Goal: Transaction & Acquisition: Purchase product/service

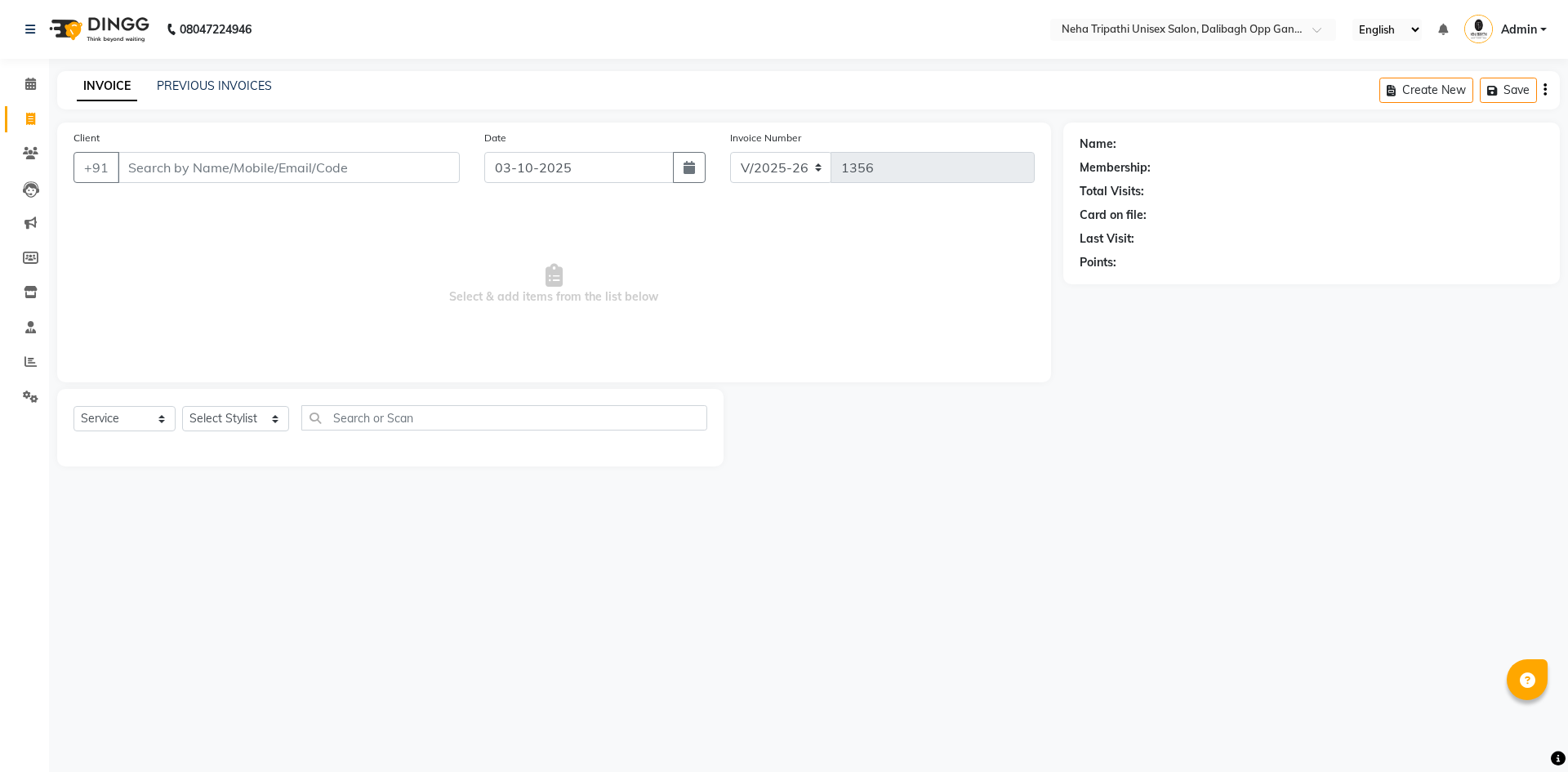
select select "6624"
select select "service"
click at [182, 166] on input "Client" at bounding box center [288, 167] width 342 height 31
click at [20, 160] on span at bounding box center [31, 154] width 29 height 19
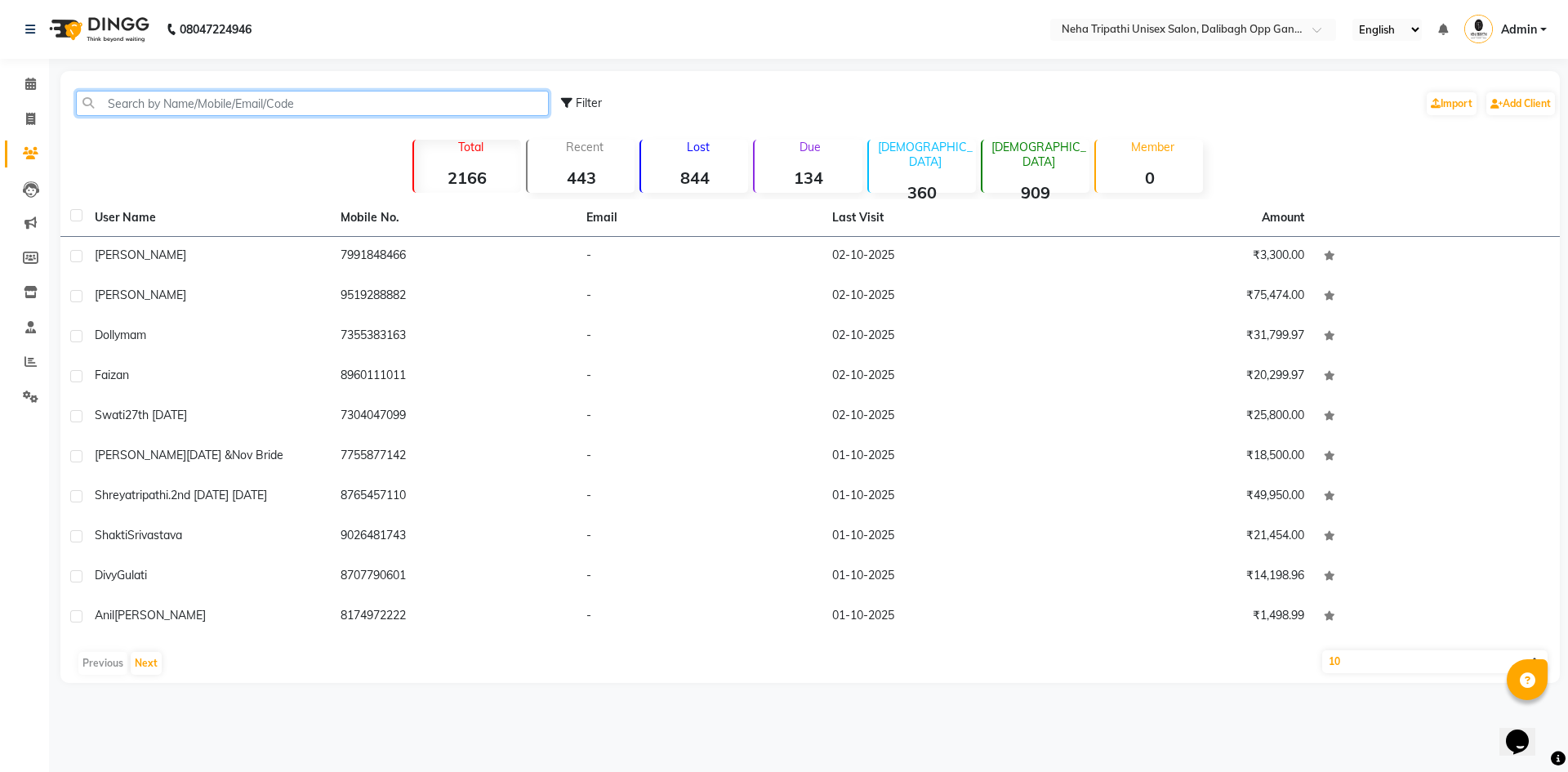
click at [139, 108] on input "text" at bounding box center [312, 103] width 473 height 25
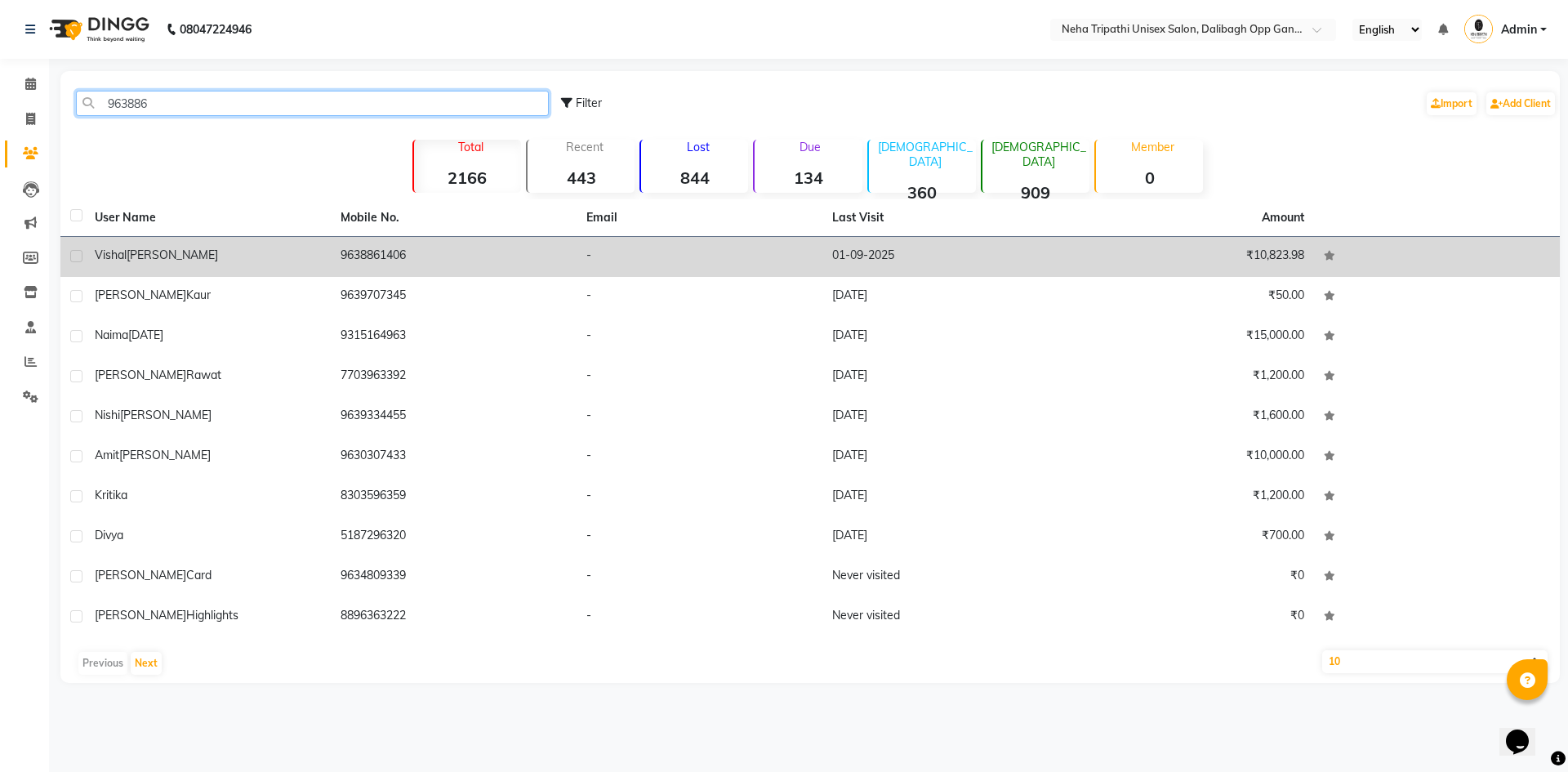
type input "963886"
click at [359, 259] on td "9638861406" at bounding box center [453, 258] width 246 height 40
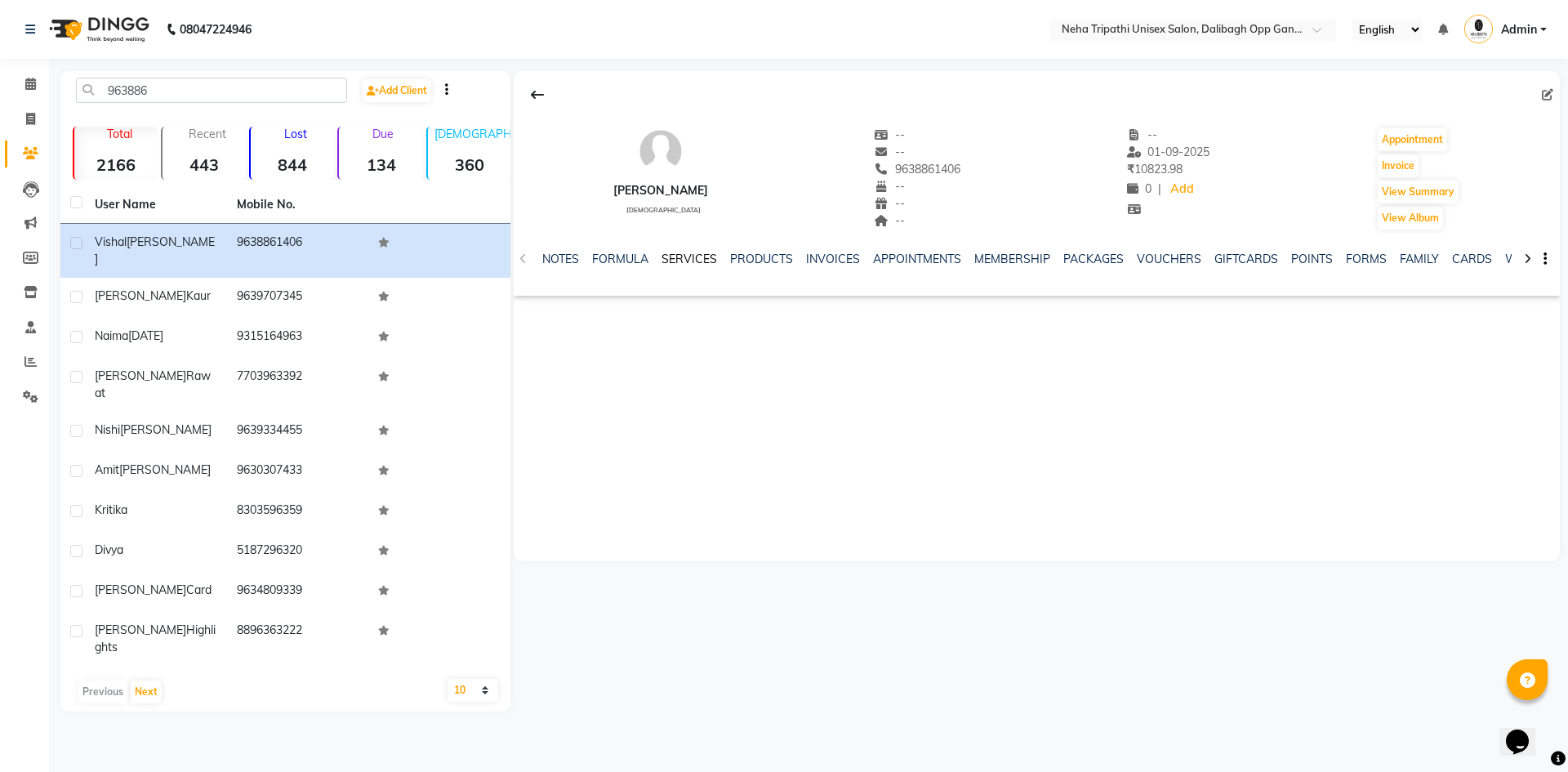
click at [681, 261] on link "SERVICES" at bounding box center [690, 259] width 56 height 14
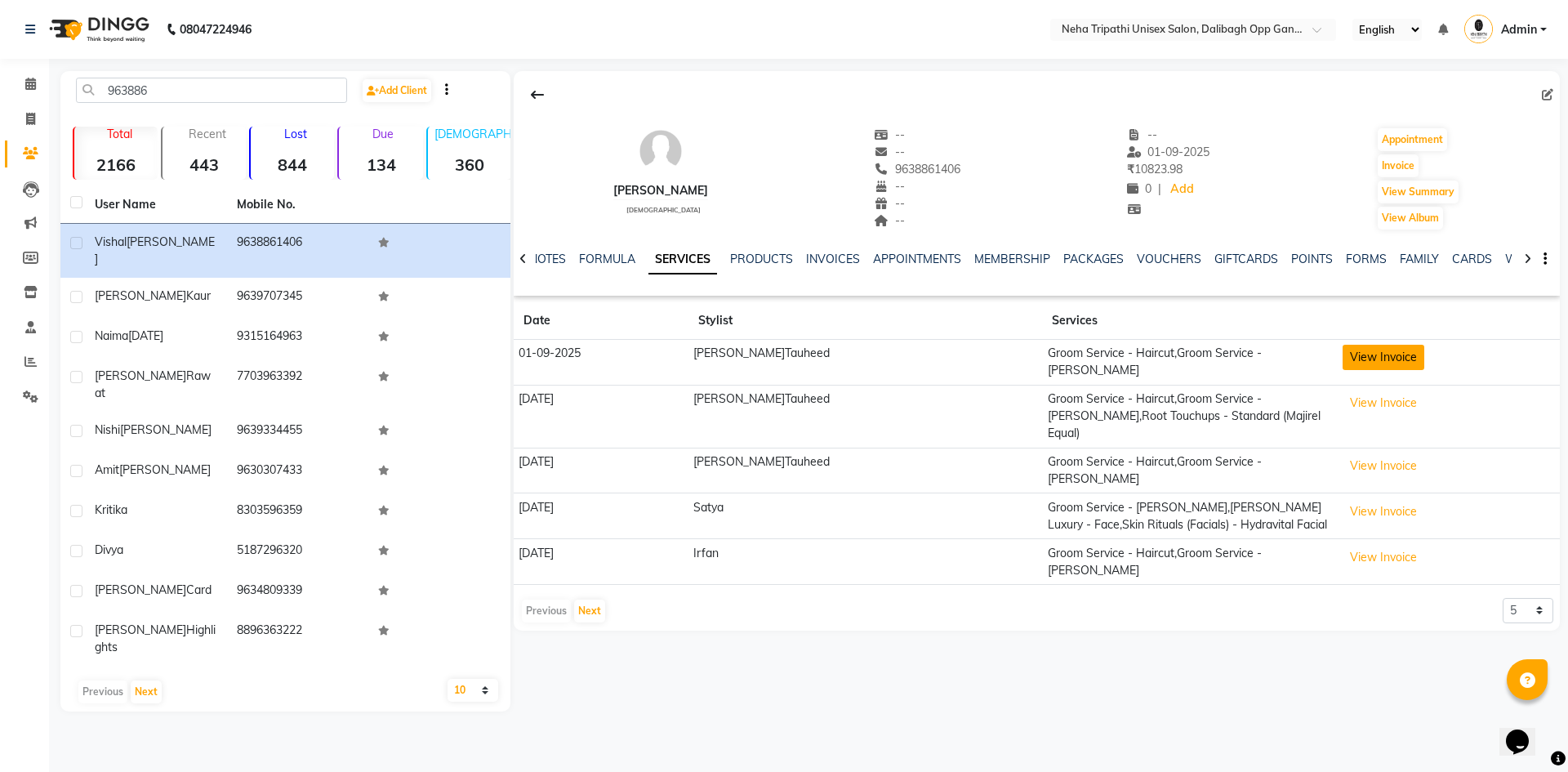
click at [1343, 350] on button "View Invoice" at bounding box center [1384, 358] width 82 height 25
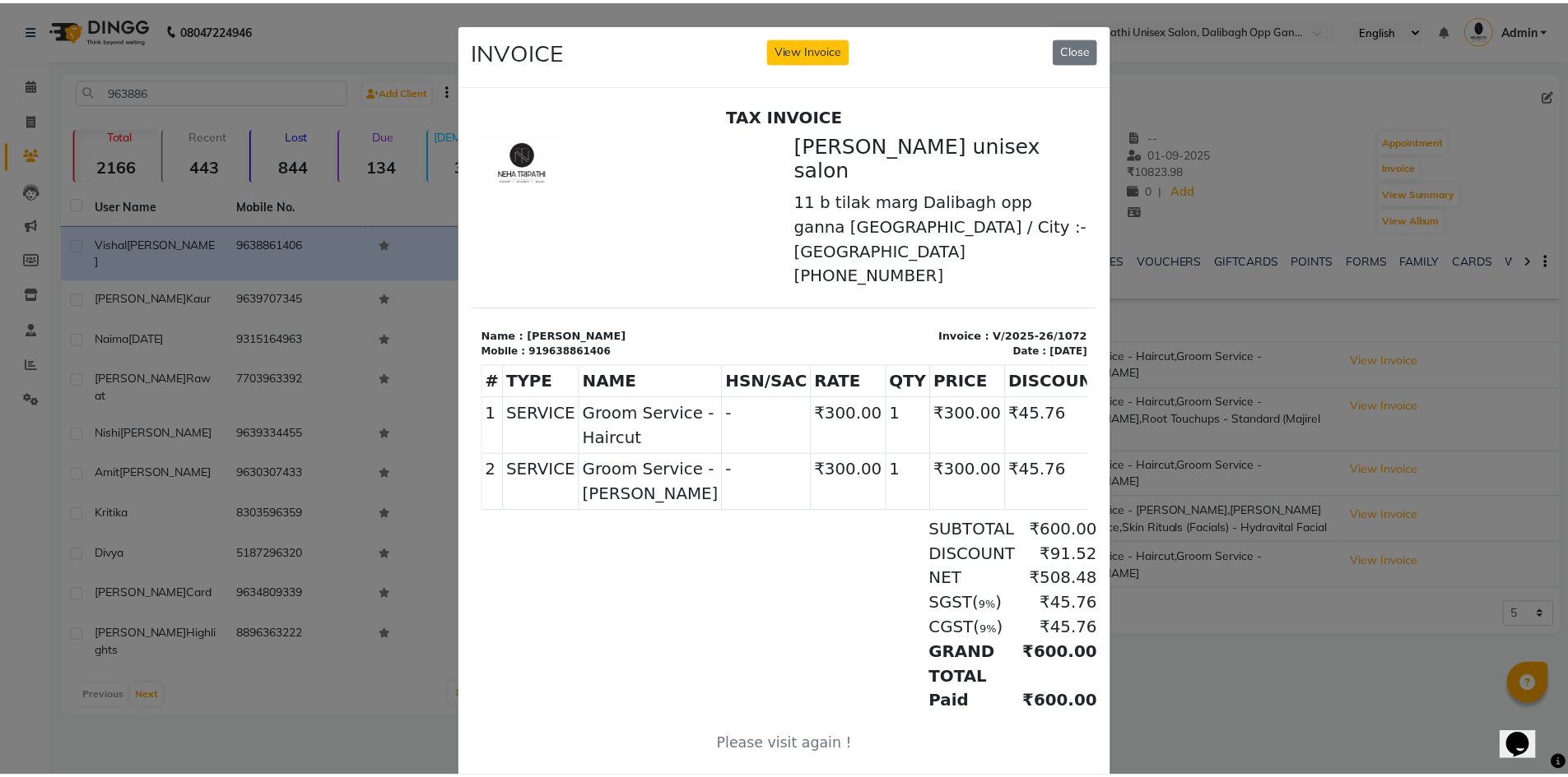
scroll to position [112, 0]
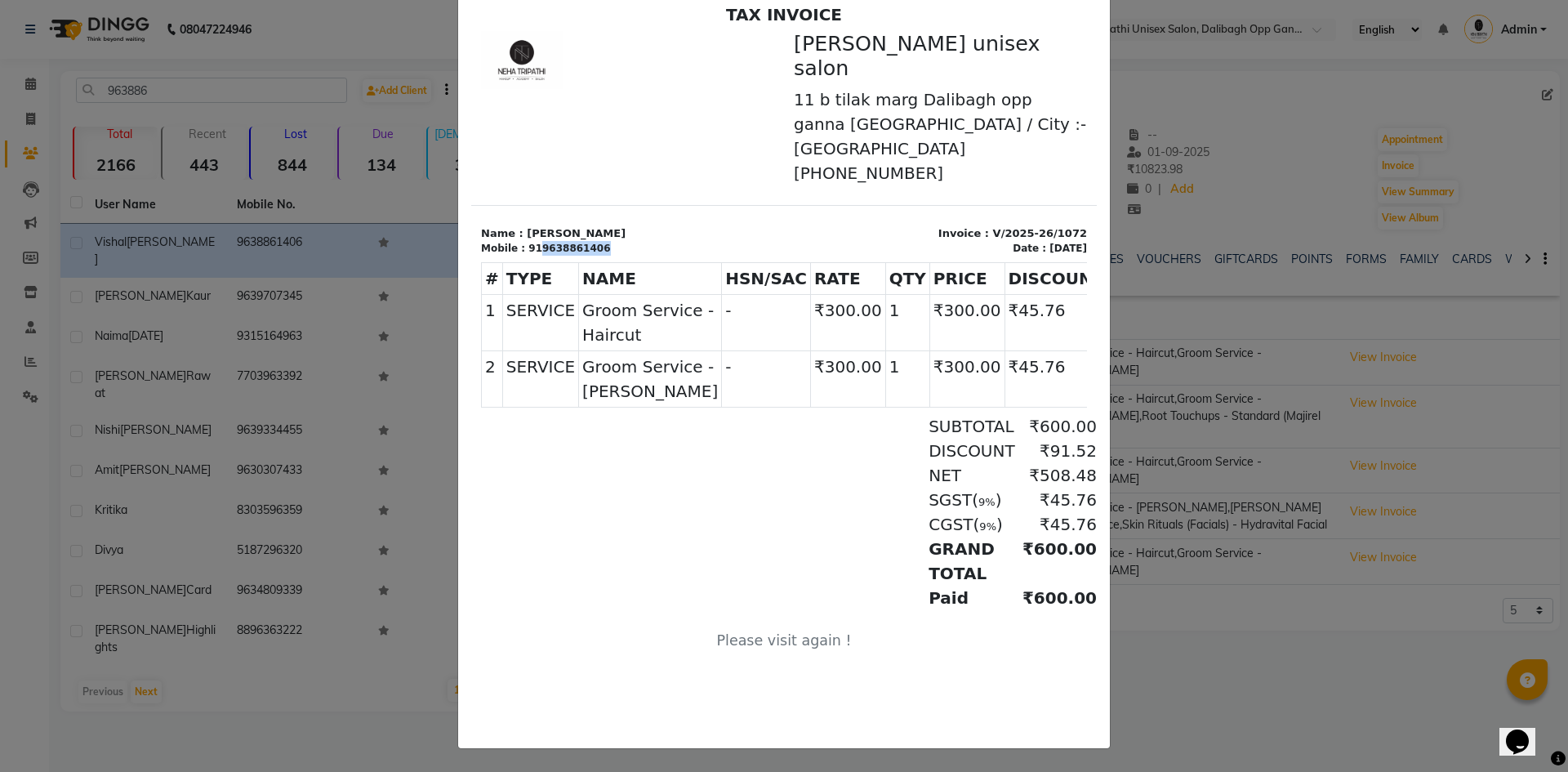
drag, startPoint x: 599, startPoint y: 220, endPoint x: 532, endPoint y: 224, distance: 67.1
click at [532, 241] on div "Mobile : 919638861406" at bounding box center [627, 248] width 293 height 14
copy div "9638861406"
click at [381, 19] on ngb-modal-window "INVOICE View Invoice Close" at bounding box center [784, 386] width 1568 height 772
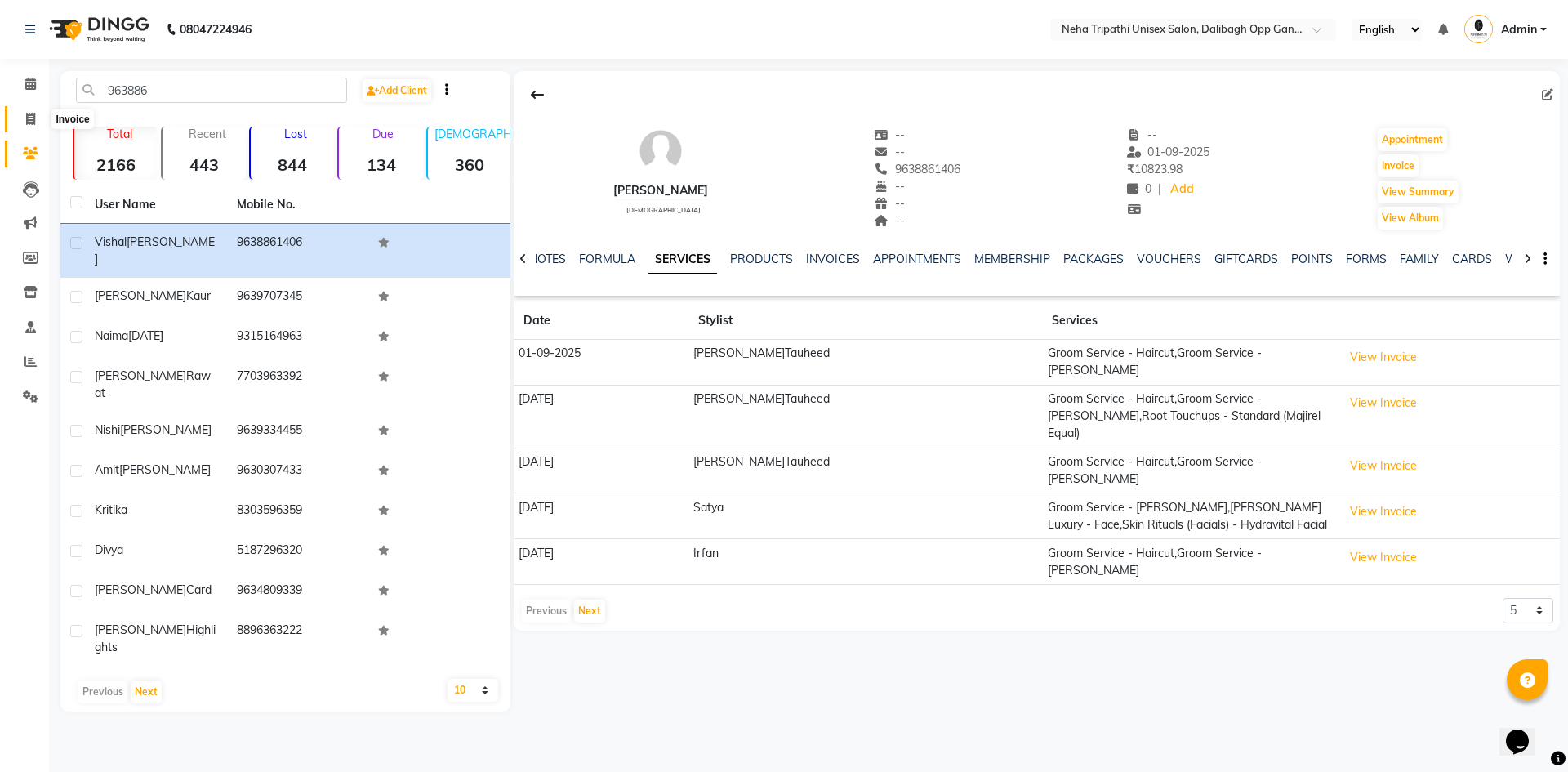
click at [33, 117] on icon at bounding box center [30, 118] width 9 height 12
select select "service"
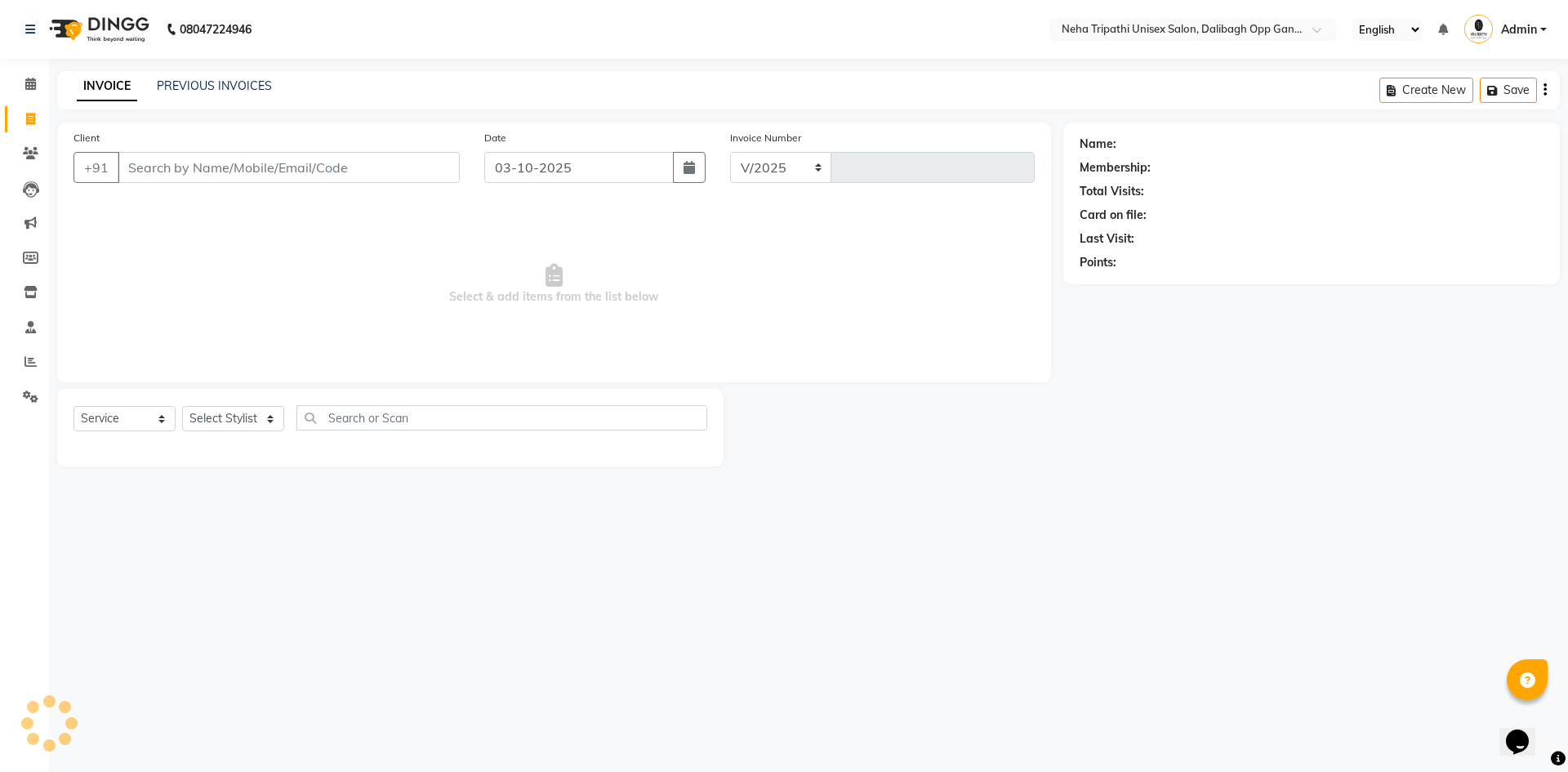
select select "6624"
type input "1356"
click at [172, 156] on input "Client" at bounding box center [288, 167] width 342 height 31
type input "9638861406"
select select "1: Object"
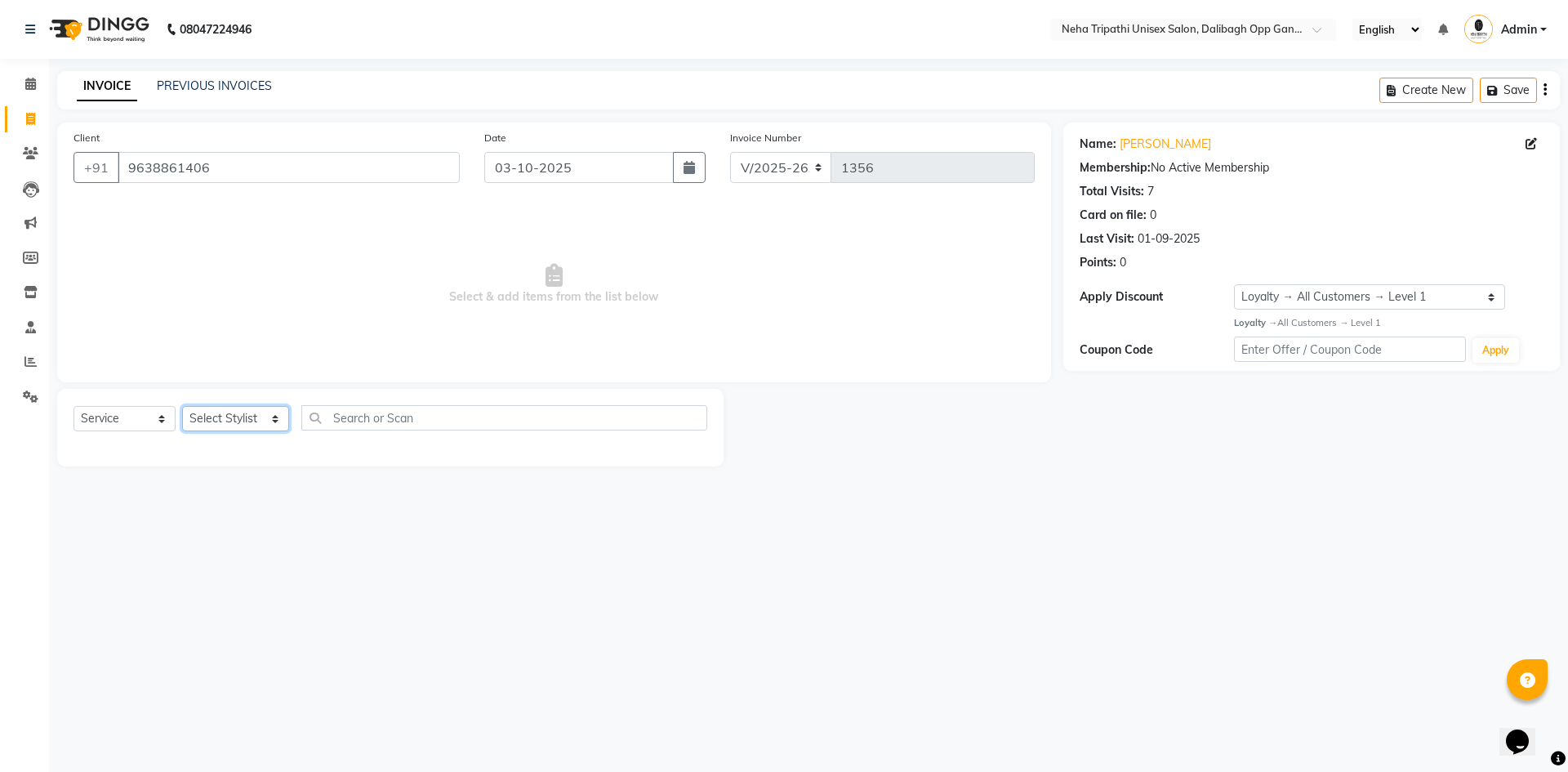
click at [221, 417] on select "Select Stylist Badru [PERSON_NAME] isha [PERSON_NAME] Mohd.[PERSON_NAME] [PERSO…" at bounding box center [235, 419] width 107 height 25
select select "80271"
click at [183, 407] on select "Select Stylist Badru [PERSON_NAME] isha [PERSON_NAME] Mohd.[PERSON_NAME] [PERSO…" at bounding box center [235, 419] width 107 height 25
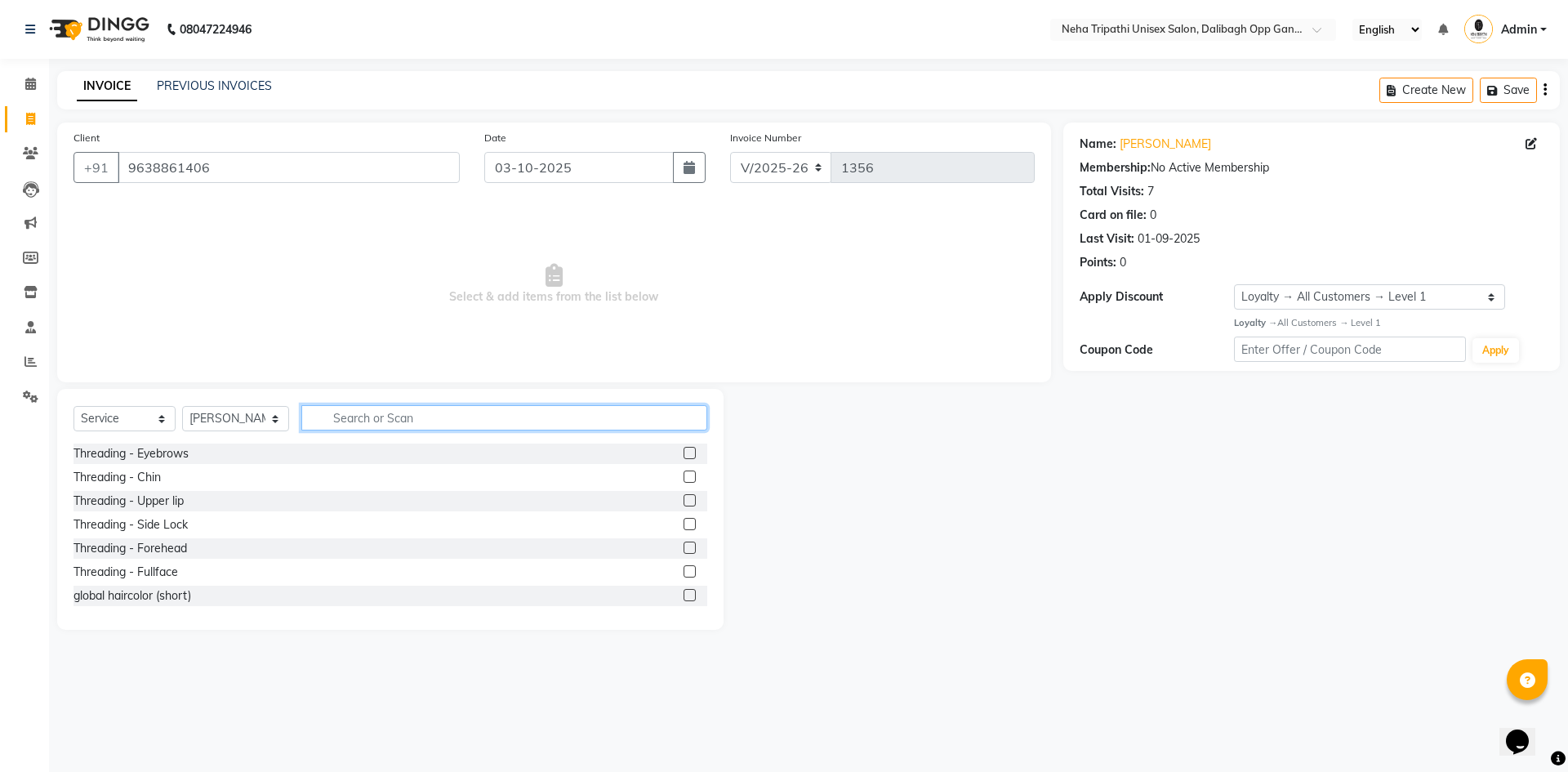
click at [599, 424] on input "text" at bounding box center [504, 418] width 406 height 25
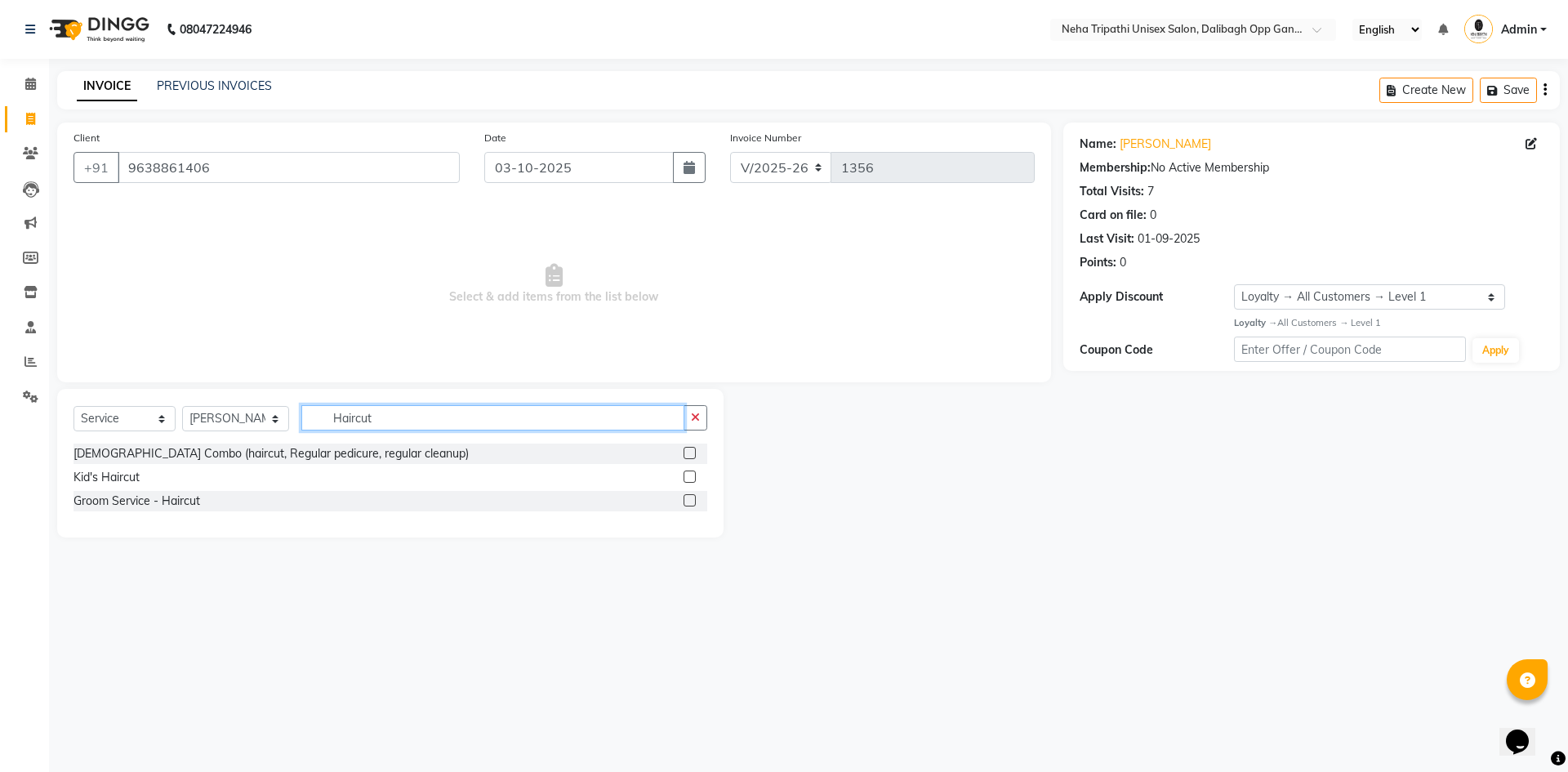
type input "Haircut"
click at [688, 499] on label at bounding box center [690, 500] width 12 height 12
click at [688, 499] on input "checkbox" at bounding box center [689, 501] width 11 height 11
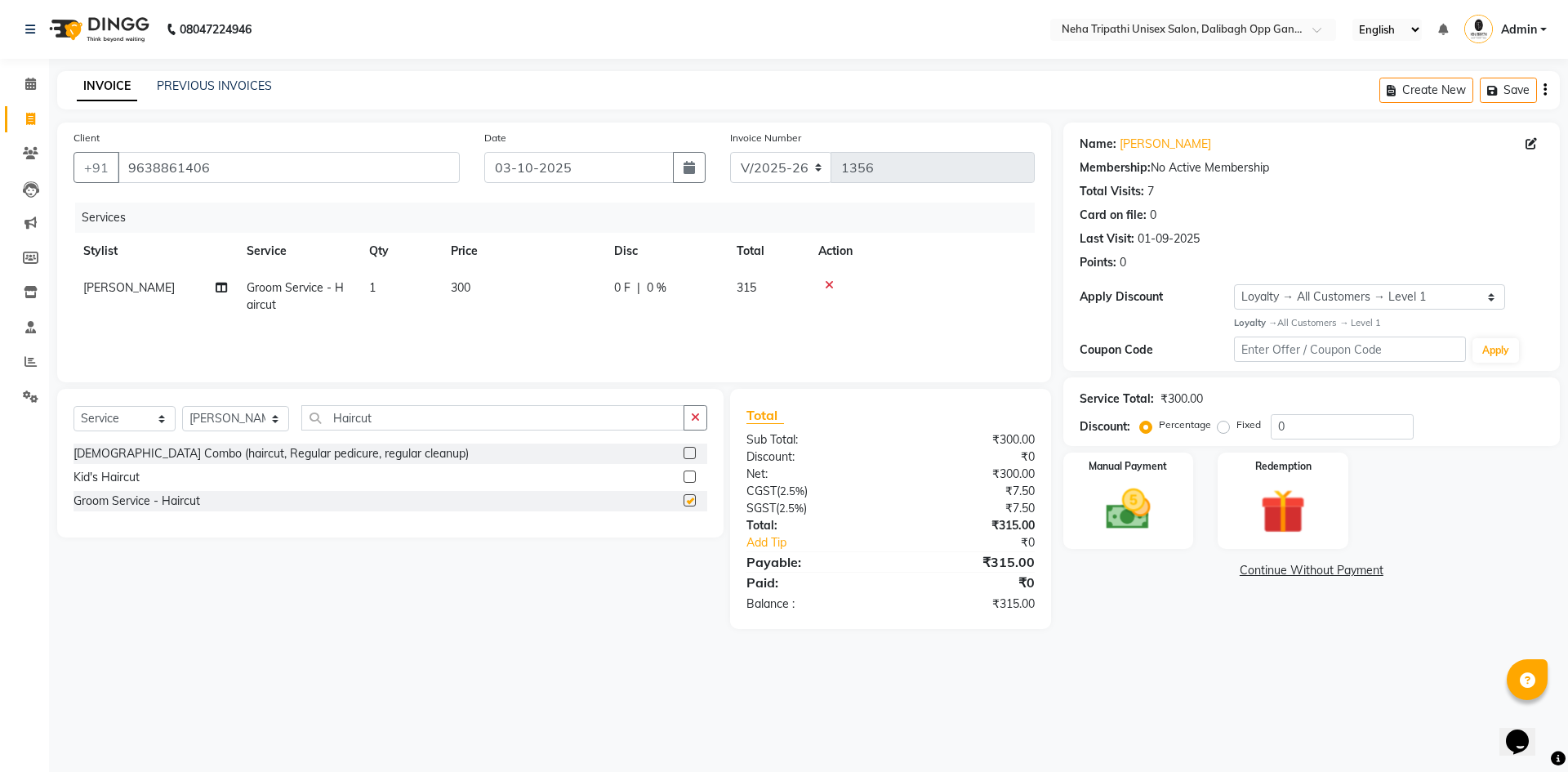
checkbox input "false"
click at [601, 421] on input "Haircut" at bounding box center [493, 418] width 383 height 25
type input "H"
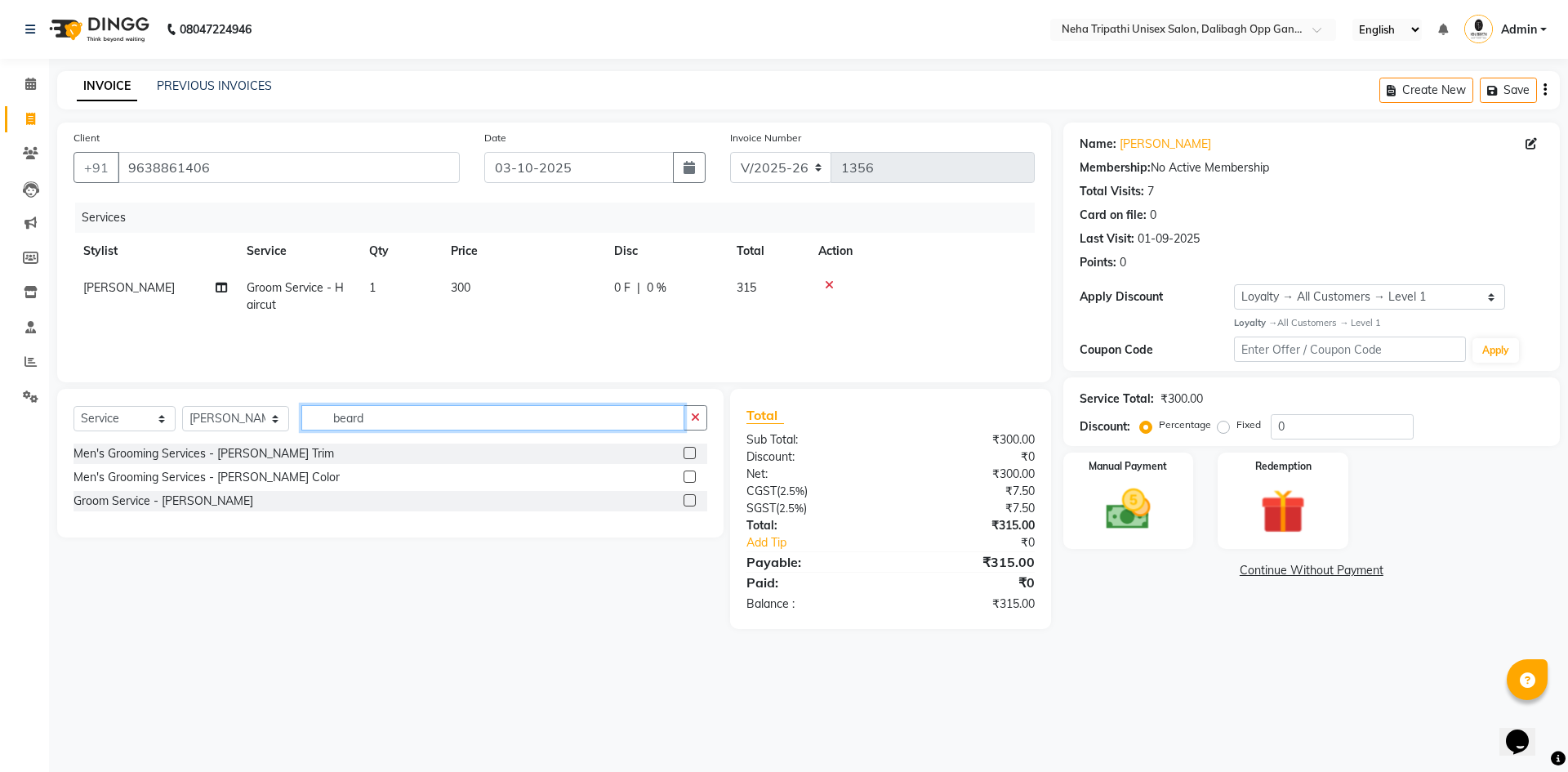
type input "beard"
click at [690, 505] on label at bounding box center [690, 500] width 12 height 12
click at [690, 505] on input "checkbox" at bounding box center [689, 501] width 11 height 11
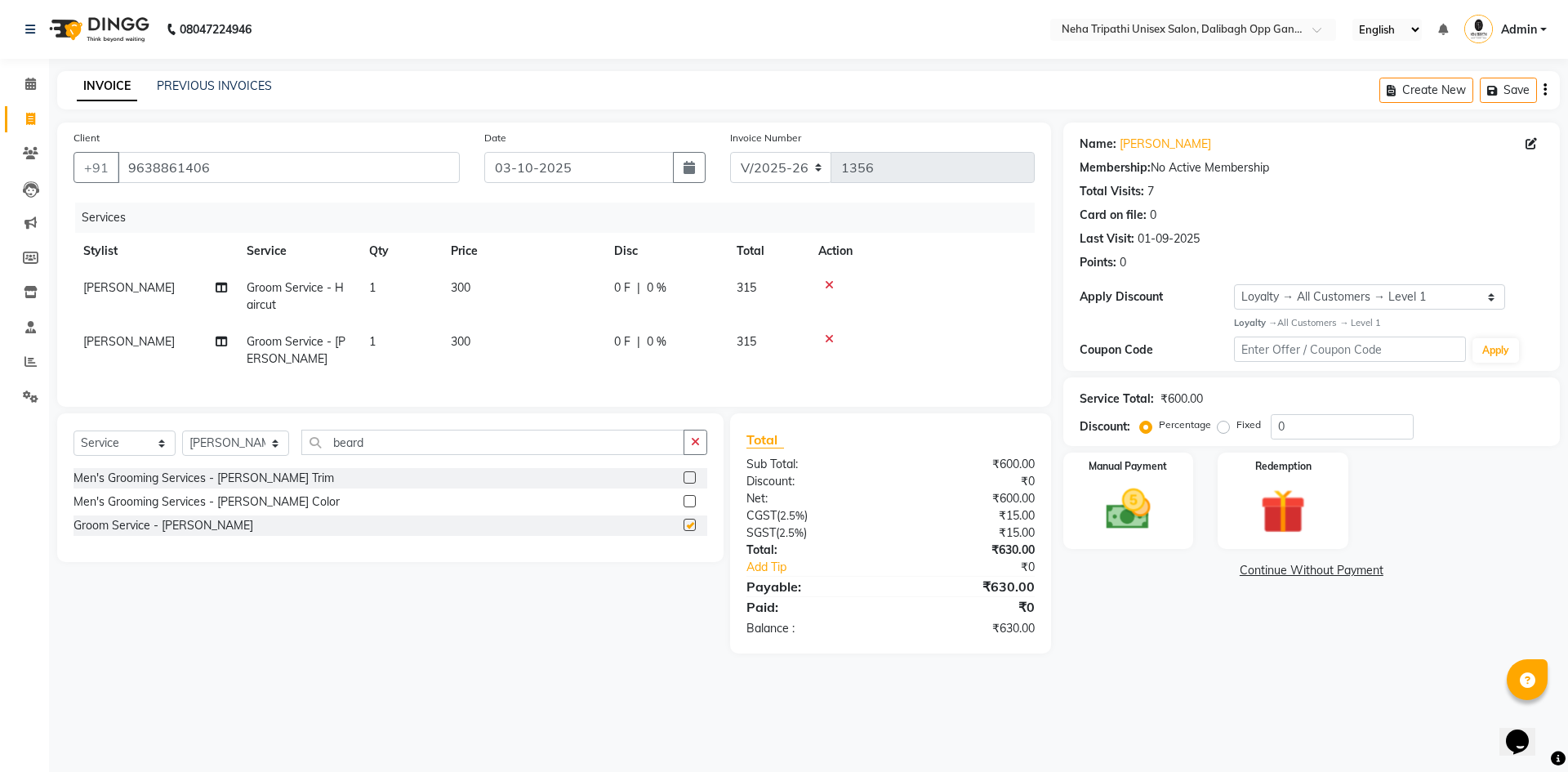
checkbox input "false"
click at [1237, 426] on label "Fixed" at bounding box center [1249, 424] width 25 height 14
click at [1222, 426] on input "Fixed" at bounding box center [1227, 425] width 12 height 12
radio input "true"
click at [1286, 424] on input "0" at bounding box center [1342, 427] width 143 height 25
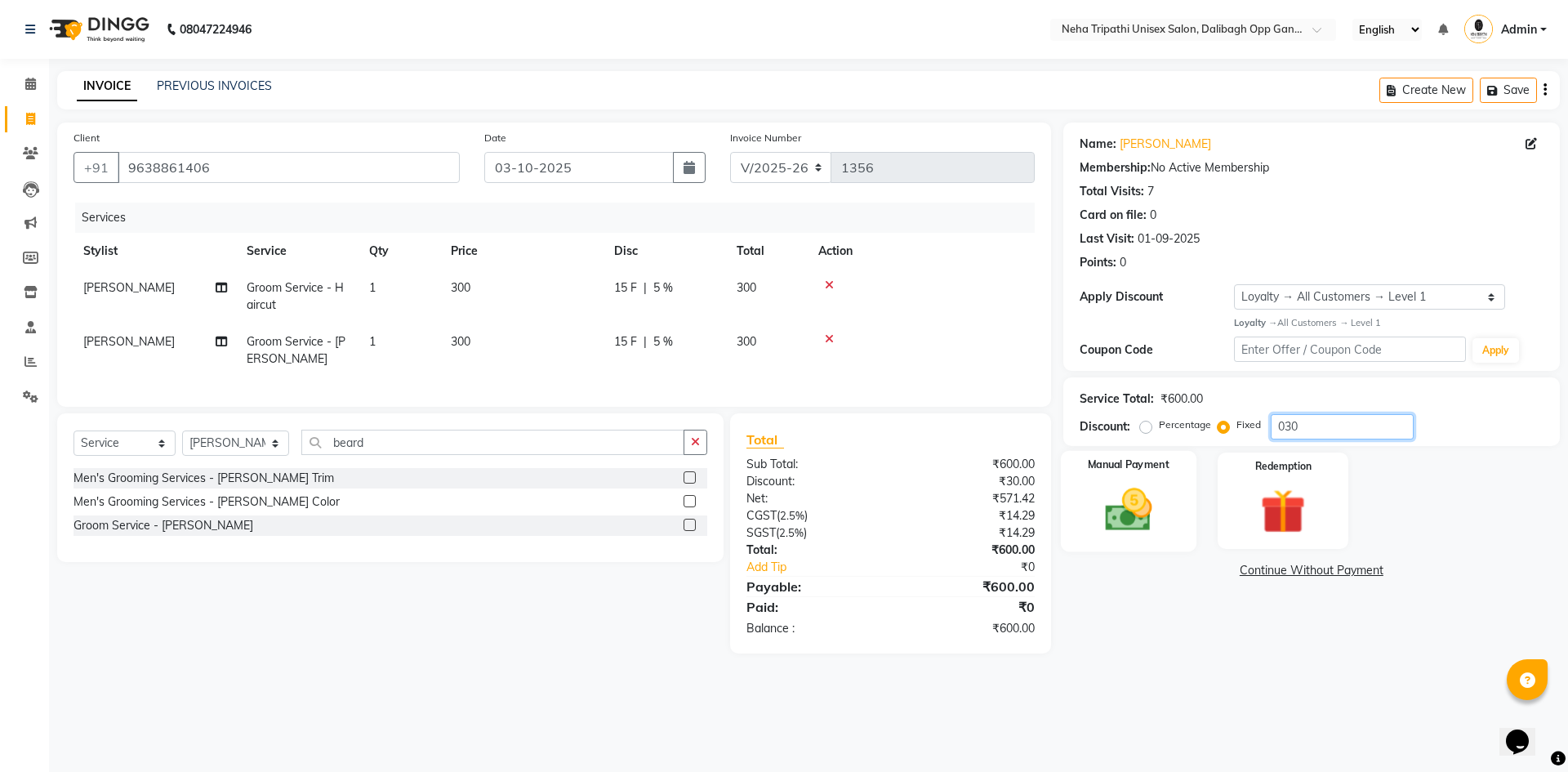
type input "030"
click at [1142, 535] on img at bounding box center [1128, 510] width 76 height 54
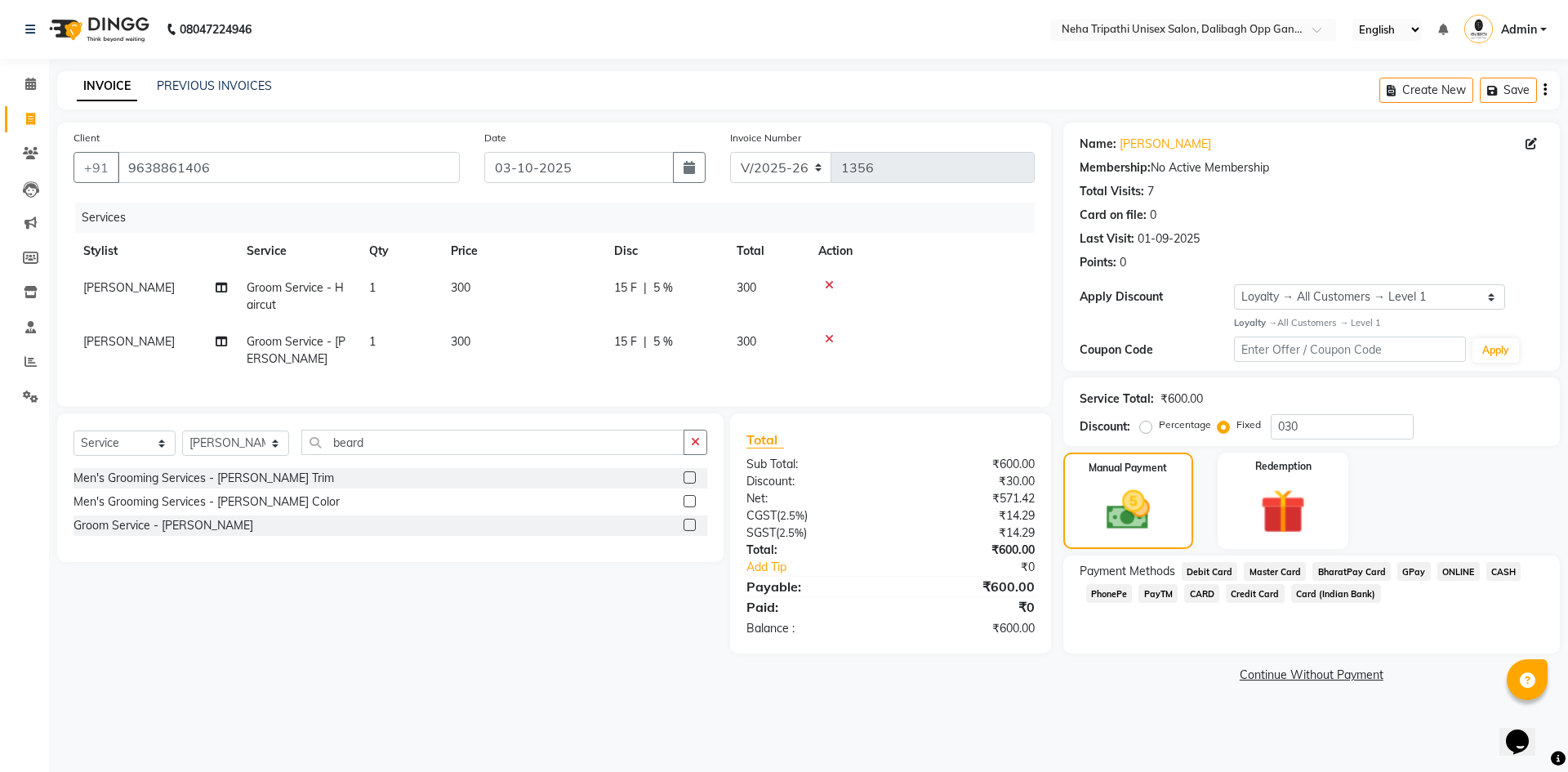
click at [1491, 570] on span "CASH" at bounding box center [1504, 572] width 36 height 19
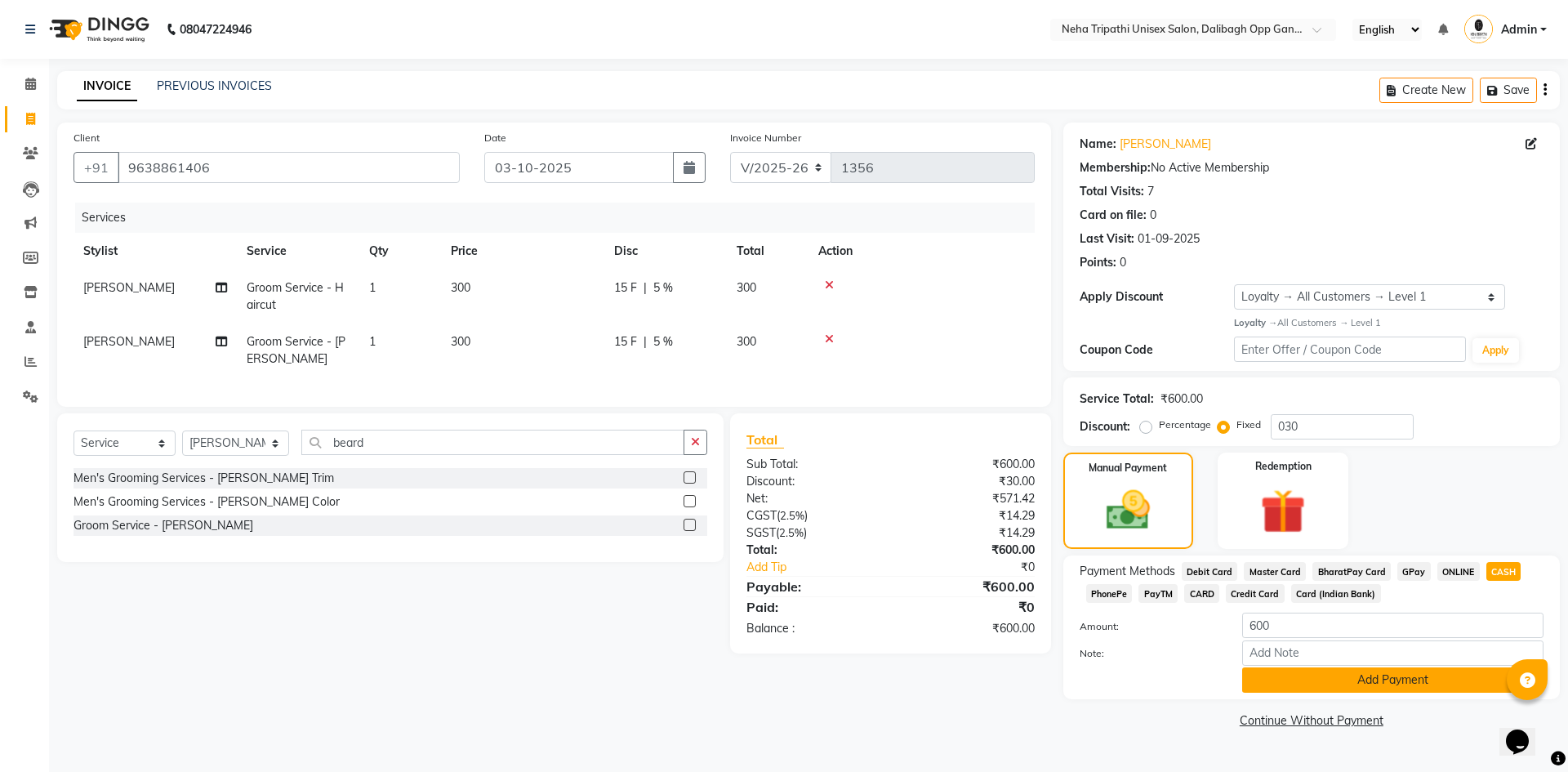
click at [1382, 681] on button "Add Payment" at bounding box center [1393, 681] width 302 height 25
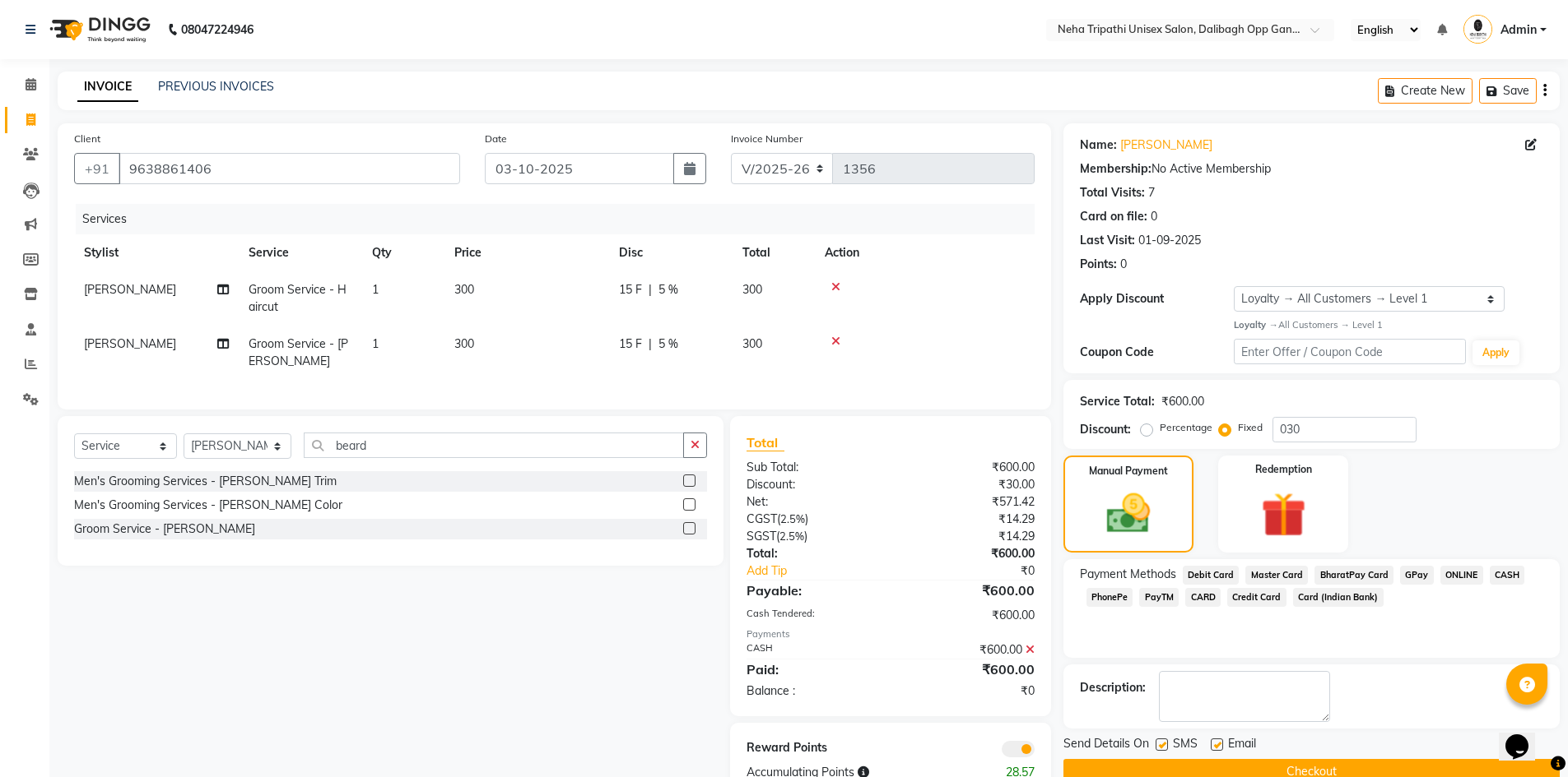
click at [1225, 769] on button "Checkout" at bounding box center [1311, 772] width 497 height 25
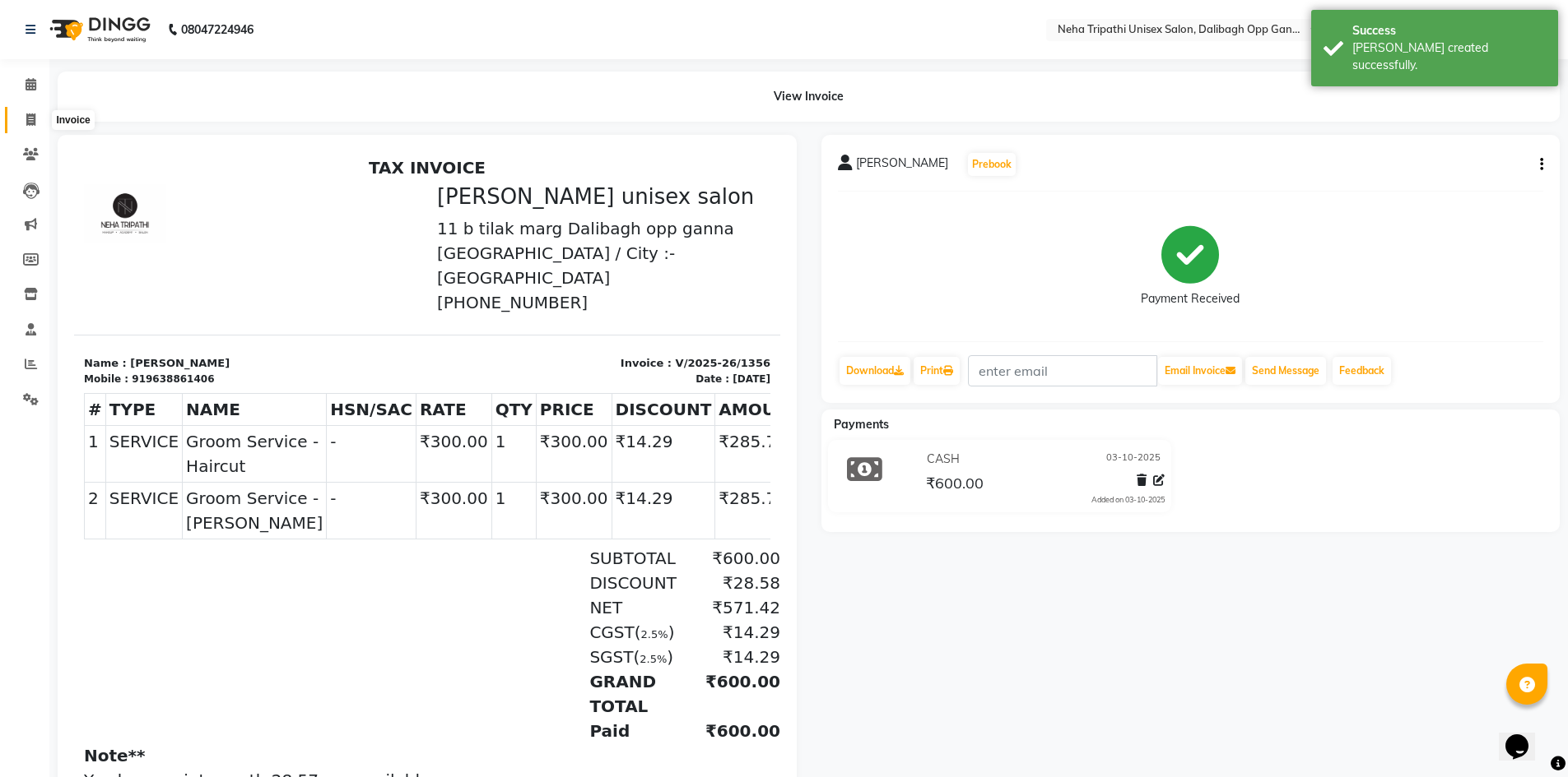
click at [27, 127] on span at bounding box center [31, 121] width 29 height 19
select select "service"
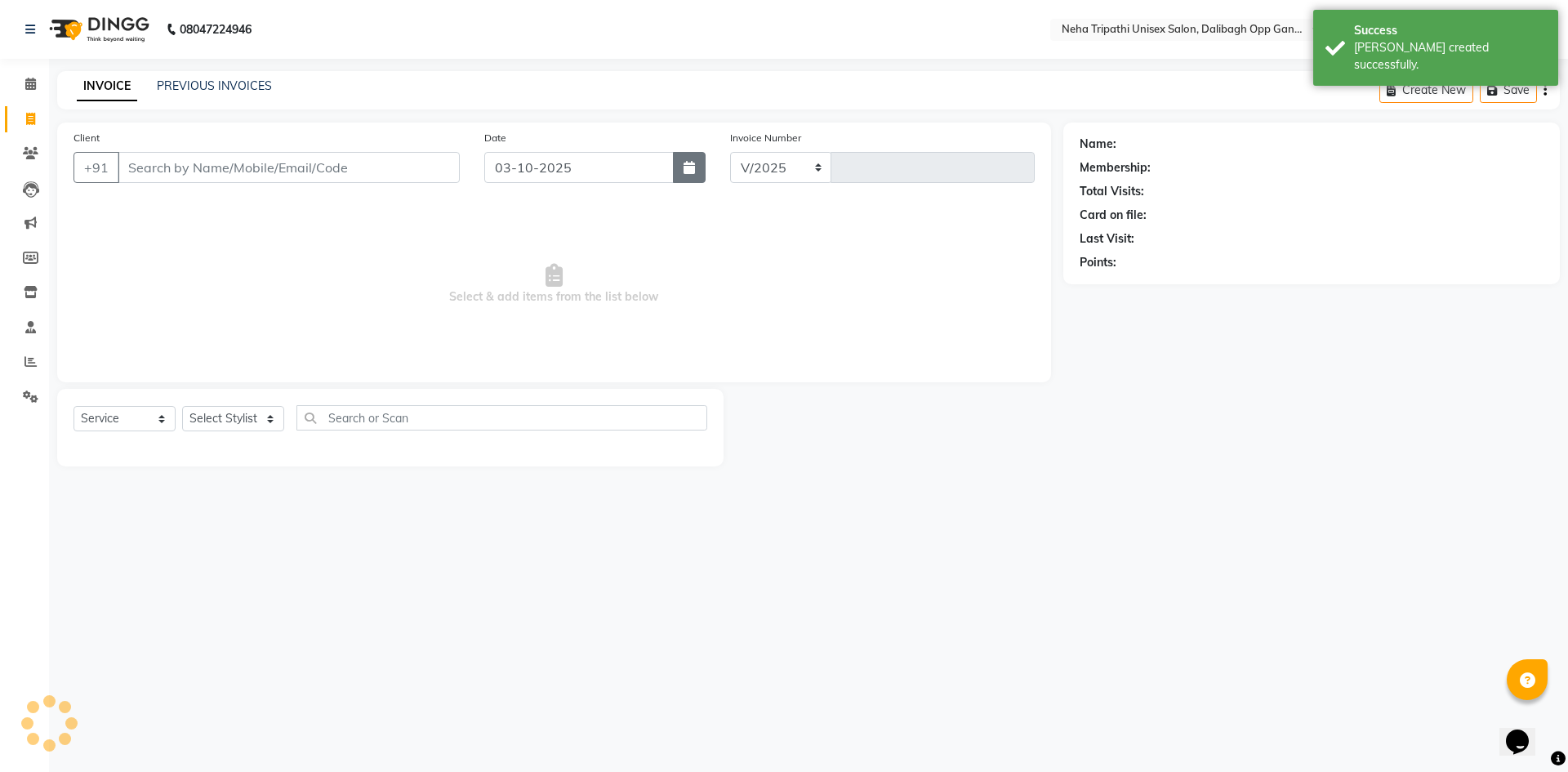
select select "6624"
type input "1357"
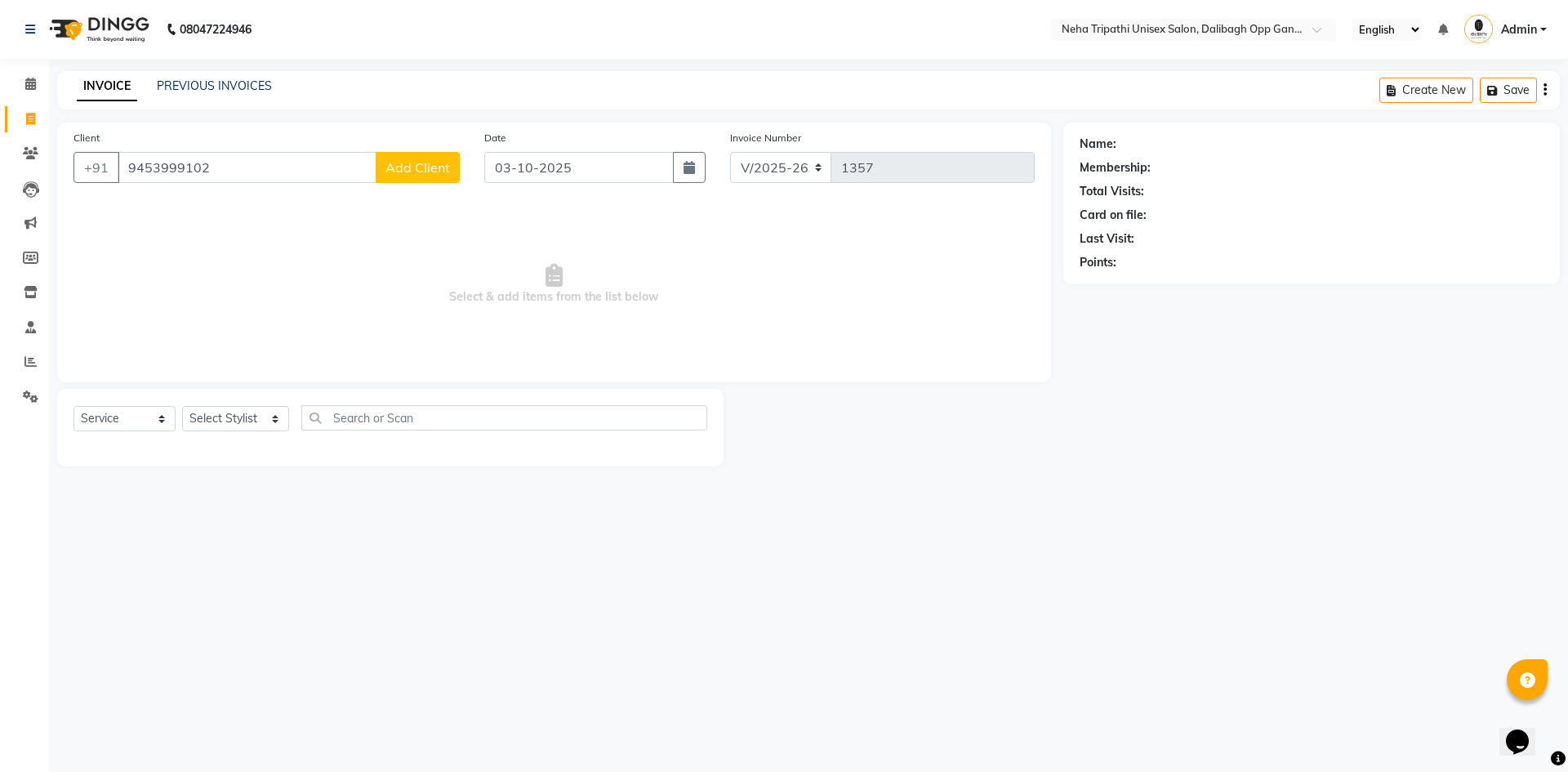
type input "9453999102"
click at [404, 166] on span "Add Client" at bounding box center [417, 167] width 64 height 16
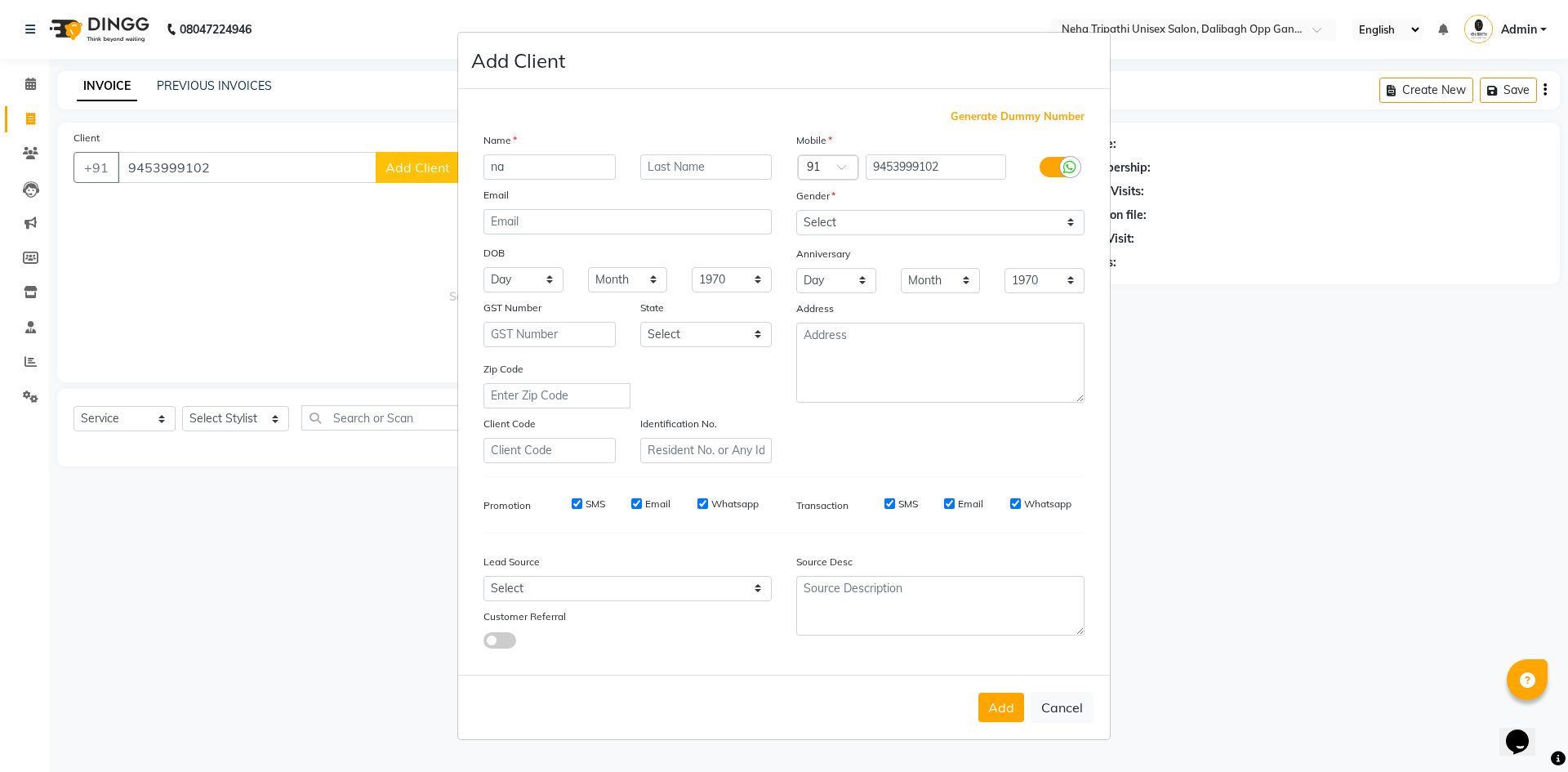
type input "n"
type input "Naveen"
click at [890, 221] on select "Select [DEMOGRAPHIC_DATA] [DEMOGRAPHIC_DATA] Other Prefer Not To Say" at bounding box center [941, 223] width 288 height 25
select select "[DEMOGRAPHIC_DATA]"
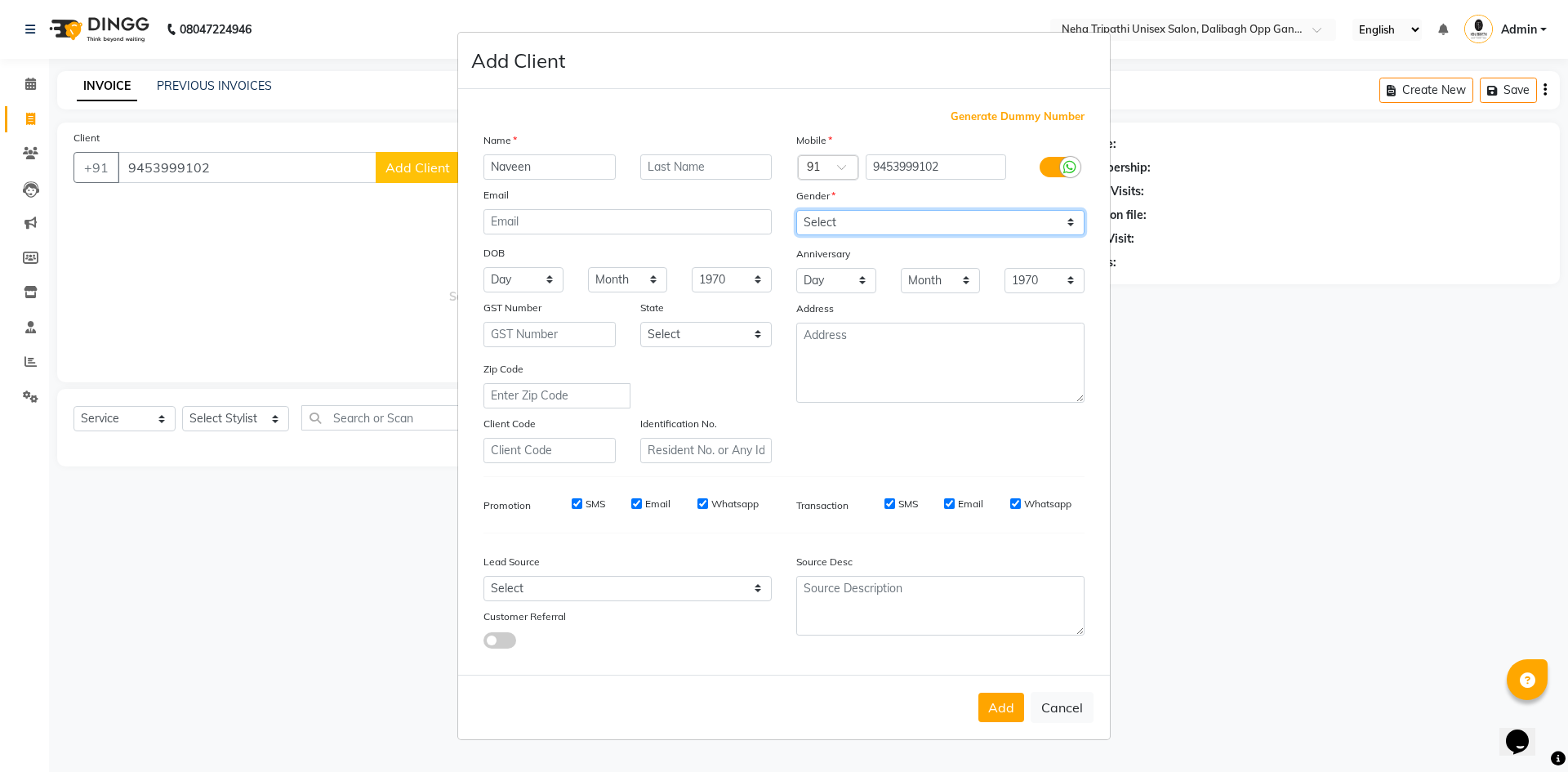
click at [796, 211] on select "Select [DEMOGRAPHIC_DATA] [DEMOGRAPHIC_DATA] Other Prefer Not To Say" at bounding box center [941, 223] width 288 height 25
click at [1005, 720] on button "Add" at bounding box center [1002, 708] width 46 height 30
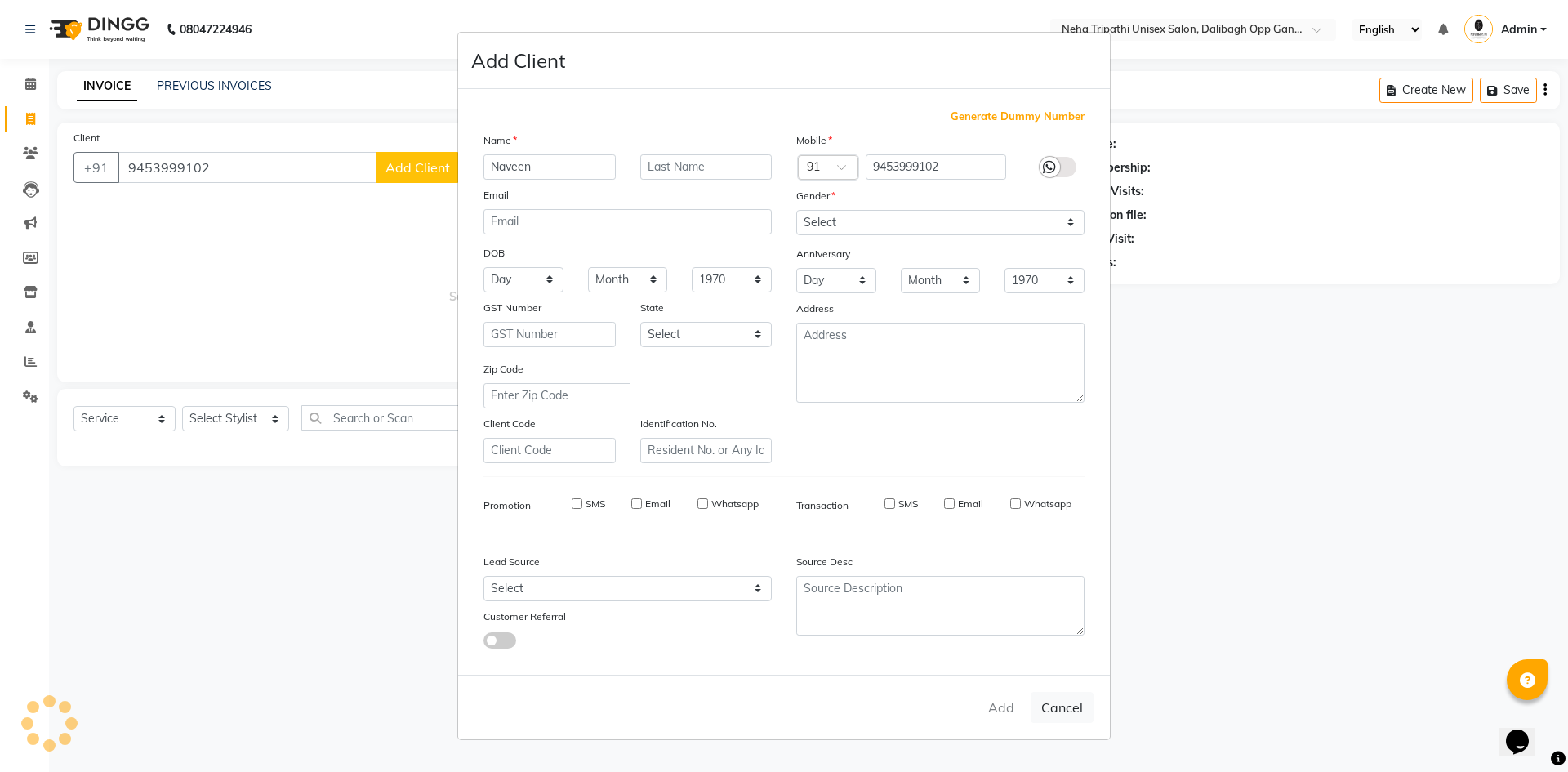
select select
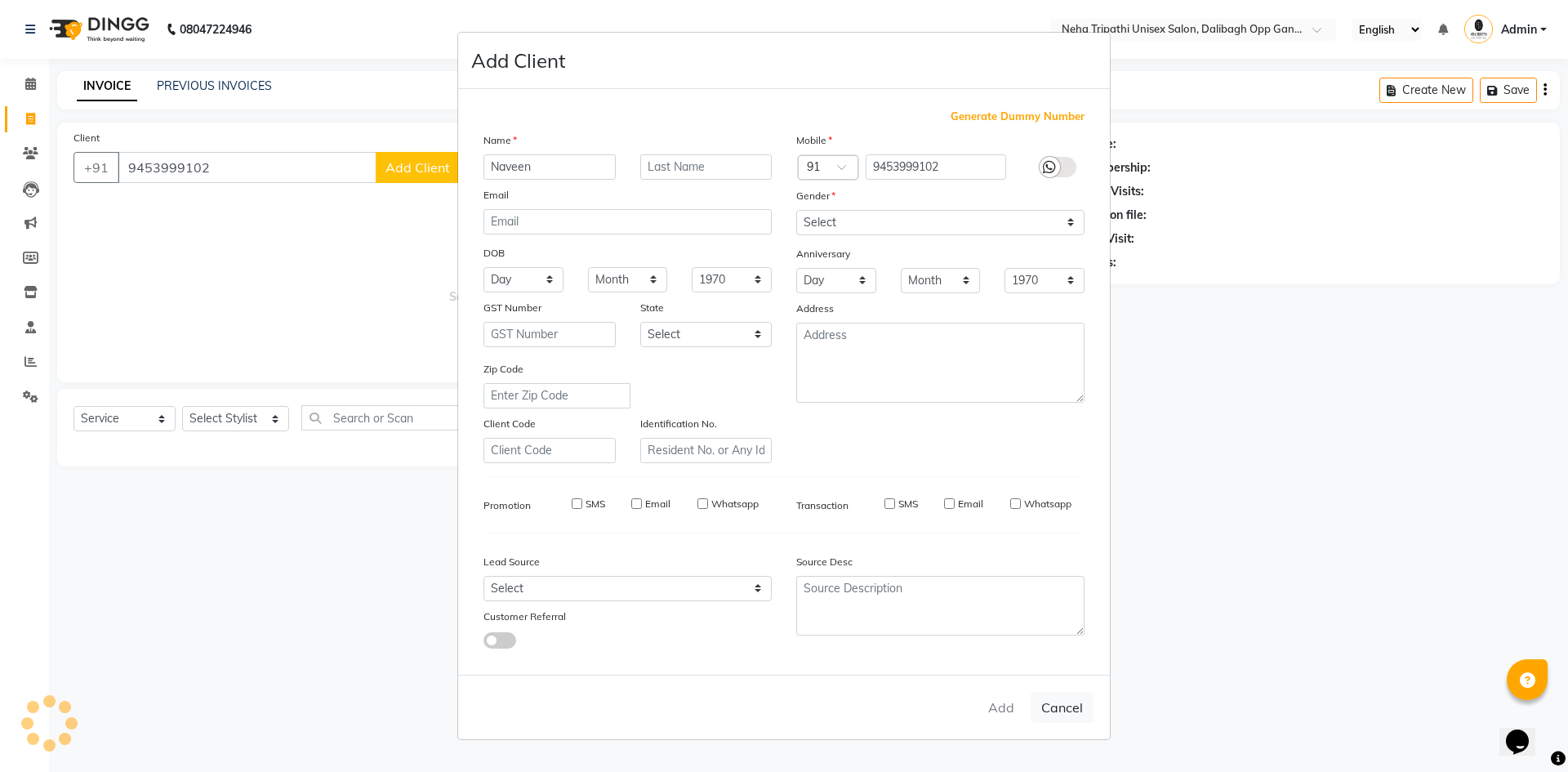
select select
checkbox input "false"
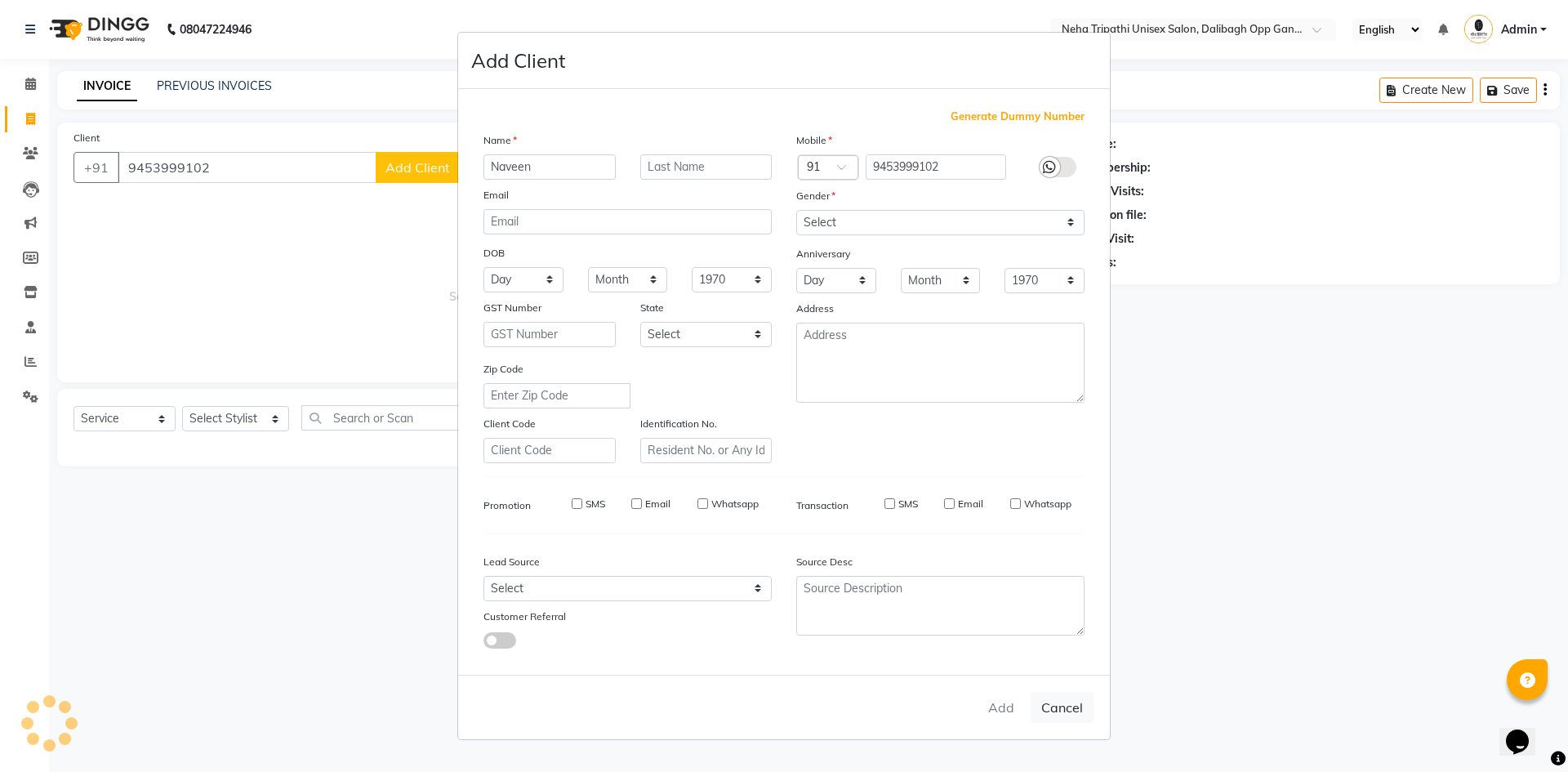
checkbox input "false"
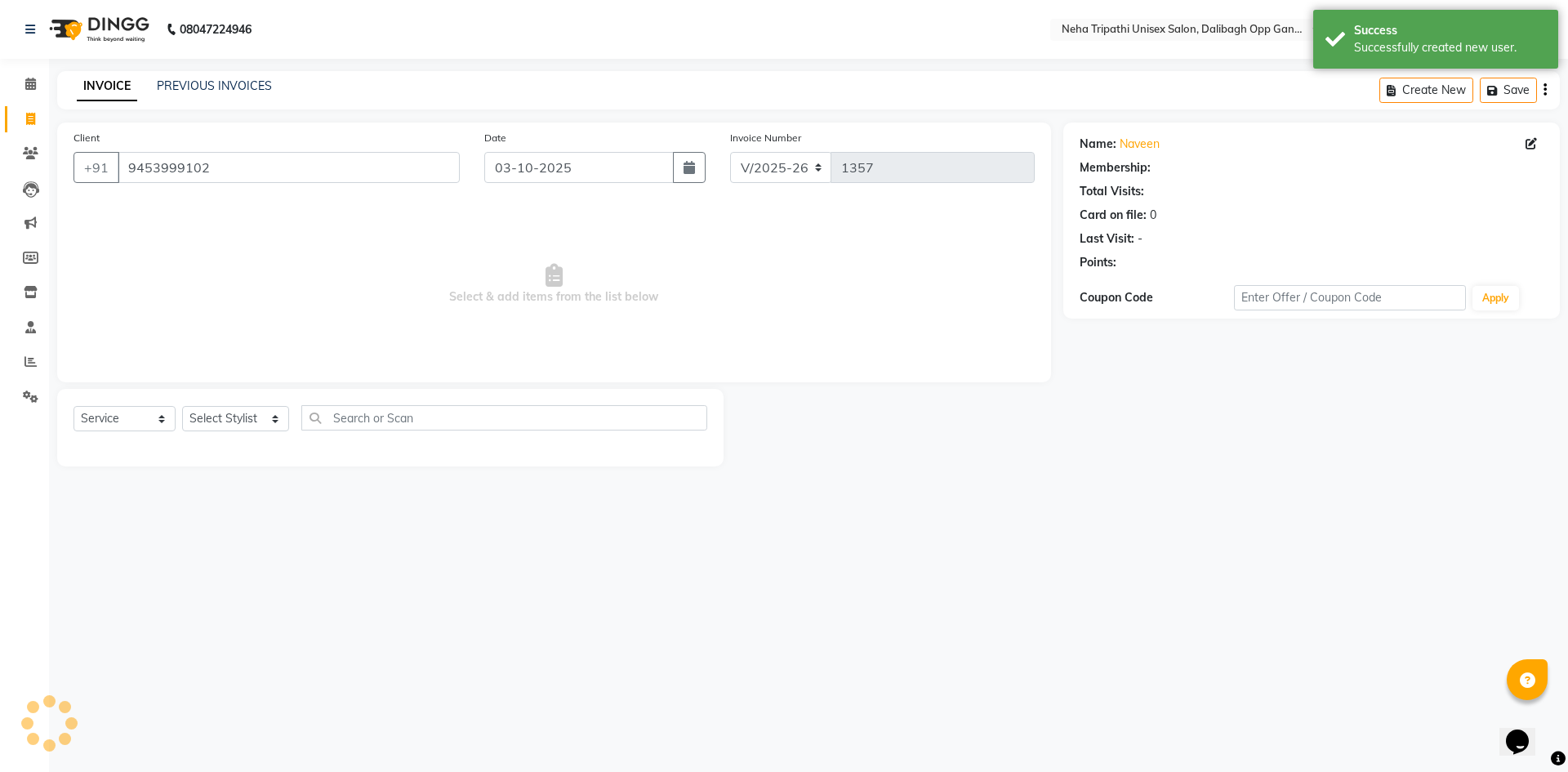
select select "1: Object"
click at [267, 422] on select "Select Stylist Badru [PERSON_NAME] isha [PERSON_NAME] Mohd.[PERSON_NAME] [PERSO…" at bounding box center [235, 419] width 107 height 25
select select "80271"
click at [183, 407] on select "Select Stylist Badru [PERSON_NAME] isha [PERSON_NAME] Mohd.[PERSON_NAME] [PERSO…" at bounding box center [235, 419] width 107 height 25
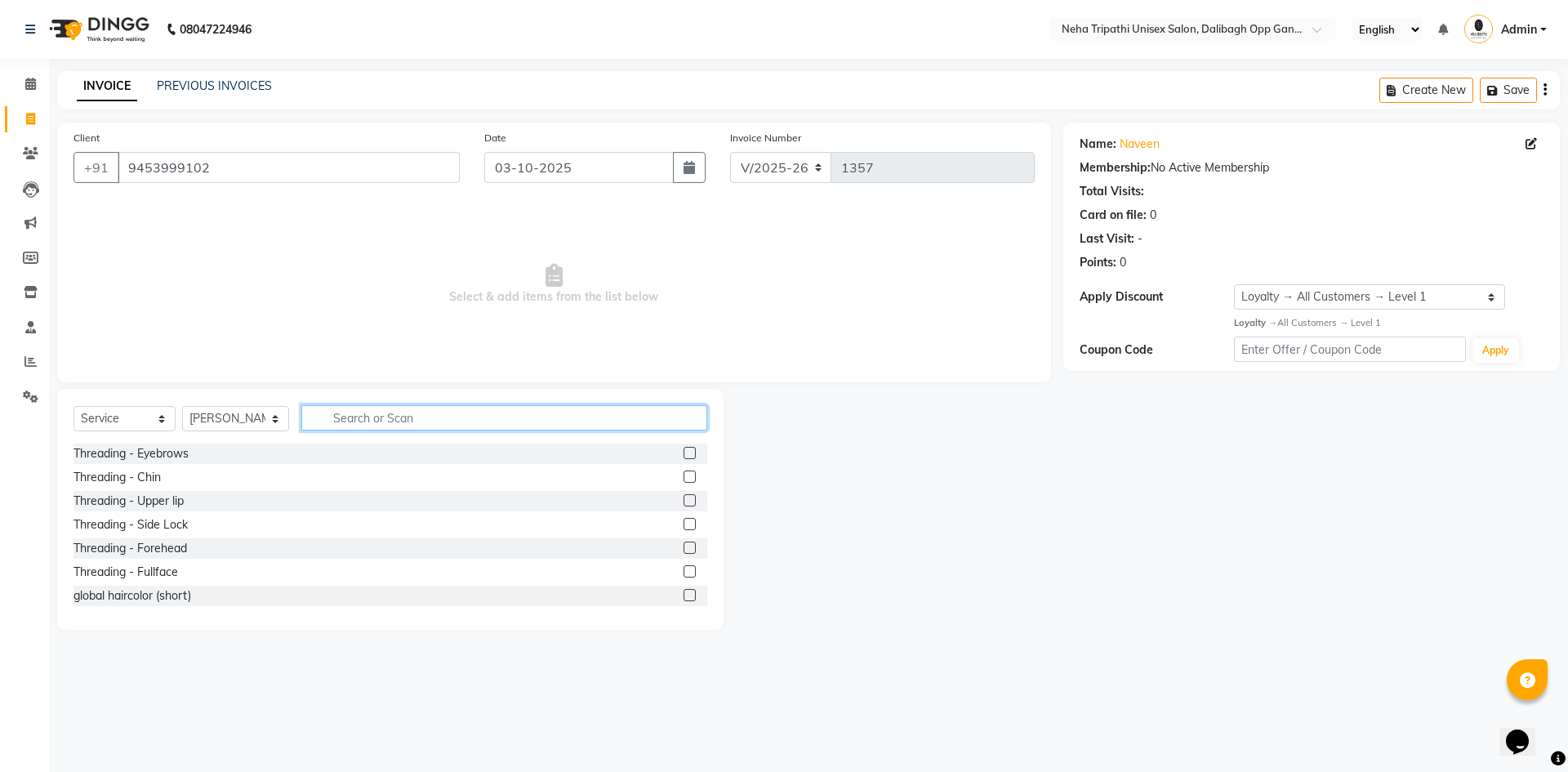
click at [589, 422] on input "text" at bounding box center [504, 418] width 406 height 25
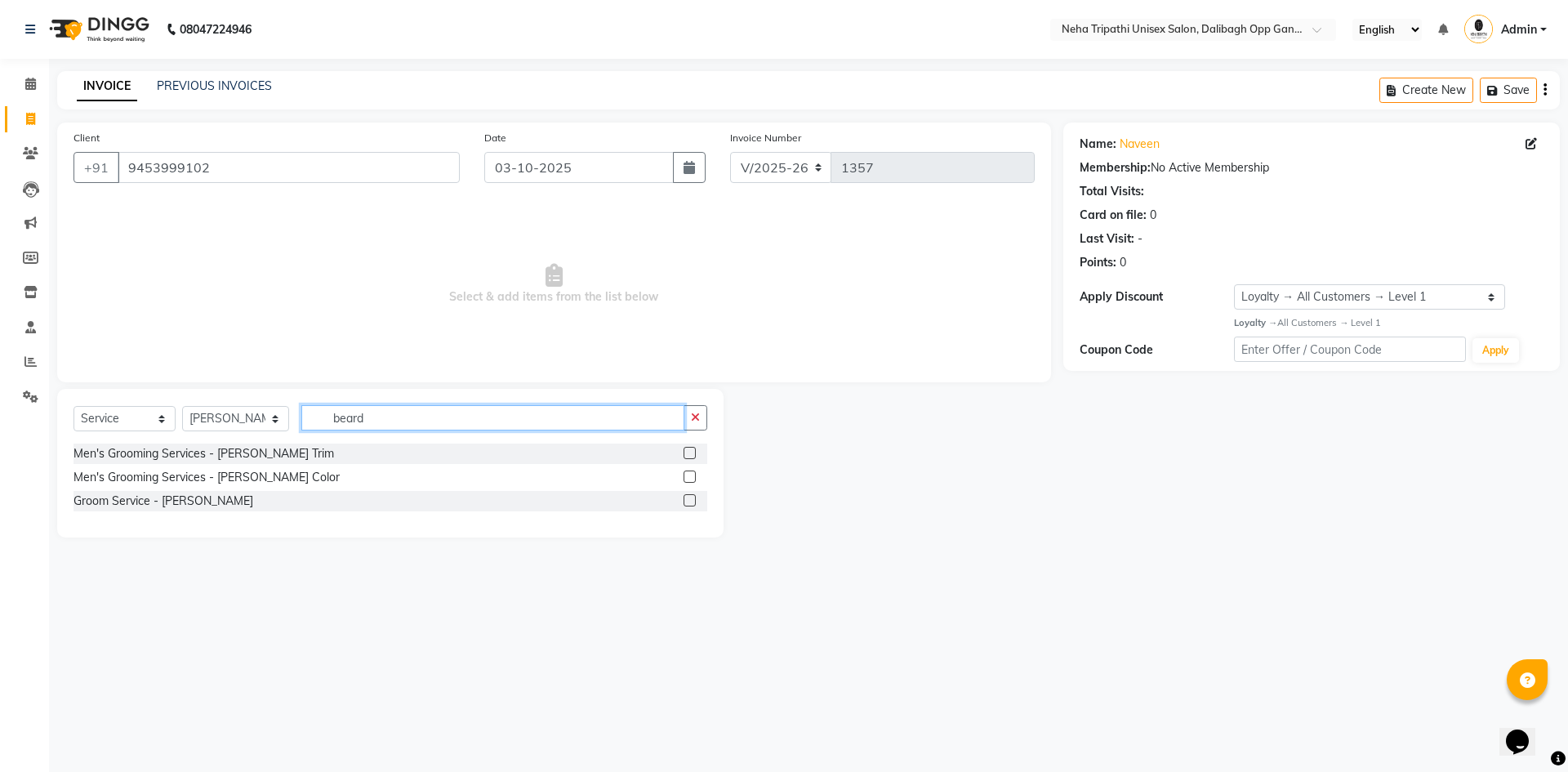
type input "beard"
click at [690, 504] on label at bounding box center [690, 500] width 12 height 12
click at [690, 504] on input "checkbox" at bounding box center [689, 501] width 11 height 11
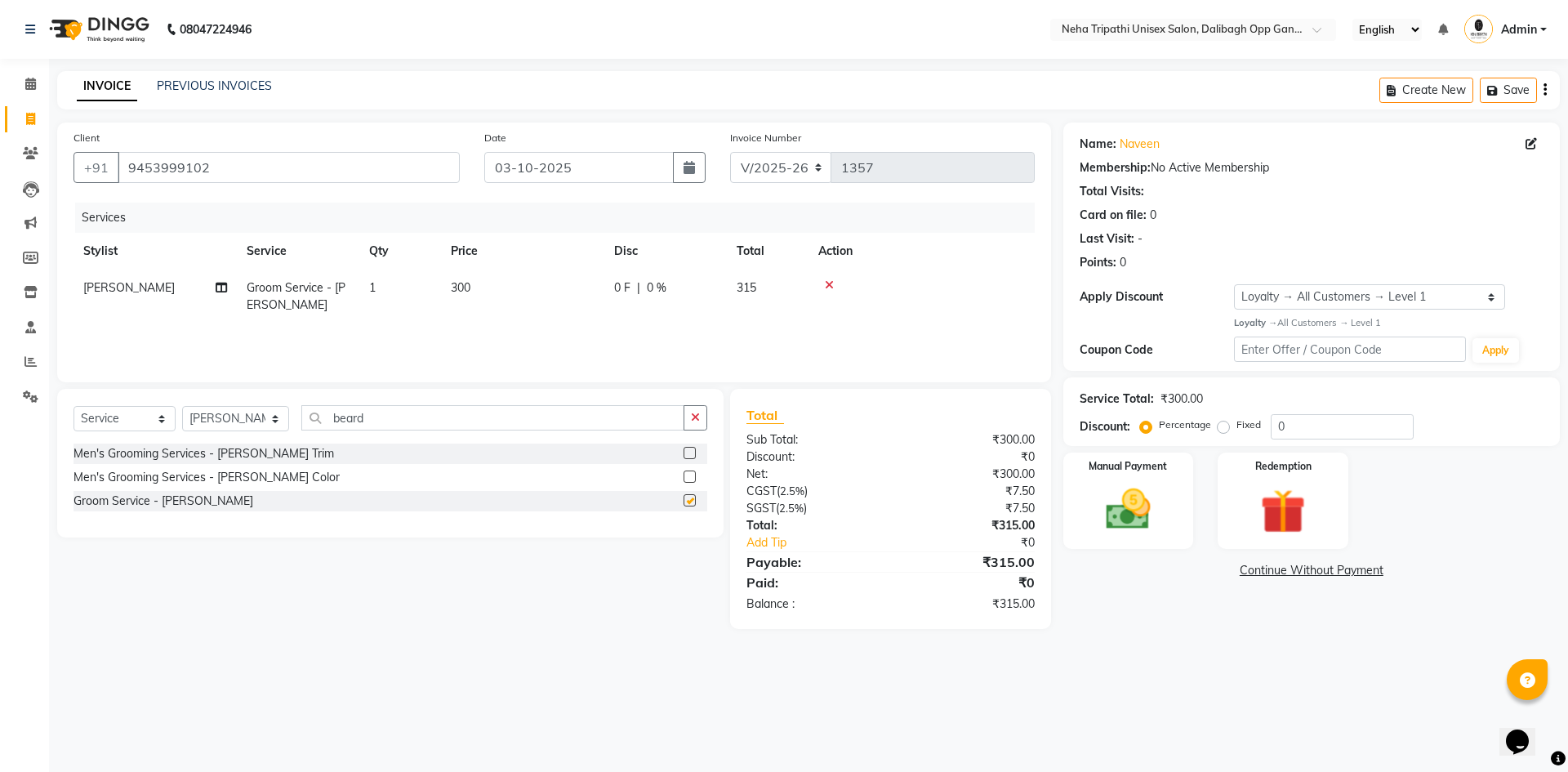
checkbox input "false"
click at [638, 426] on input "beard" at bounding box center [493, 418] width 383 height 25
type input "b"
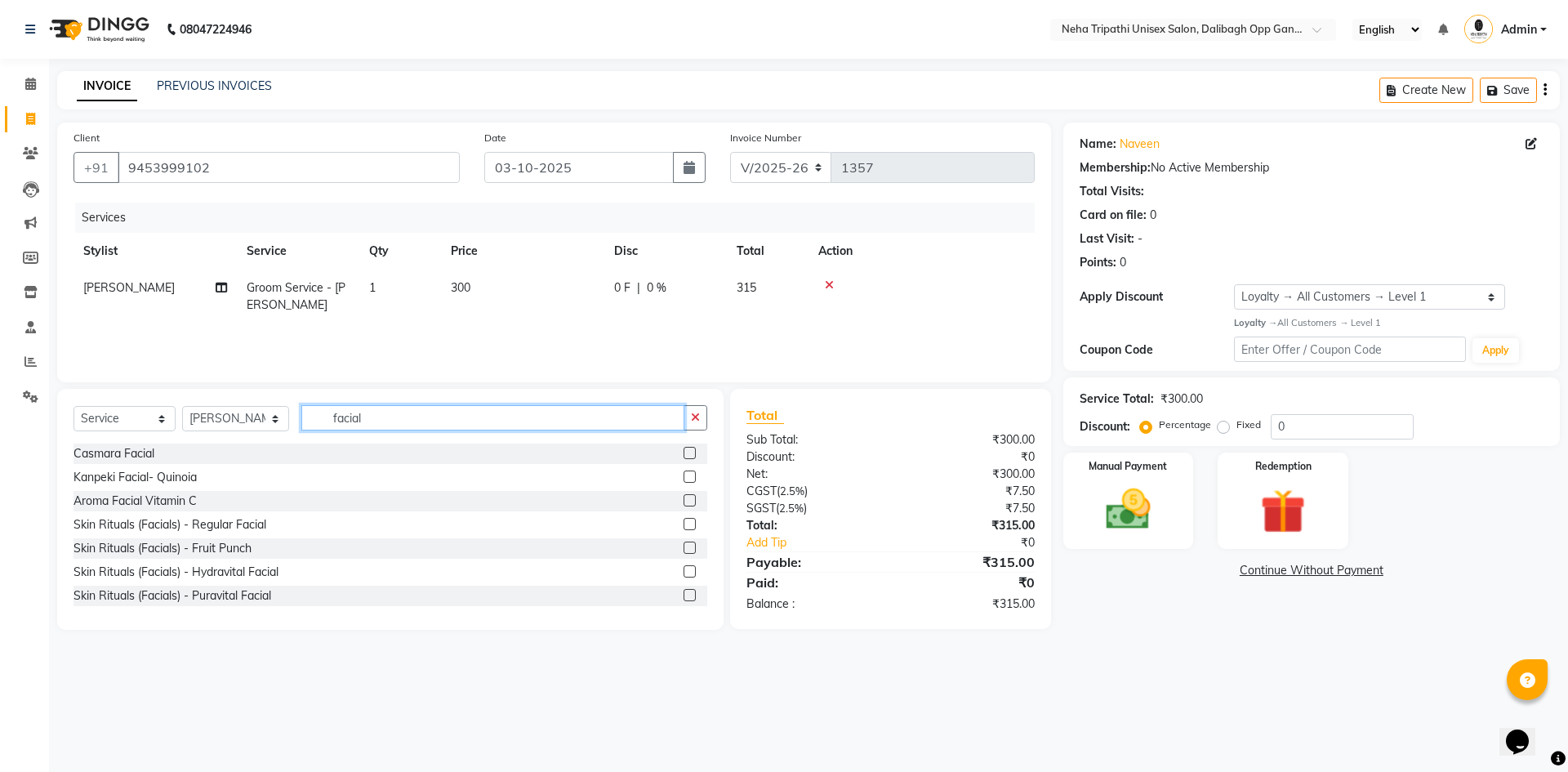
type input "facial"
click at [684, 528] on label at bounding box center [690, 524] width 12 height 12
click at [684, 528] on input "checkbox" at bounding box center [689, 525] width 11 height 11
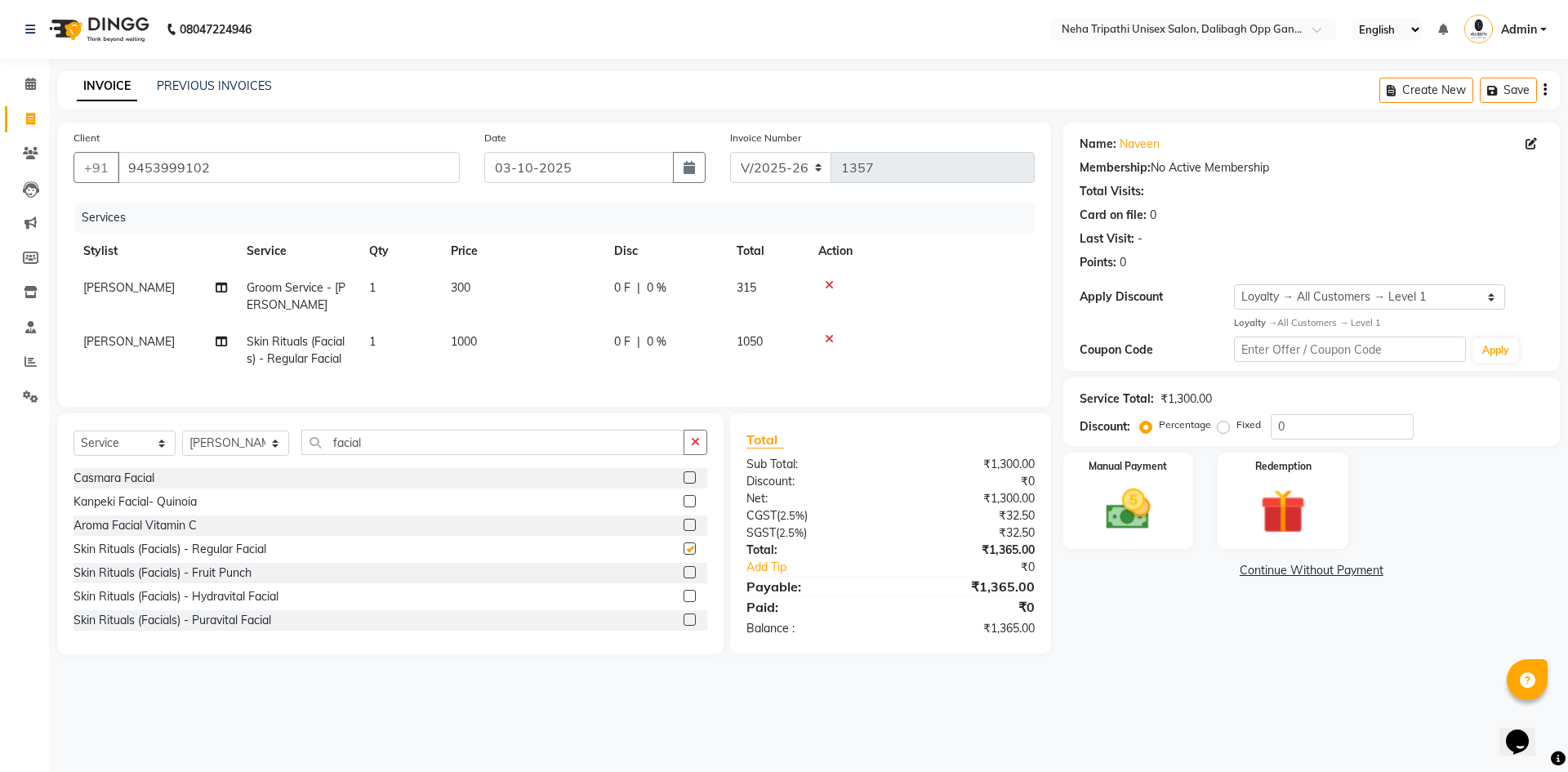
checkbox input "false"
click at [684, 579] on label at bounding box center [690, 572] width 12 height 12
click at [684, 579] on input "checkbox" at bounding box center [689, 573] width 11 height 11
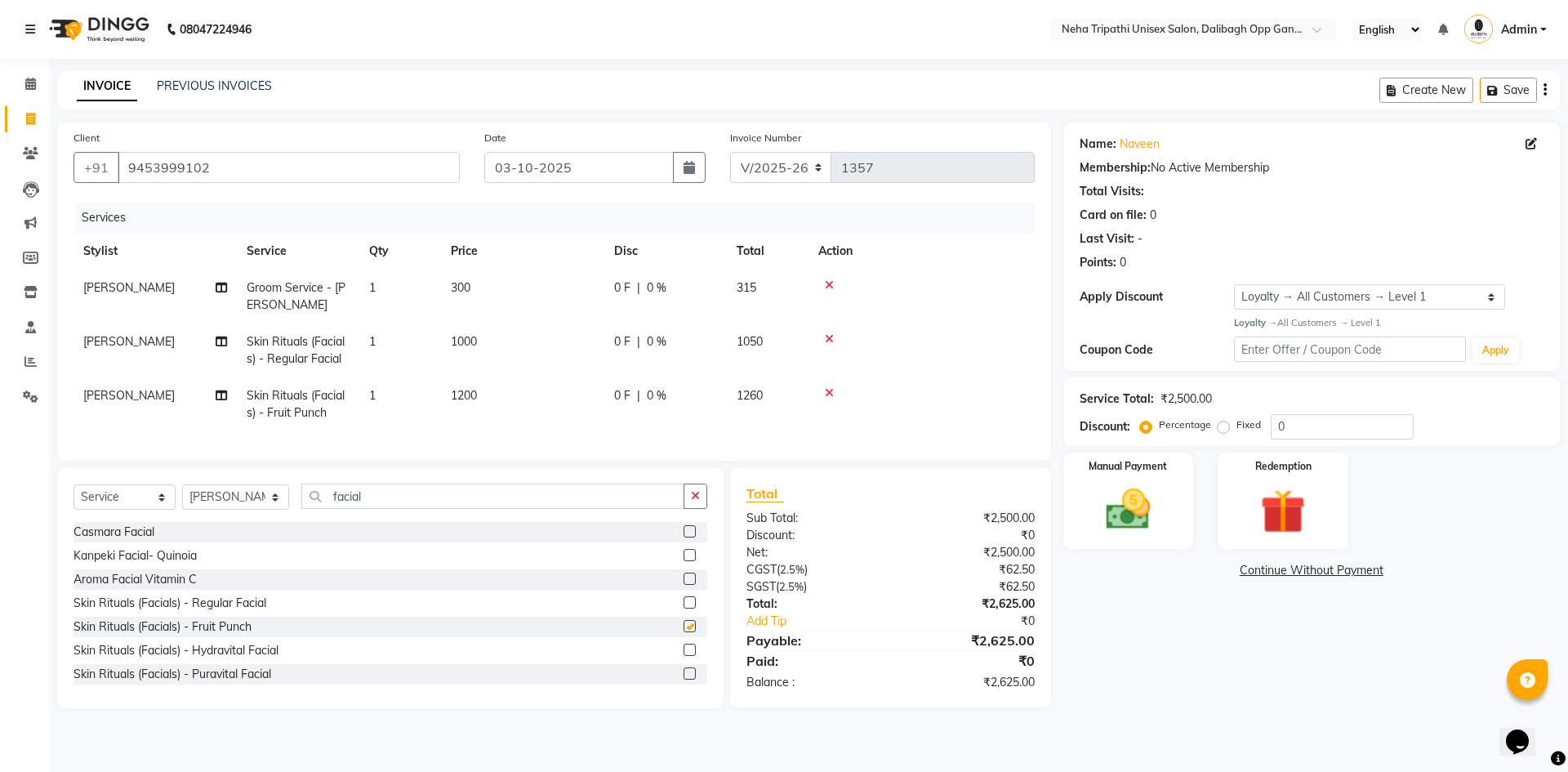
checkbox input "false"
click at [833, 344] on icon at bounding box center [829, 339] width 9 height 12
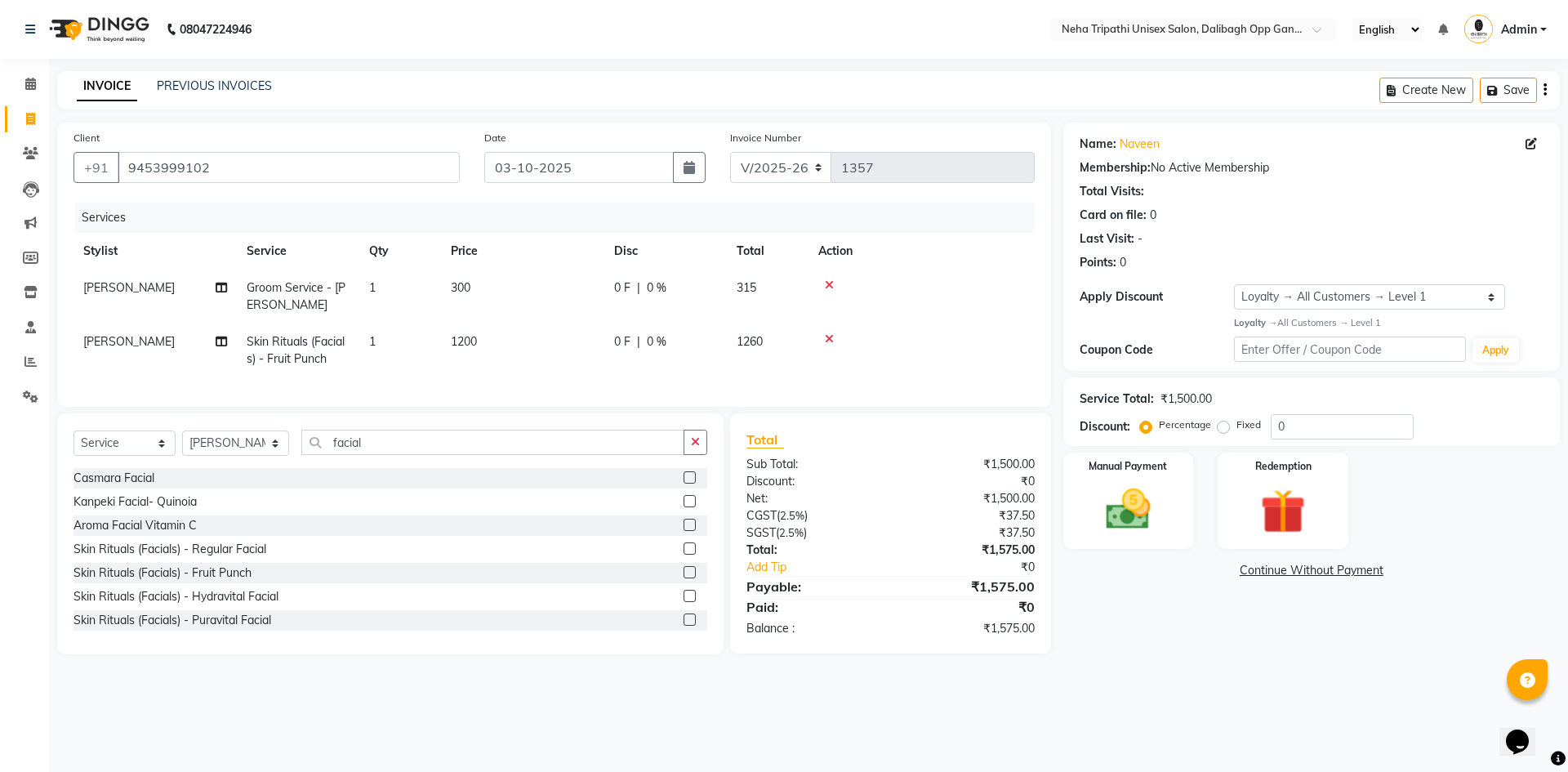
click at [834, 337] on div at bounding box center [921, 339] width 207 height 12
click at [829, 337] on icon at bounding box center [829, 339] width 9 height 12
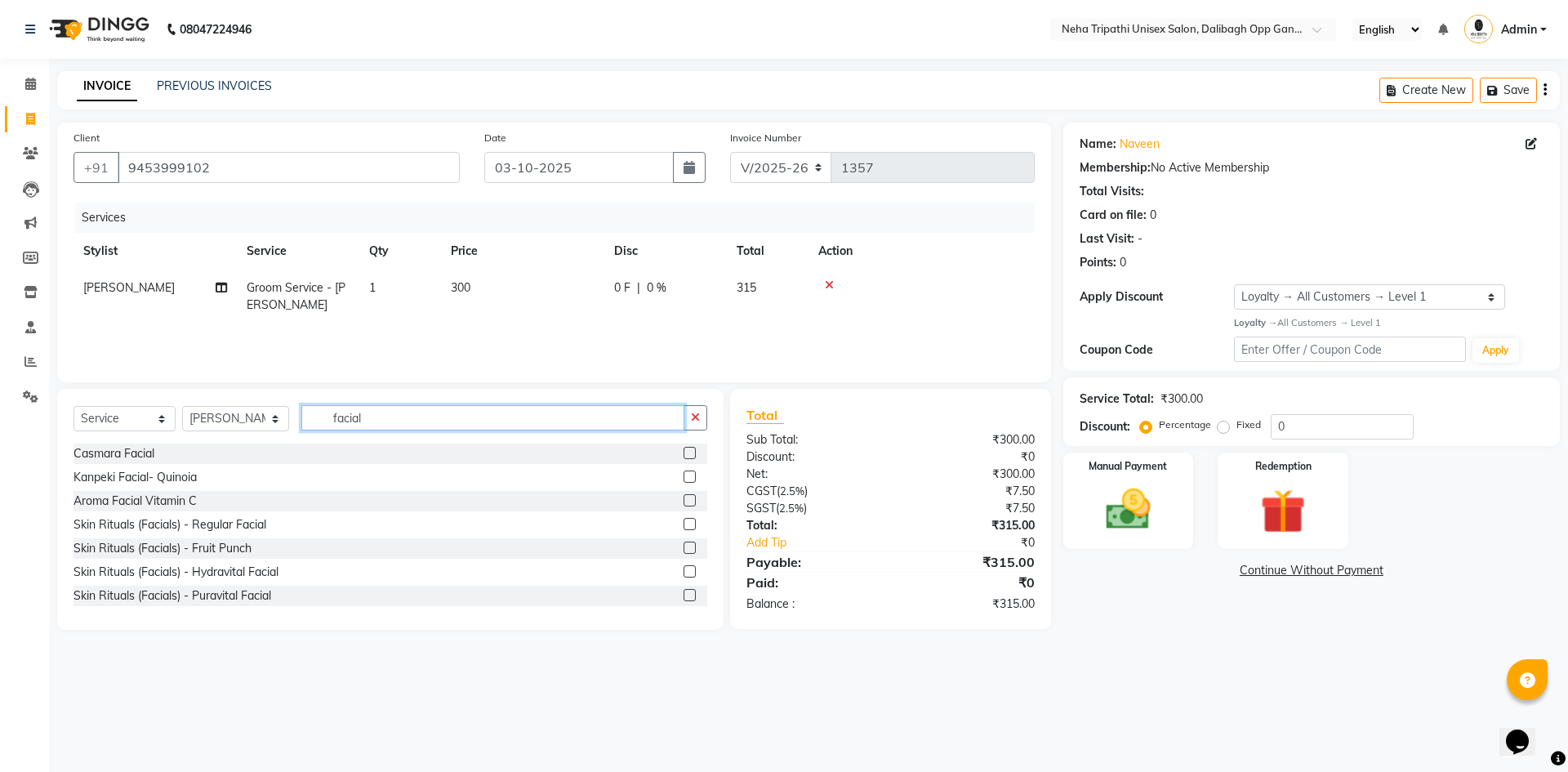
click at [606, 425] on input "facial" at bounding box center [493, 418] width 383 height 25
type input "f"
type input "pedi"
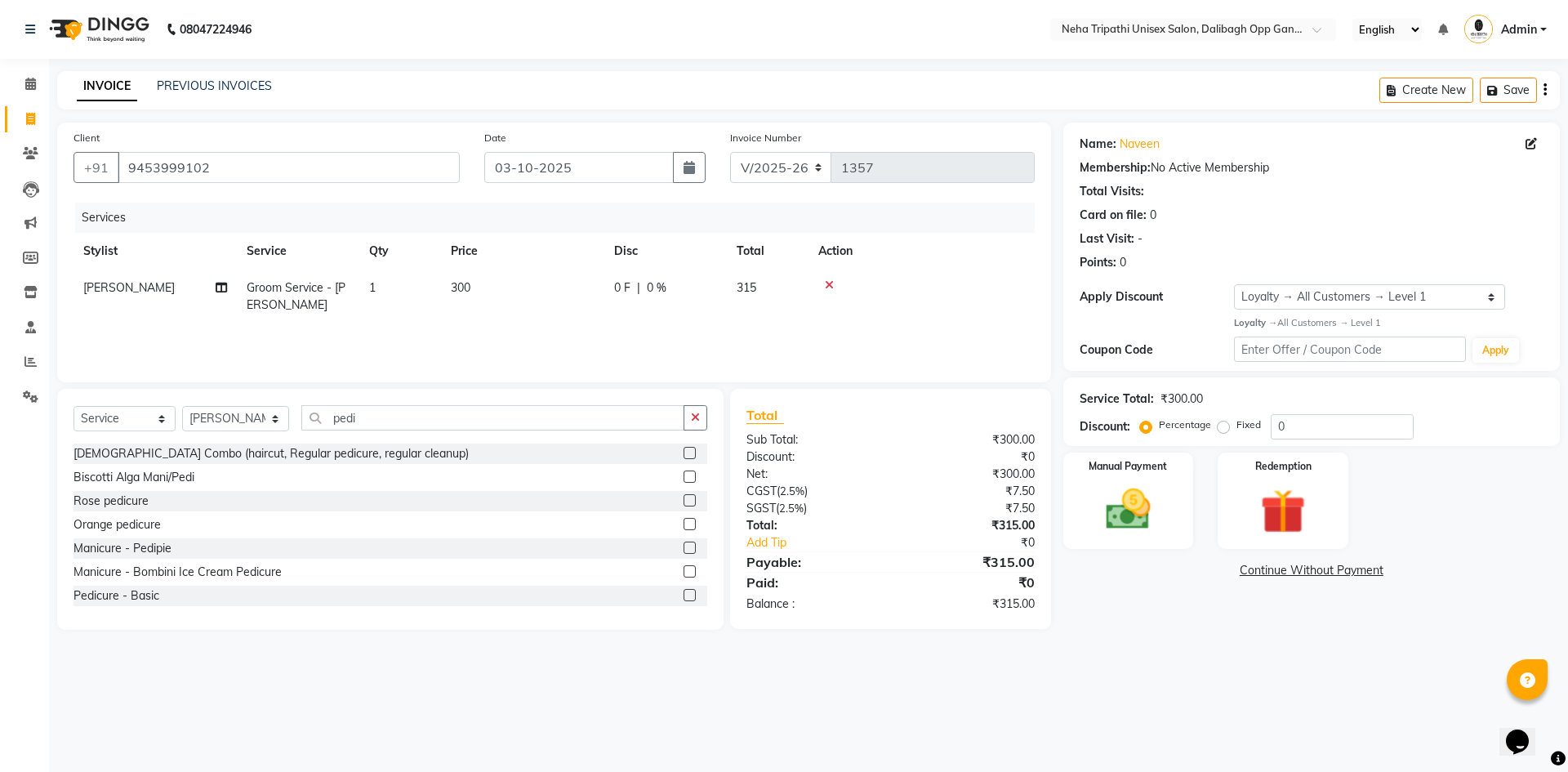
click at [684, 597] on label at bounding box center [690, 595] width 12 height 12
click at [684, 597] on input "checkbox" at bounding box center [689, 596] width 11 height 11
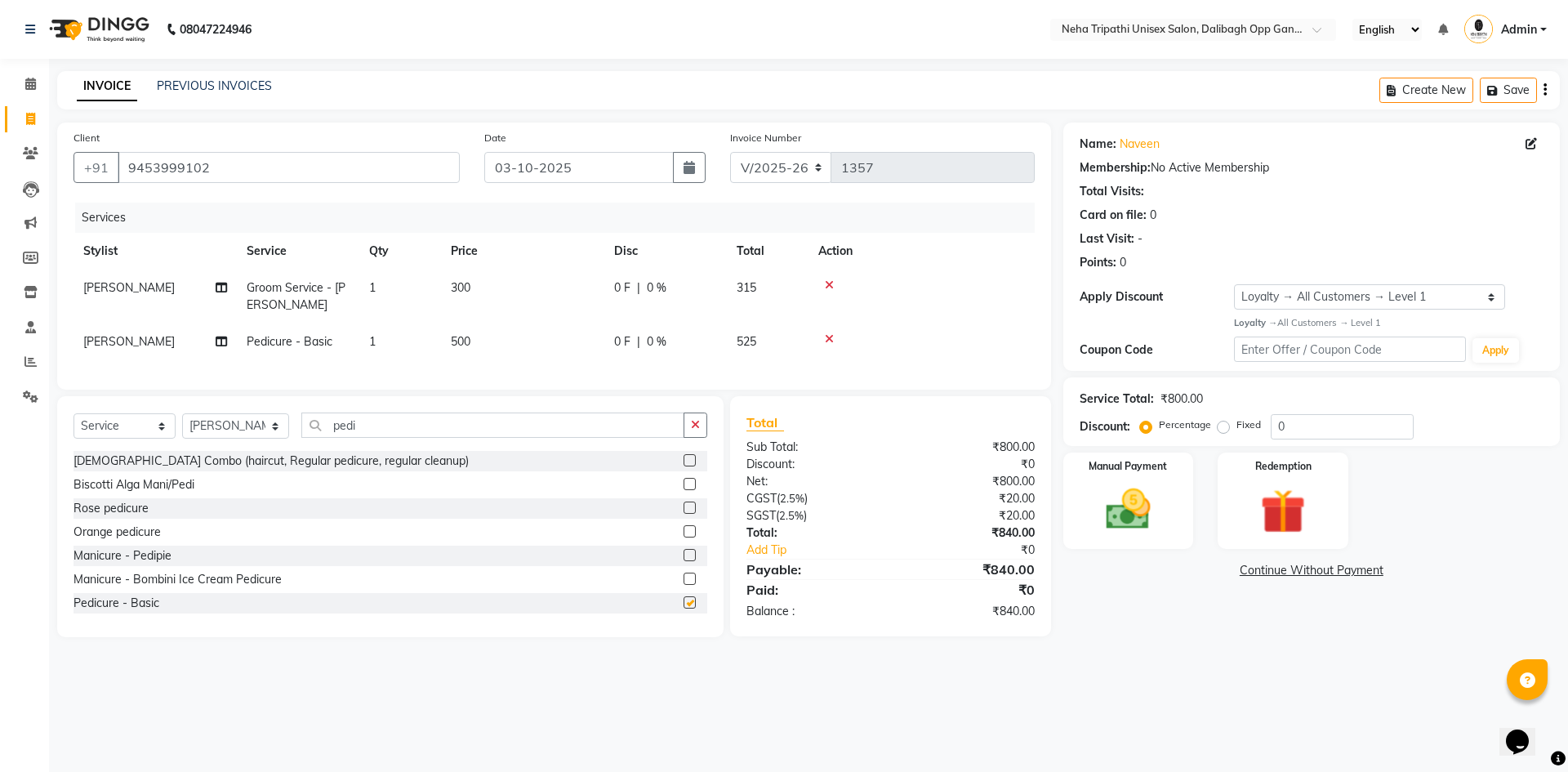
checkbox input "false"
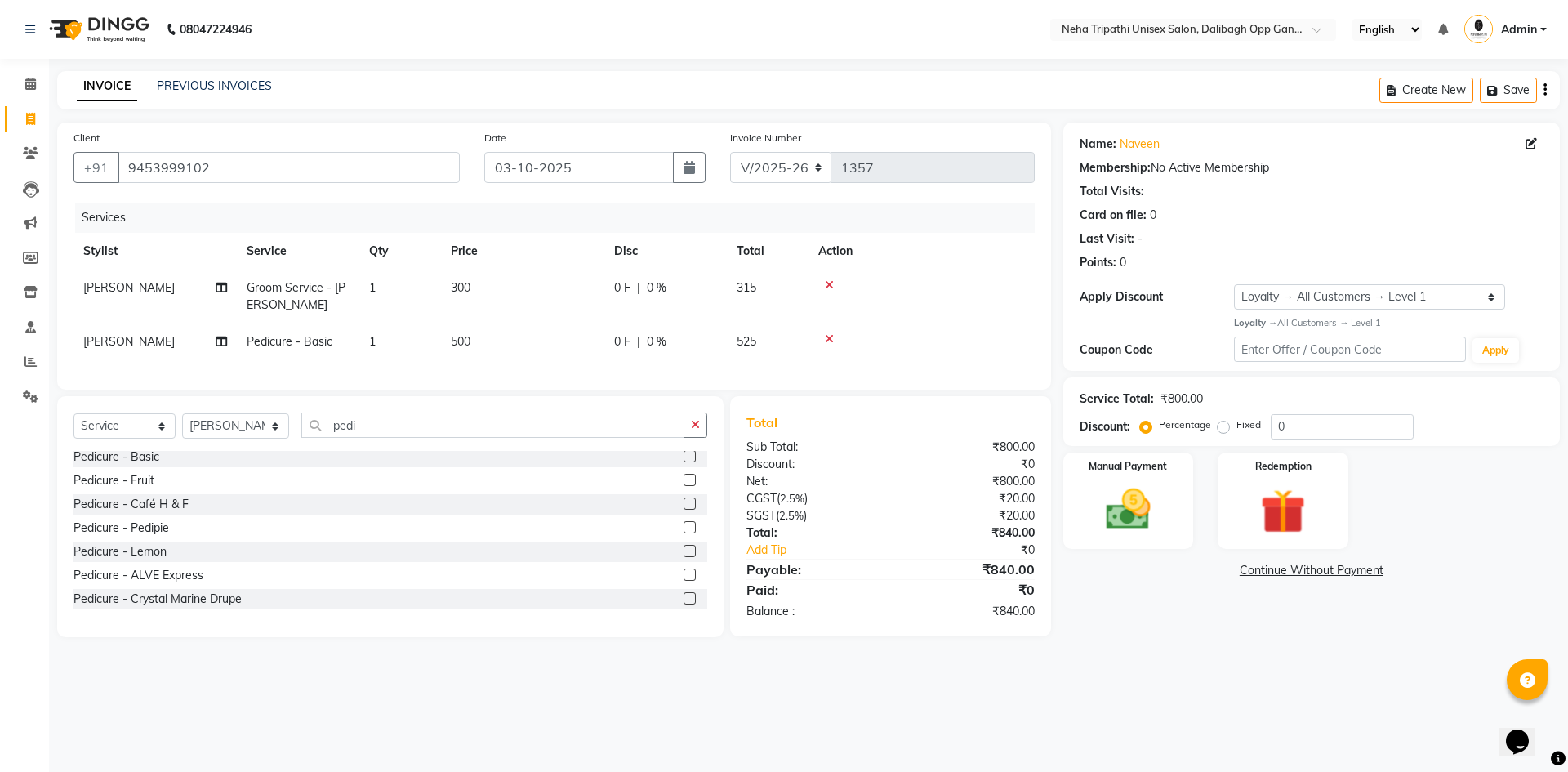
click at [456, 342] on span "500" at bounding box center [460, 341] width 19 height 14
select select "80271"
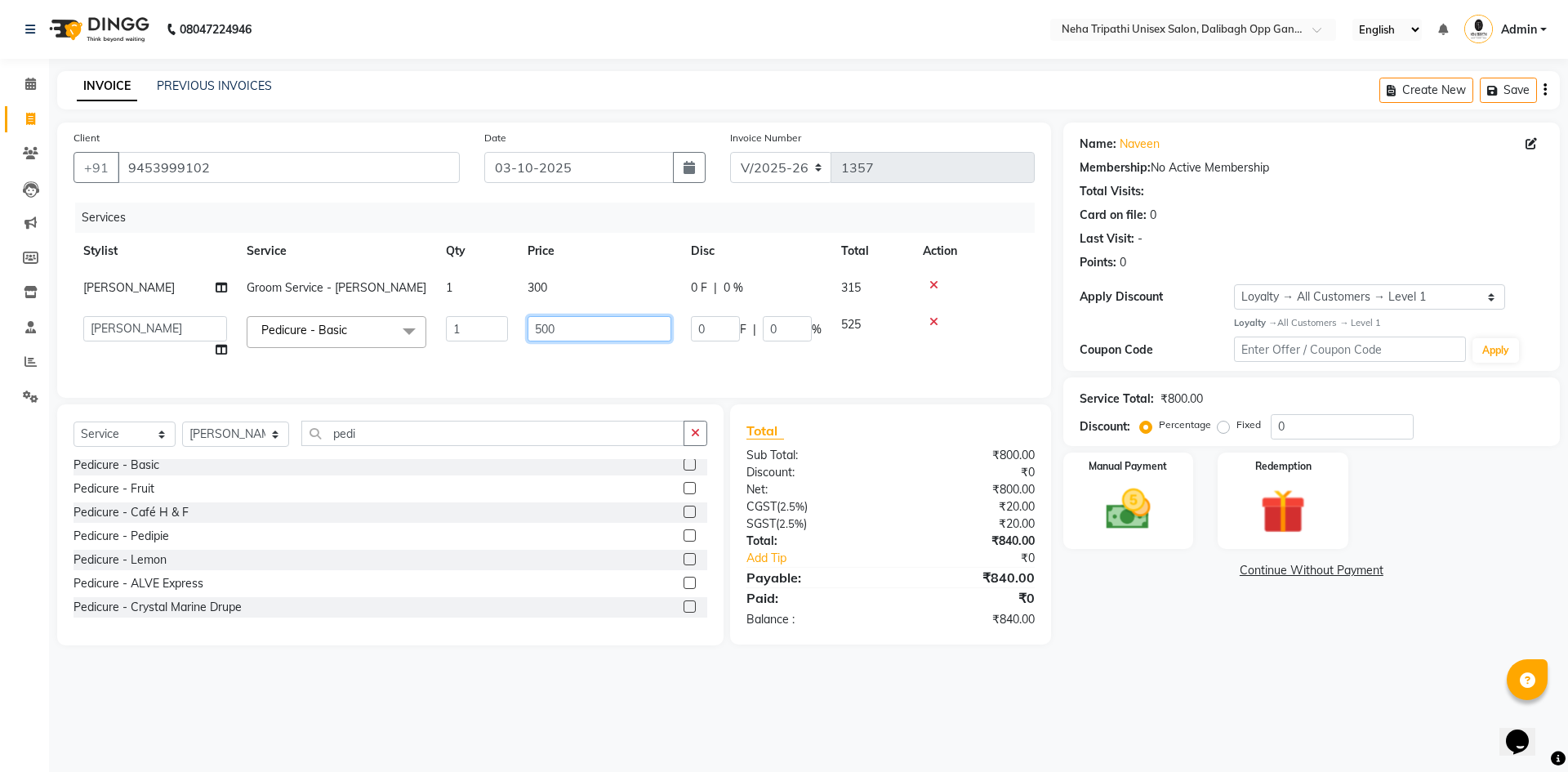
click at [543, 330] on input "500" at bounding box center [600, 329] width 144 height 25
type input "700"
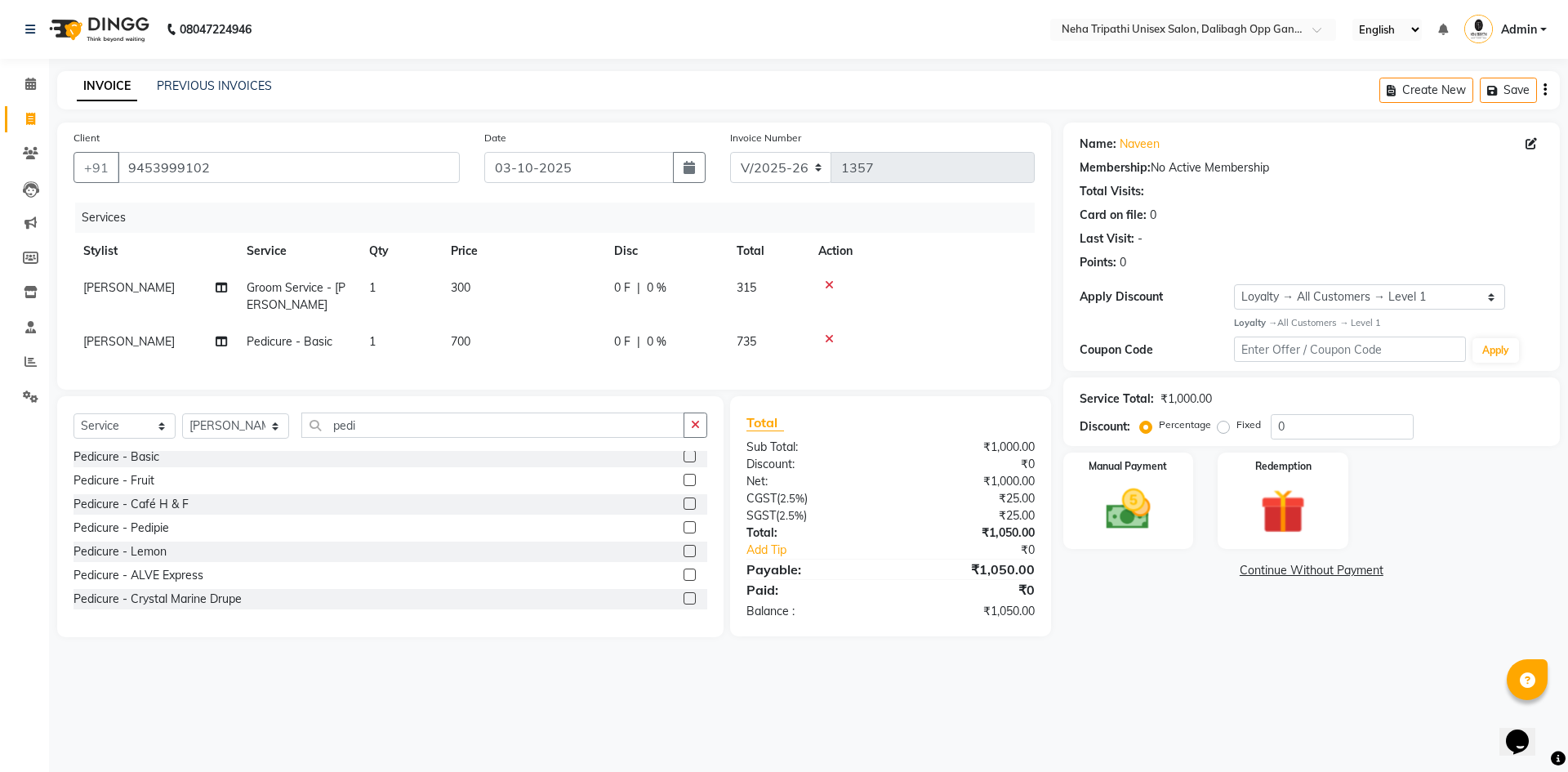
click at [538, 286] on td "300" at bounding box center [523, 297] width 163 height 54
select select "80271"
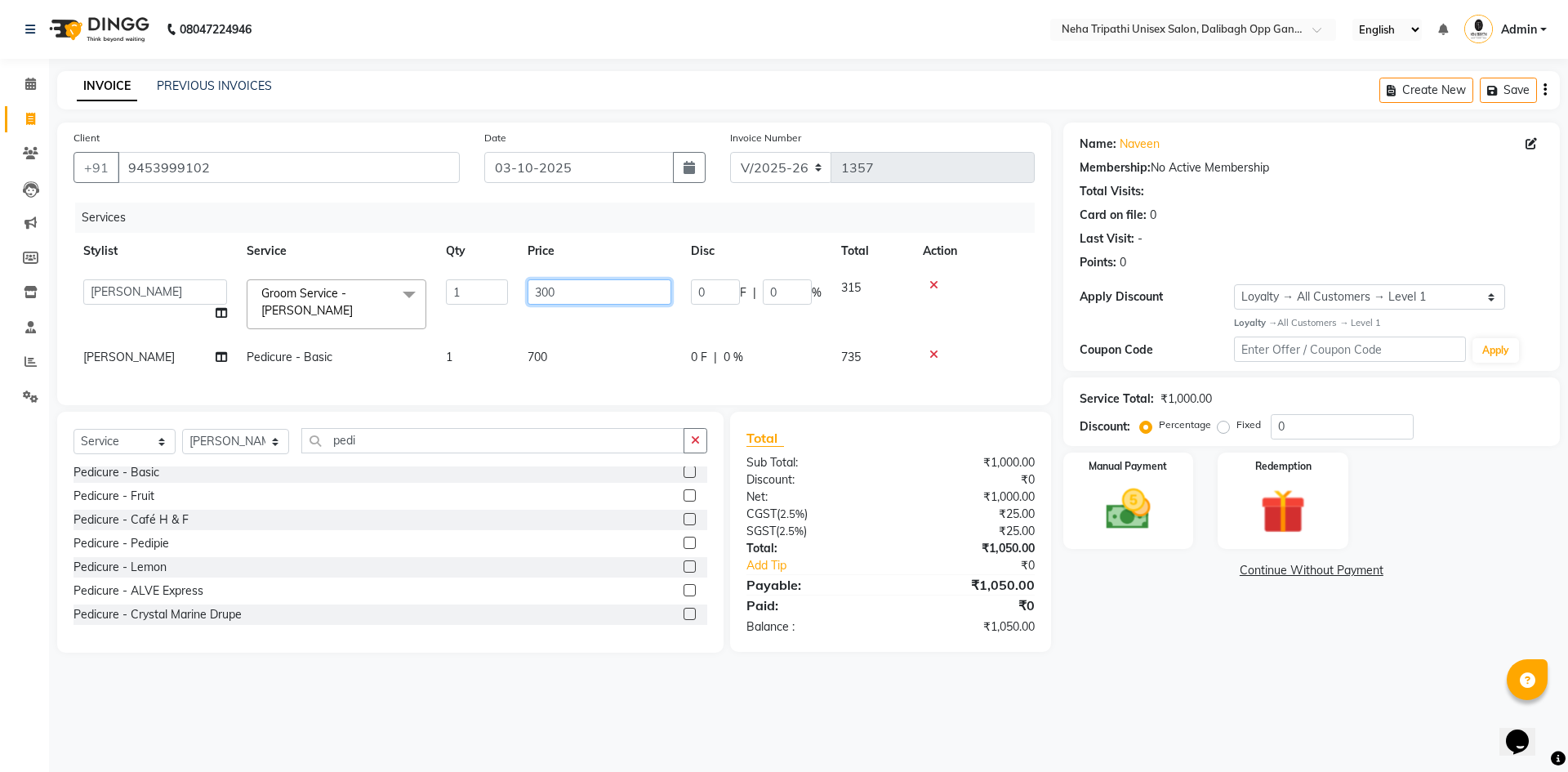
click at [550, 292] on input "300" at bounding box center [600, 292] width 144 height 25
type input "350"
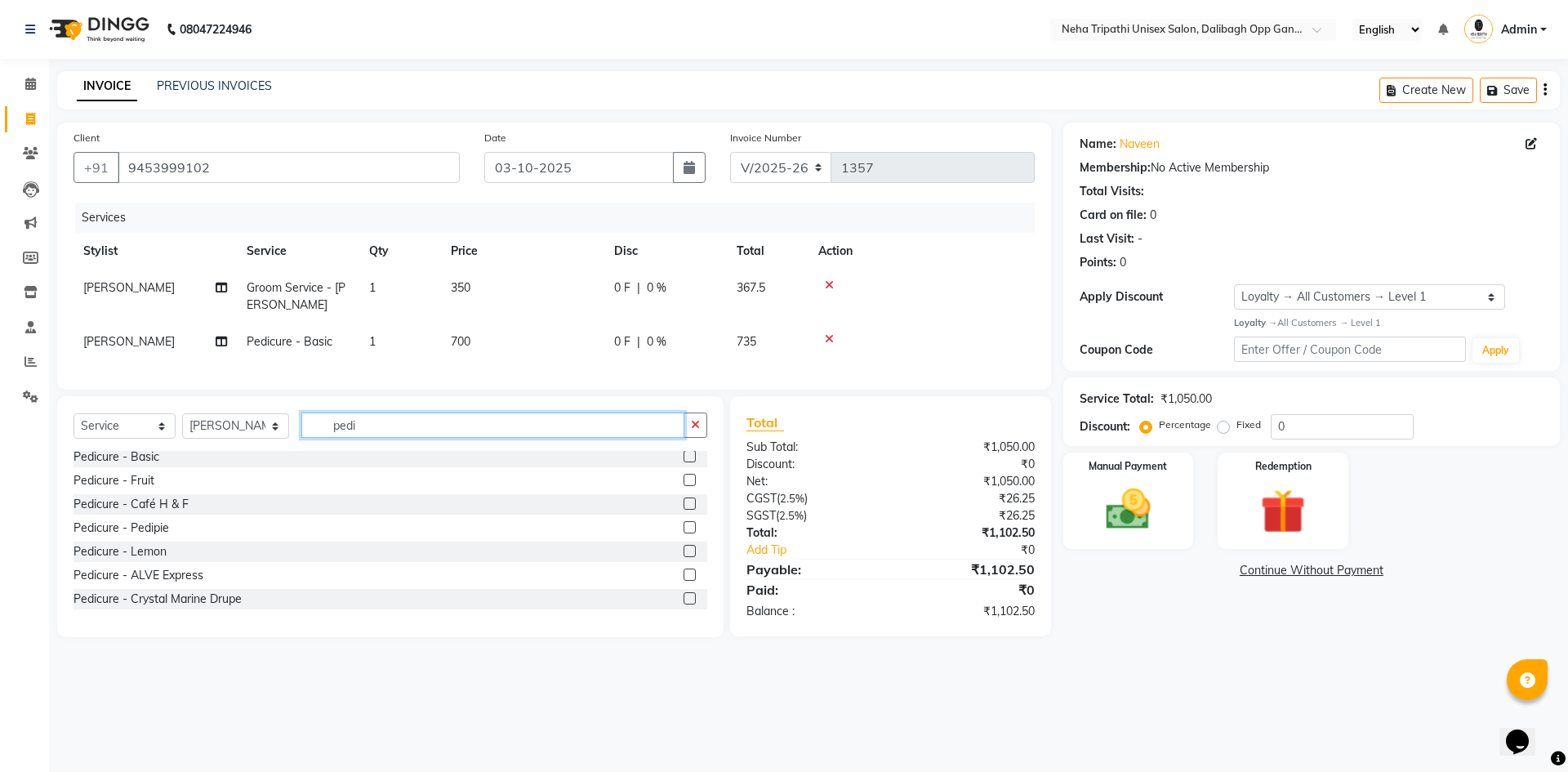
click at [508, 438] on input "pedi" at bounding box center [493, 425] width 383 height 25
type input "p"
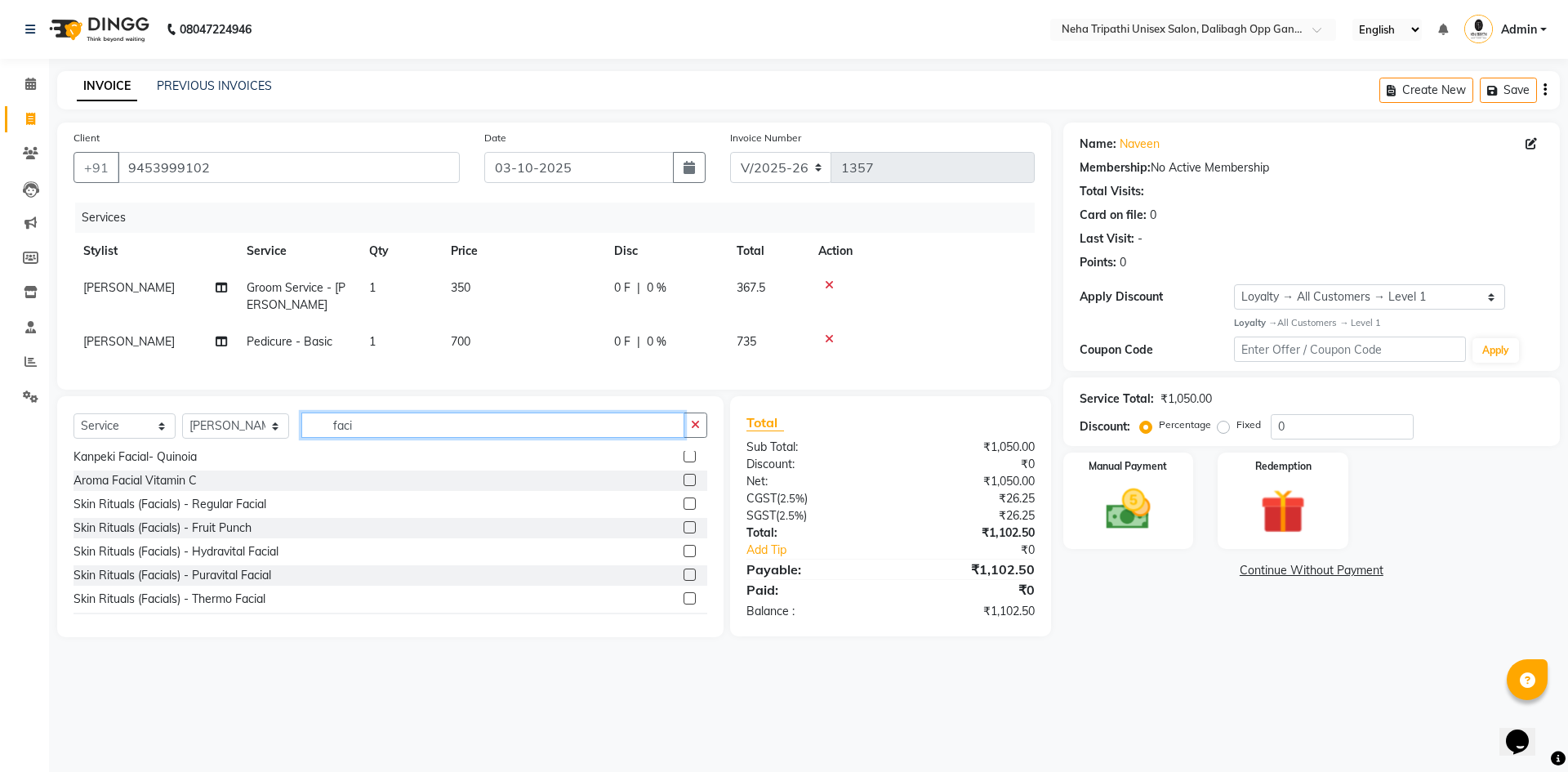
scroll to position [4, 0]
type input "f"
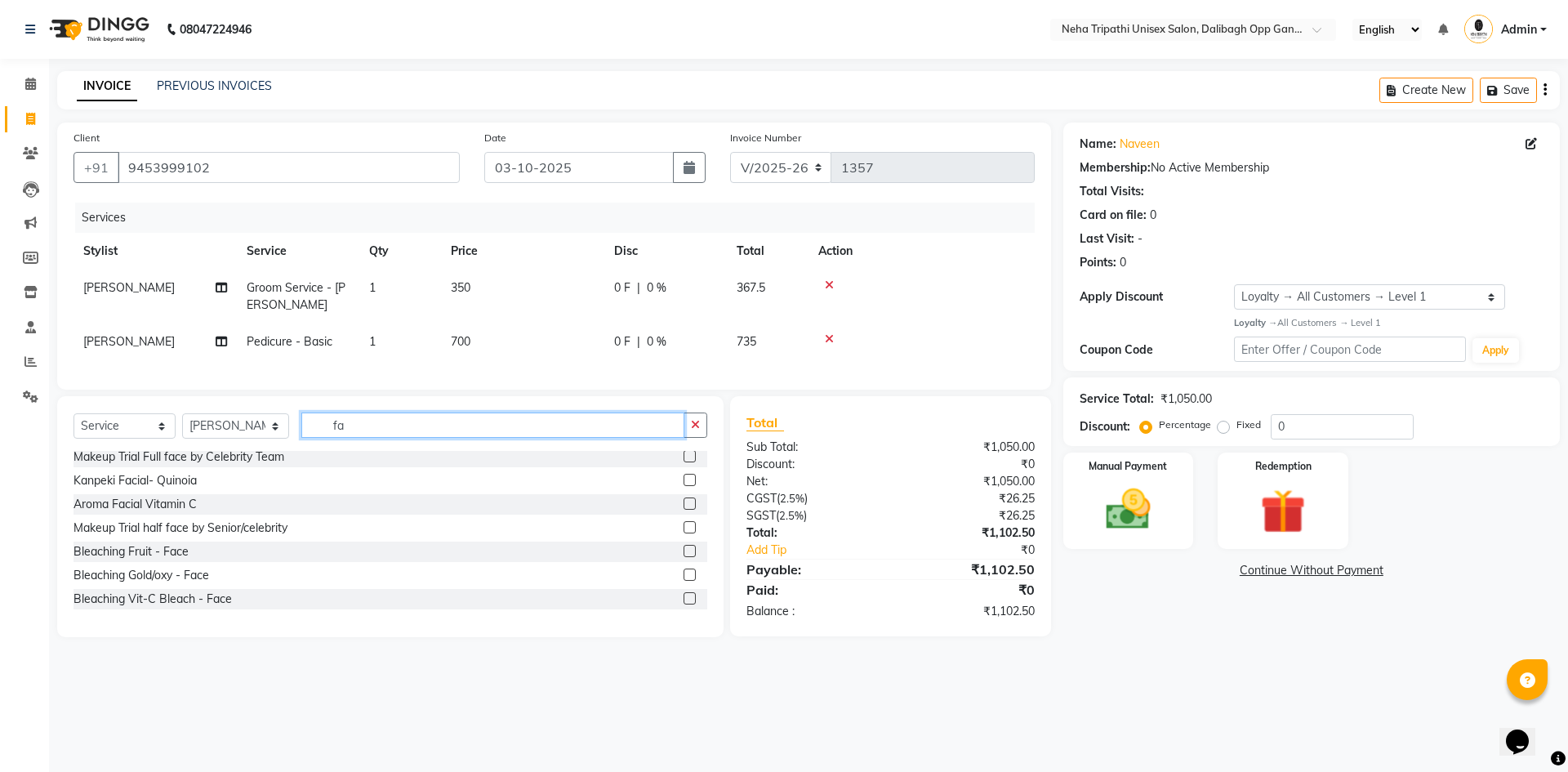
scroll to position [28, 0]
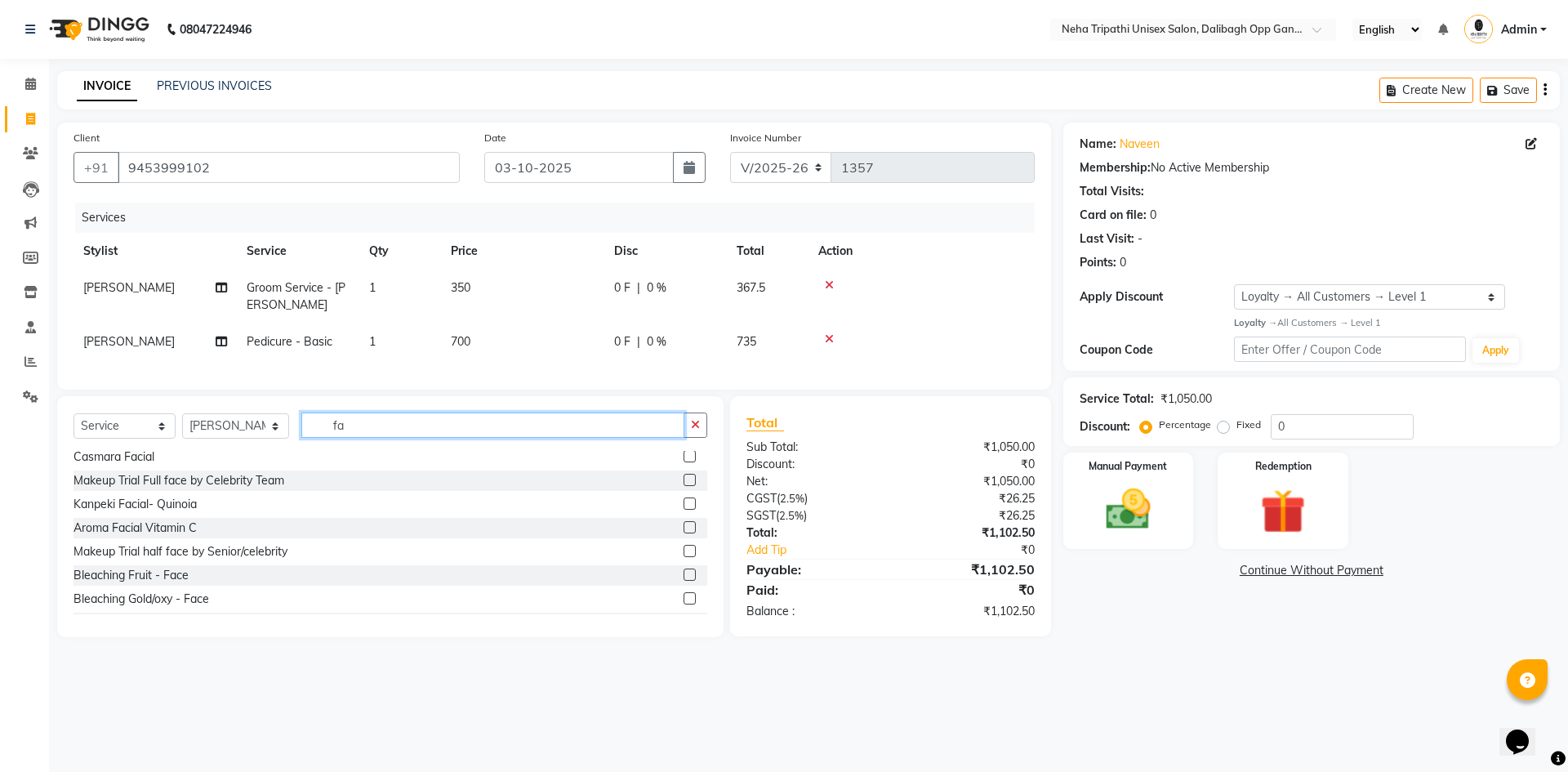
type input "f"
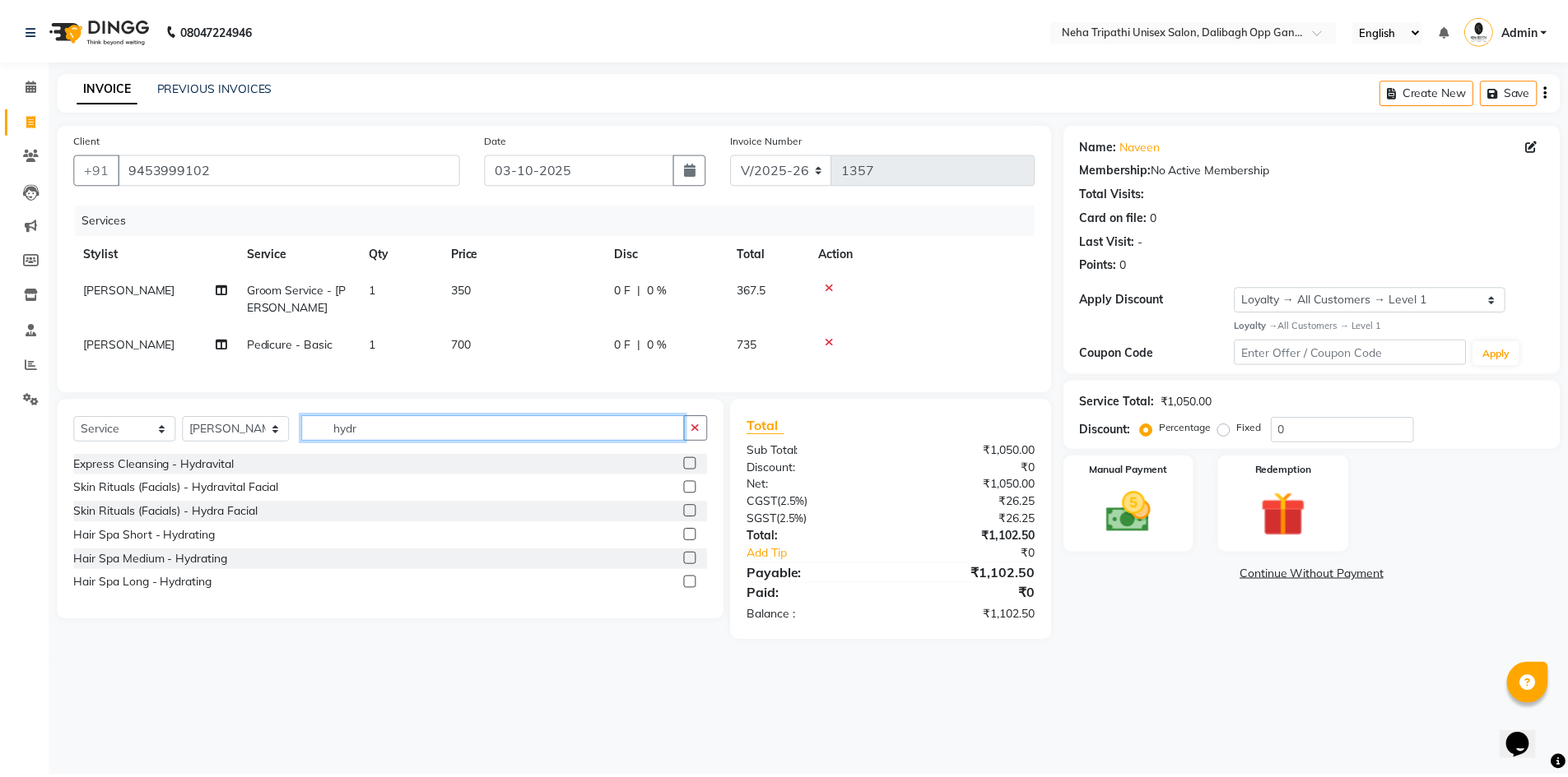
scroll to position [0, 0]
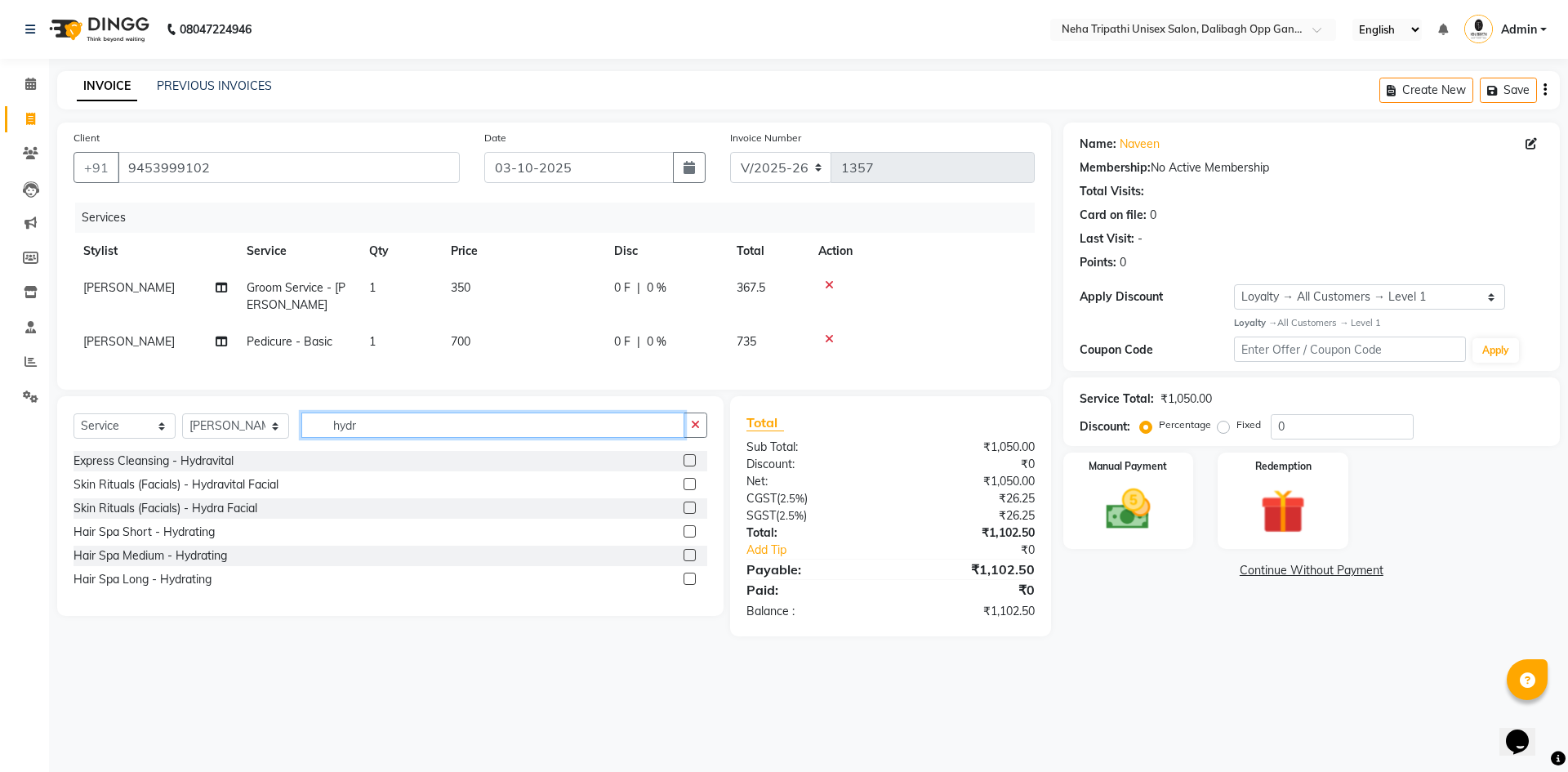
type input "hydr"
click at [684, 490] on label at bounding box center [690, 484] width 12 height 12
click at [684, 490] on input "checkbox" at bounding box center [689, 485] width 11 height 11
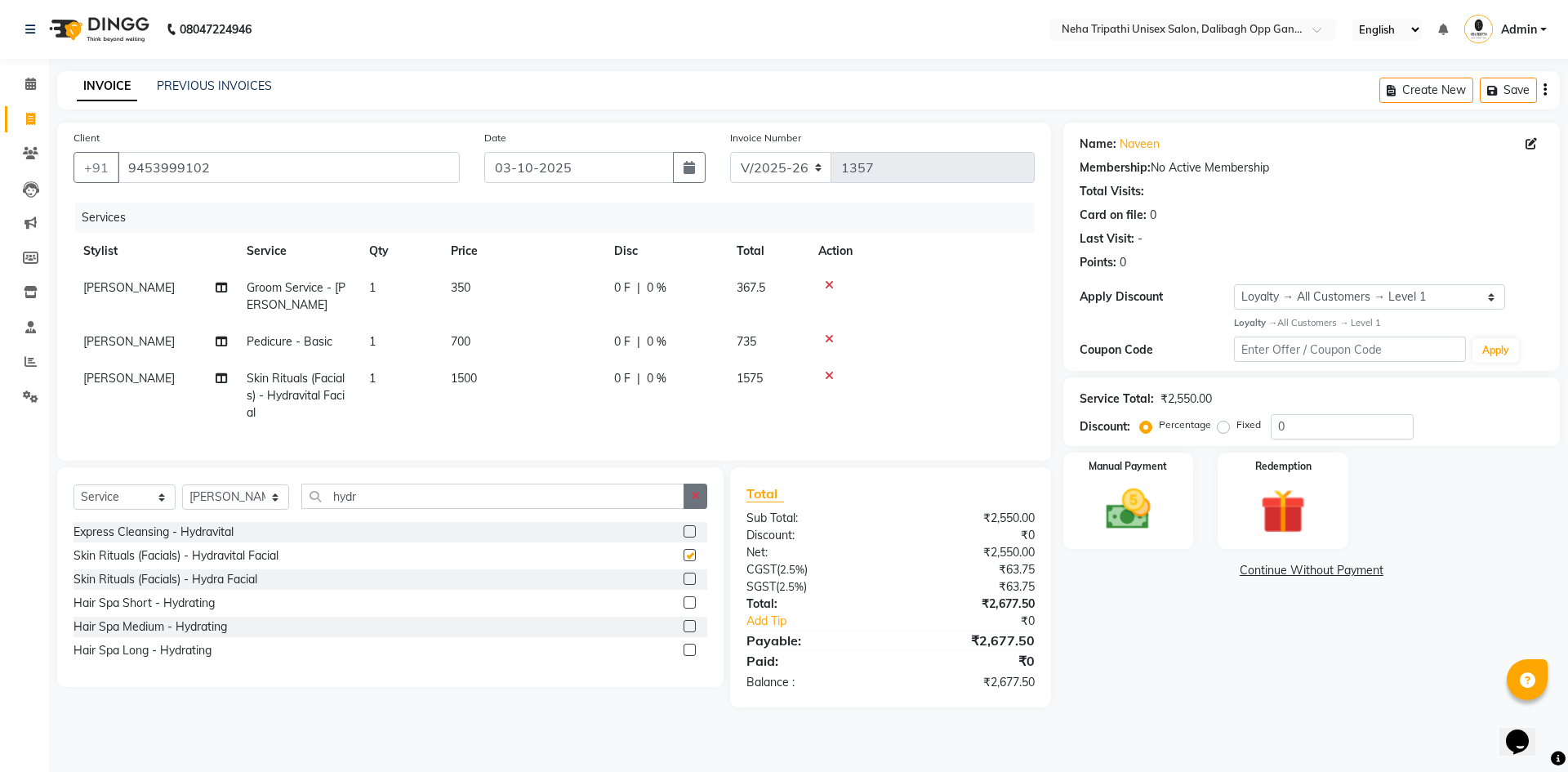
checkbox input "false"
click at [461, 375] on span "1500" at bounding box center [463, 378] width 26 height 14
select select "80271"
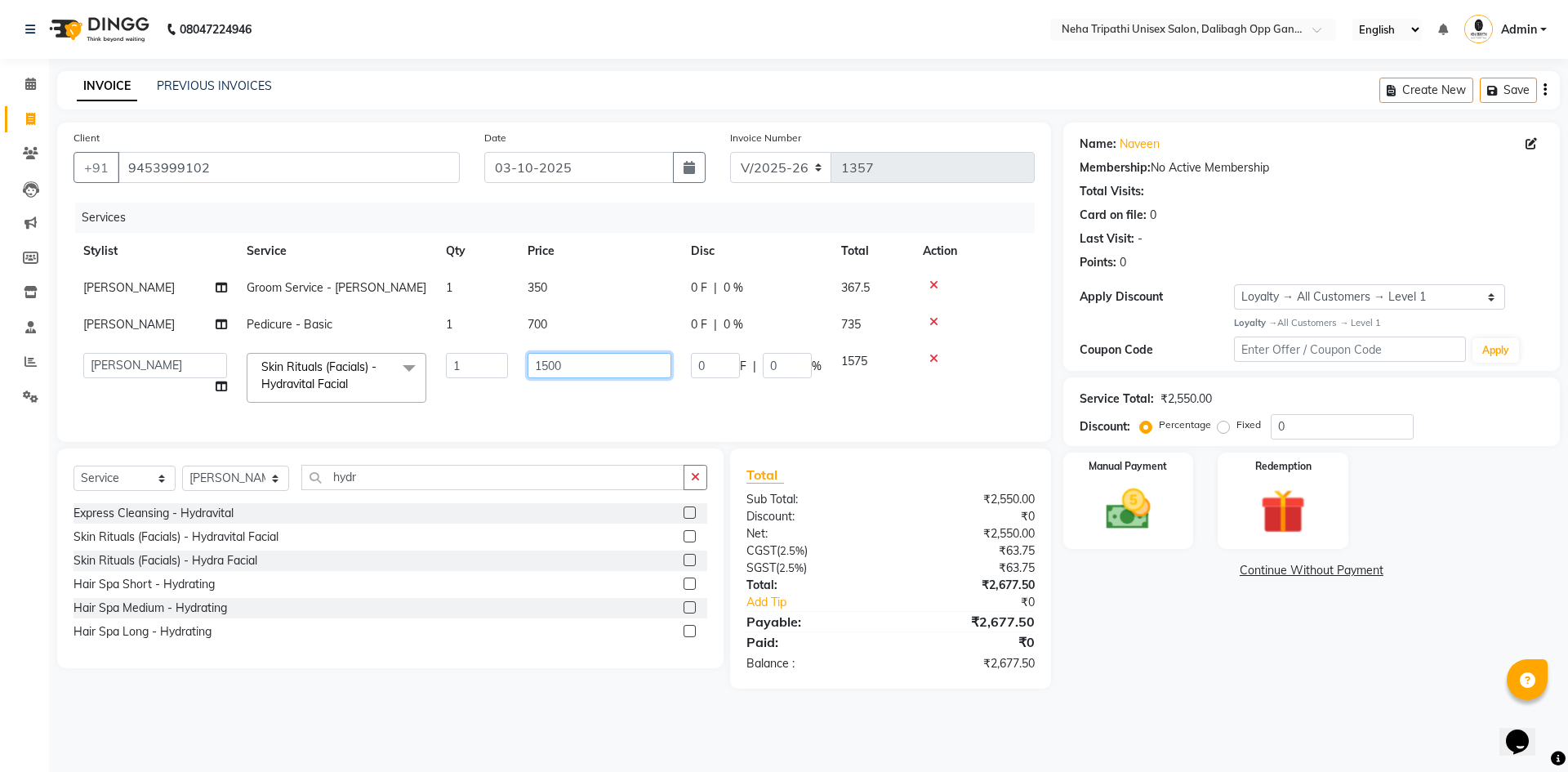
click at [548, 366] on input "1500" at bounding box center [600, 365] width 144 height 25
type input "1800"
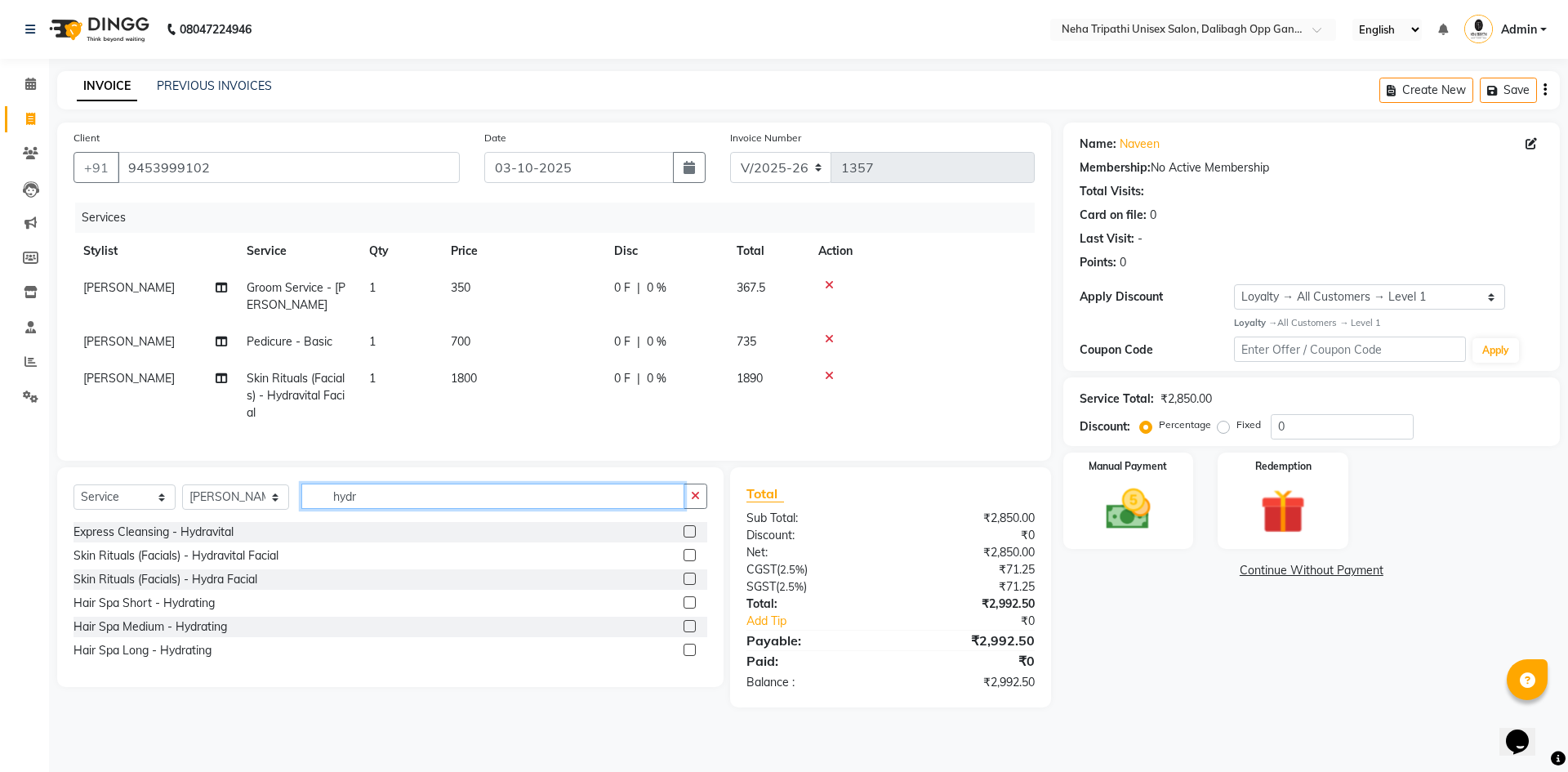
click at [445, 485] on div "Select Service Product Membership Package Voucher Prepaid Gift Card Select Styl…" at bounding box center [391, 577] width 667 height 220
type input "h"
type input "root"
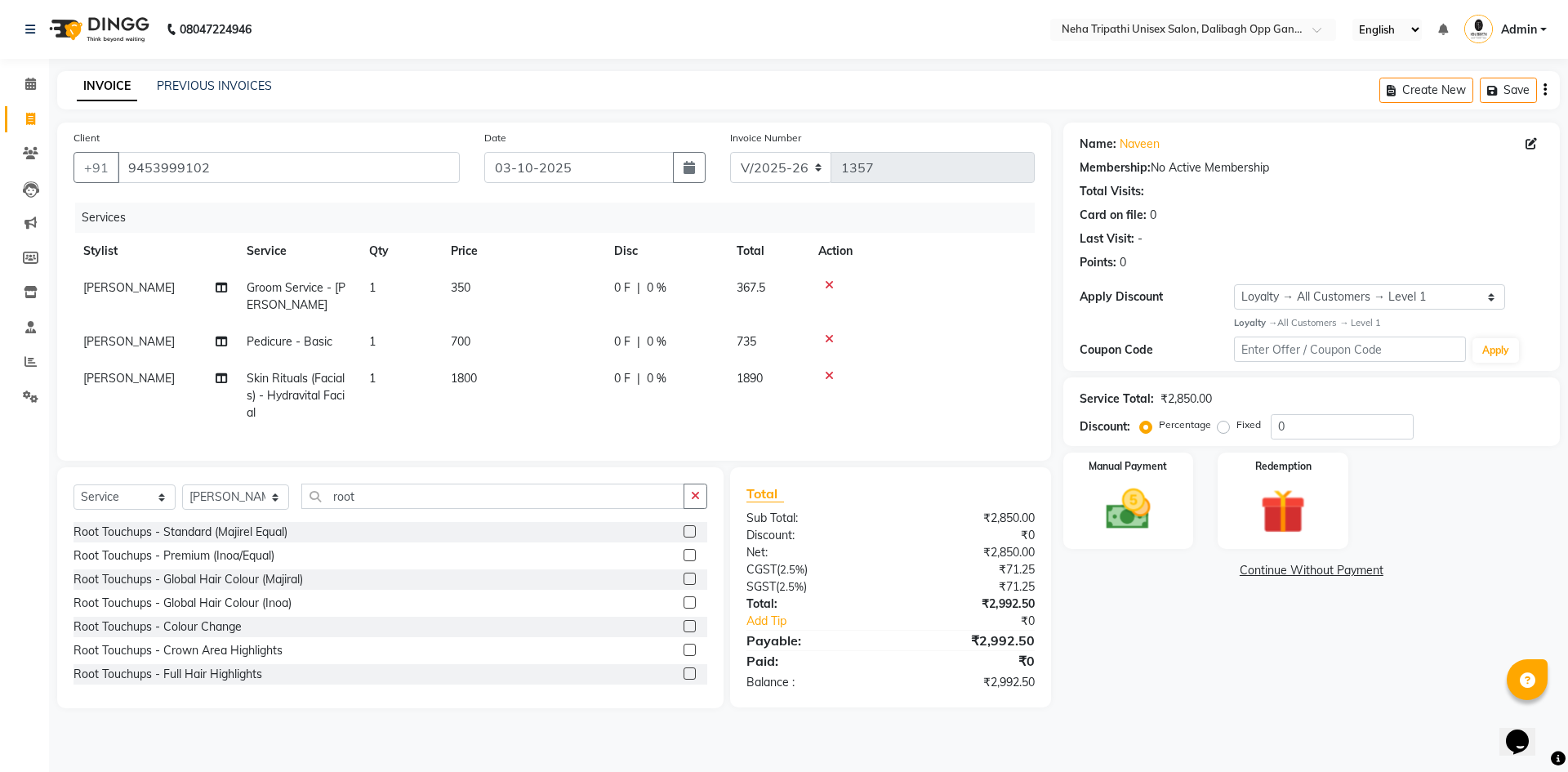
click at [684, 543] on div at bounding box center [696, 532] width 24 height 20
click at [684, 537] on label at bounding box center [690, 532] width 12 height 12
click at [684, 537] on input "checkbox" at bounding box center [689, 532] width 11 height 11
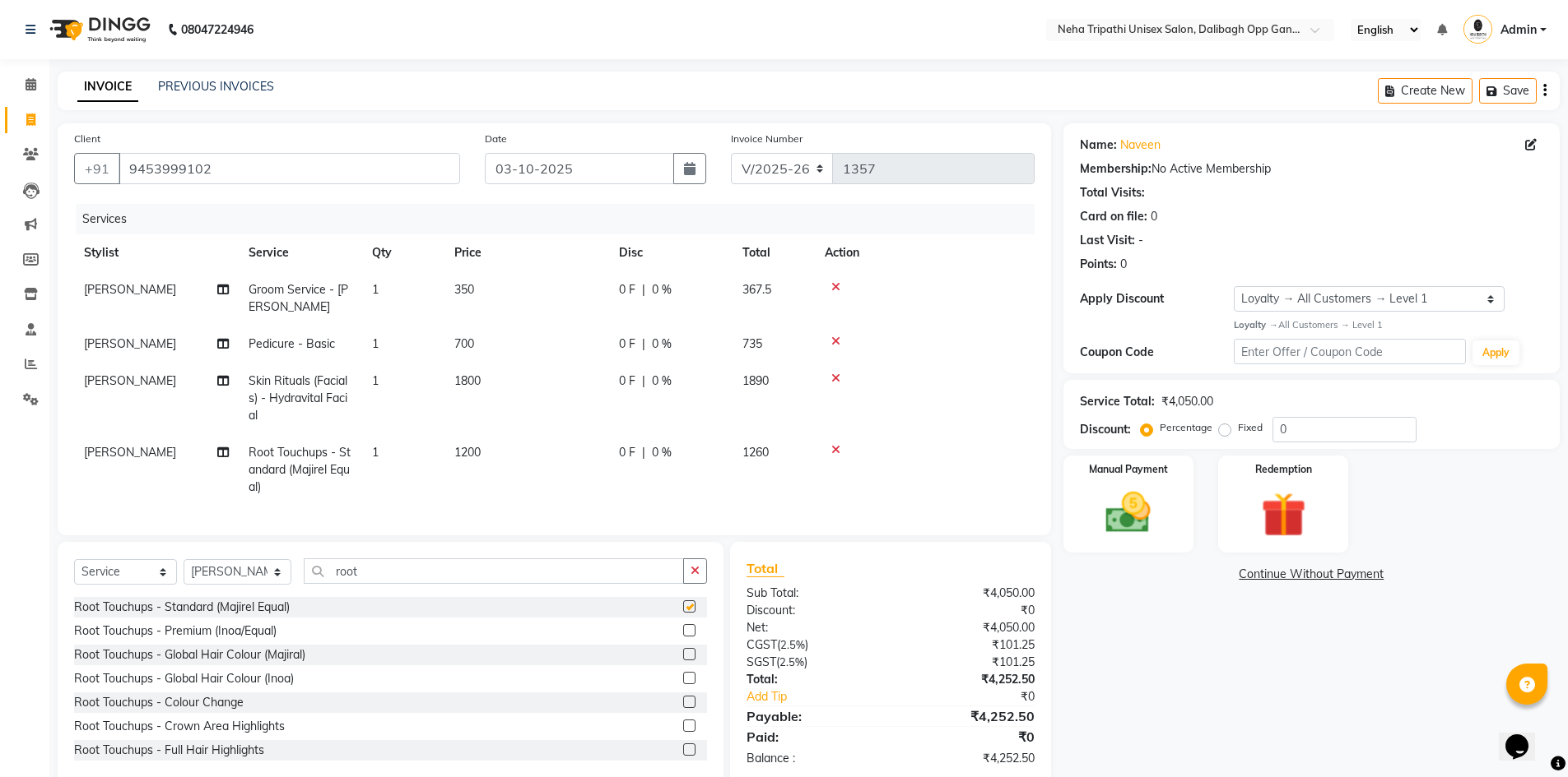
checkbox input "false"
click at [683, 637] on label at bounding box center [689, 630] width 13 height 13
click at [683, 637] on input "checkbox" at bounding box center [688, 631] width 11 height 11
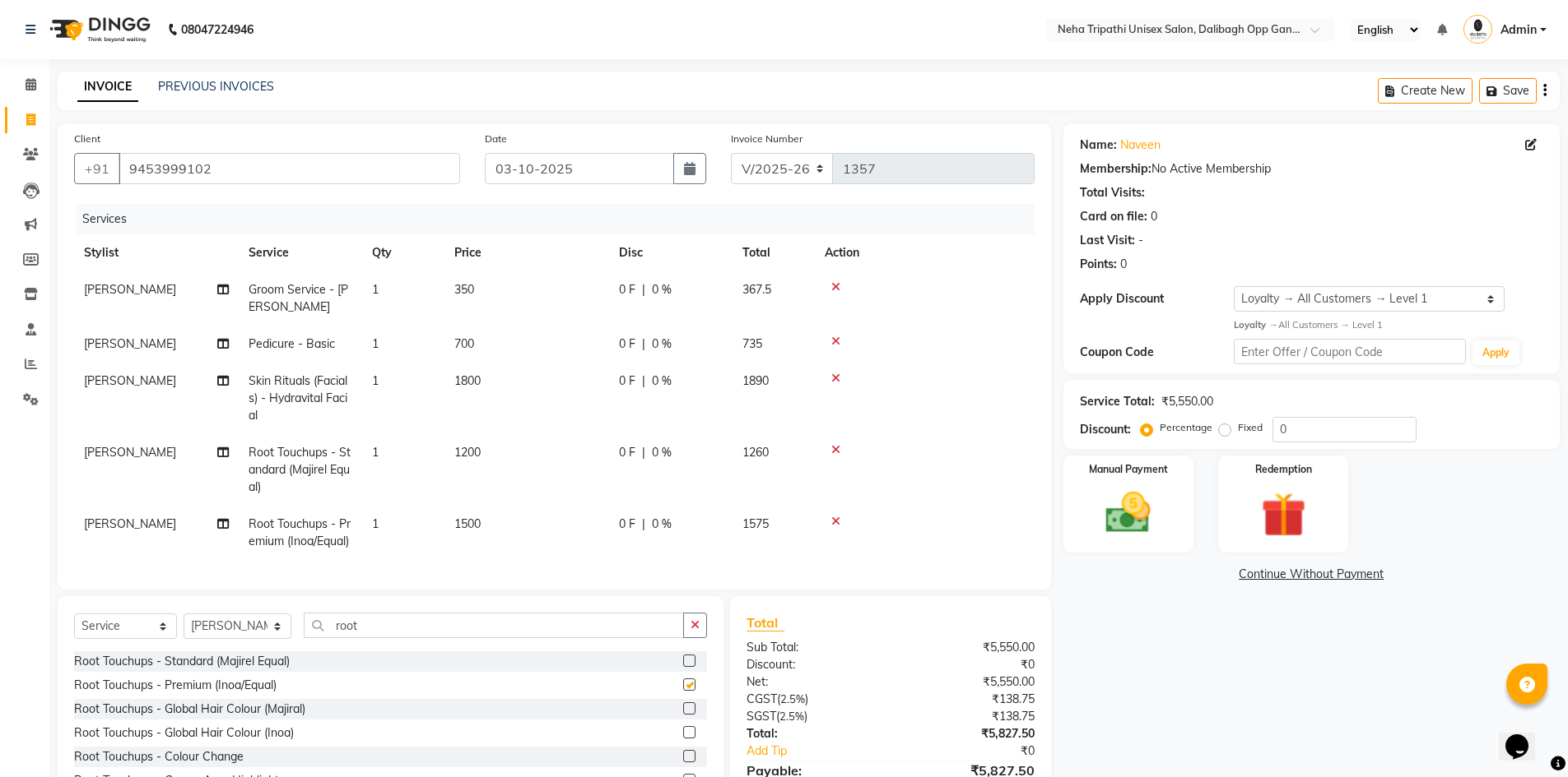
checkbox input "false"
click at [833, 448] on icon at bounding box center [835, 450] width 9 height 12
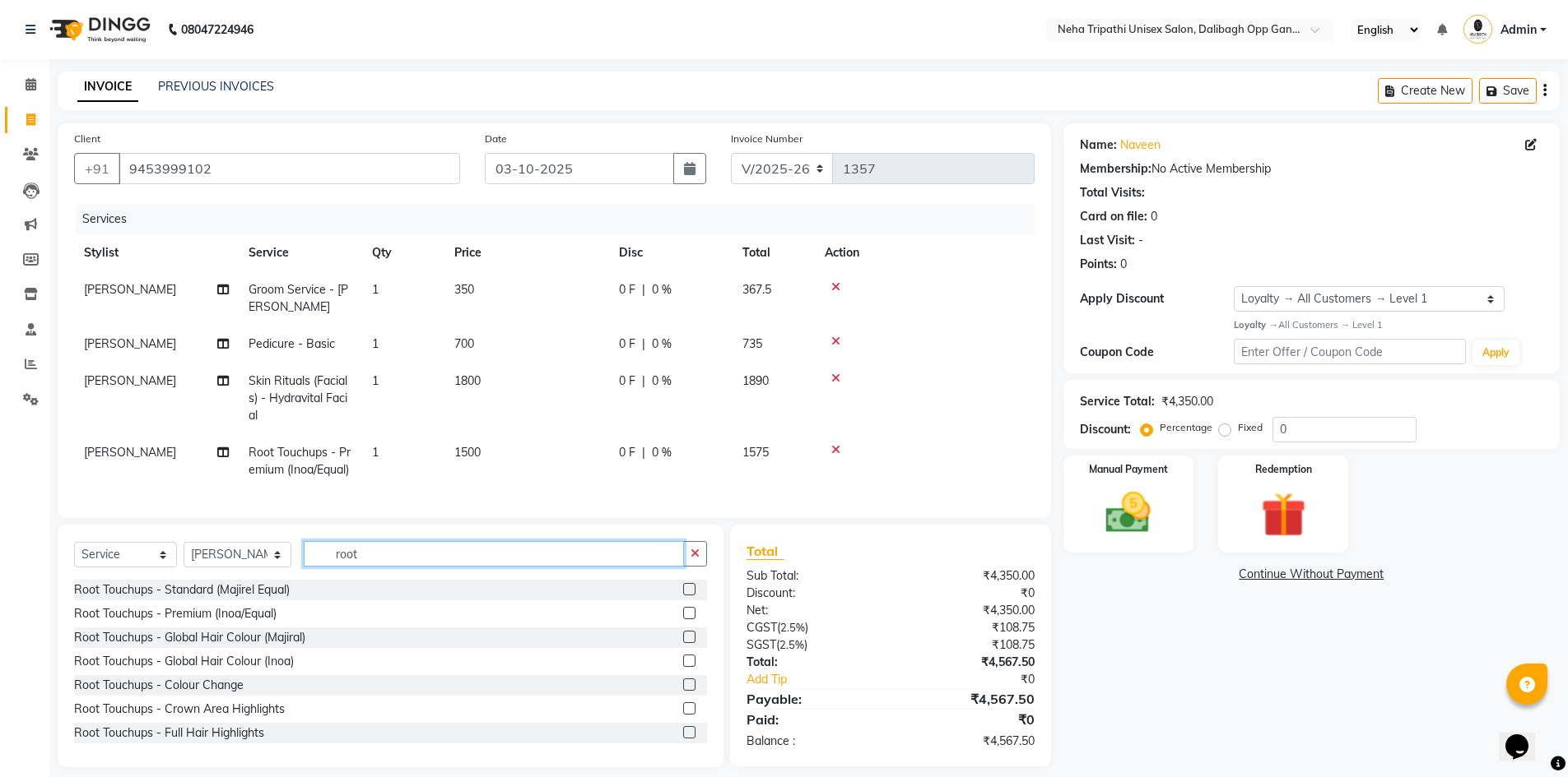
click at [442, 565] on input "root" at bounding box center [495, 553] width 381 height 25
type input "r"
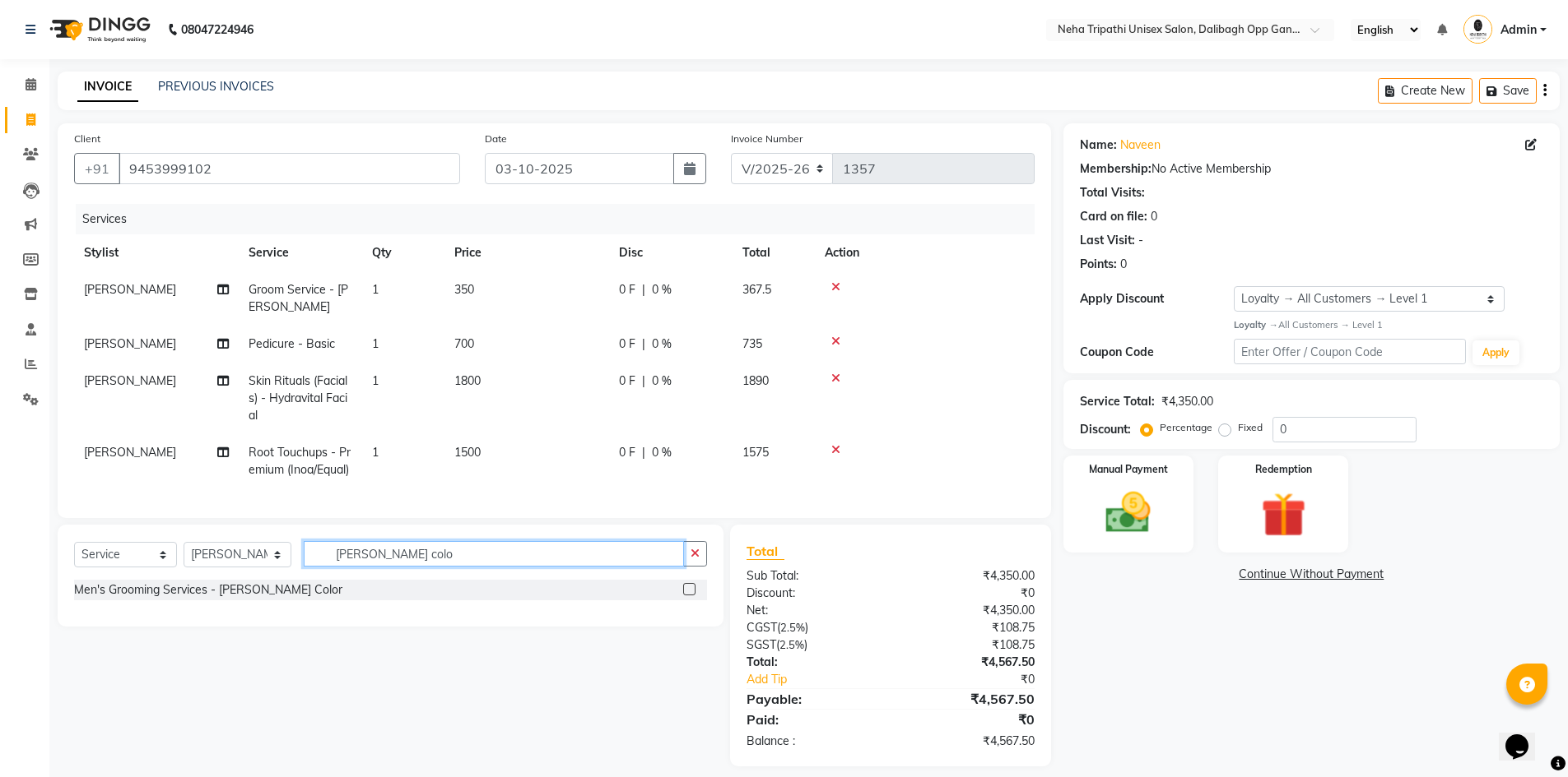
type input "[PERSON_NAME] colo"
click at [689, 596] on label at bounding box center [689, 589] width 13 height 13
click at [689, 596] on input "checkbox" at bounding box center [688, 589] width 11 height 11
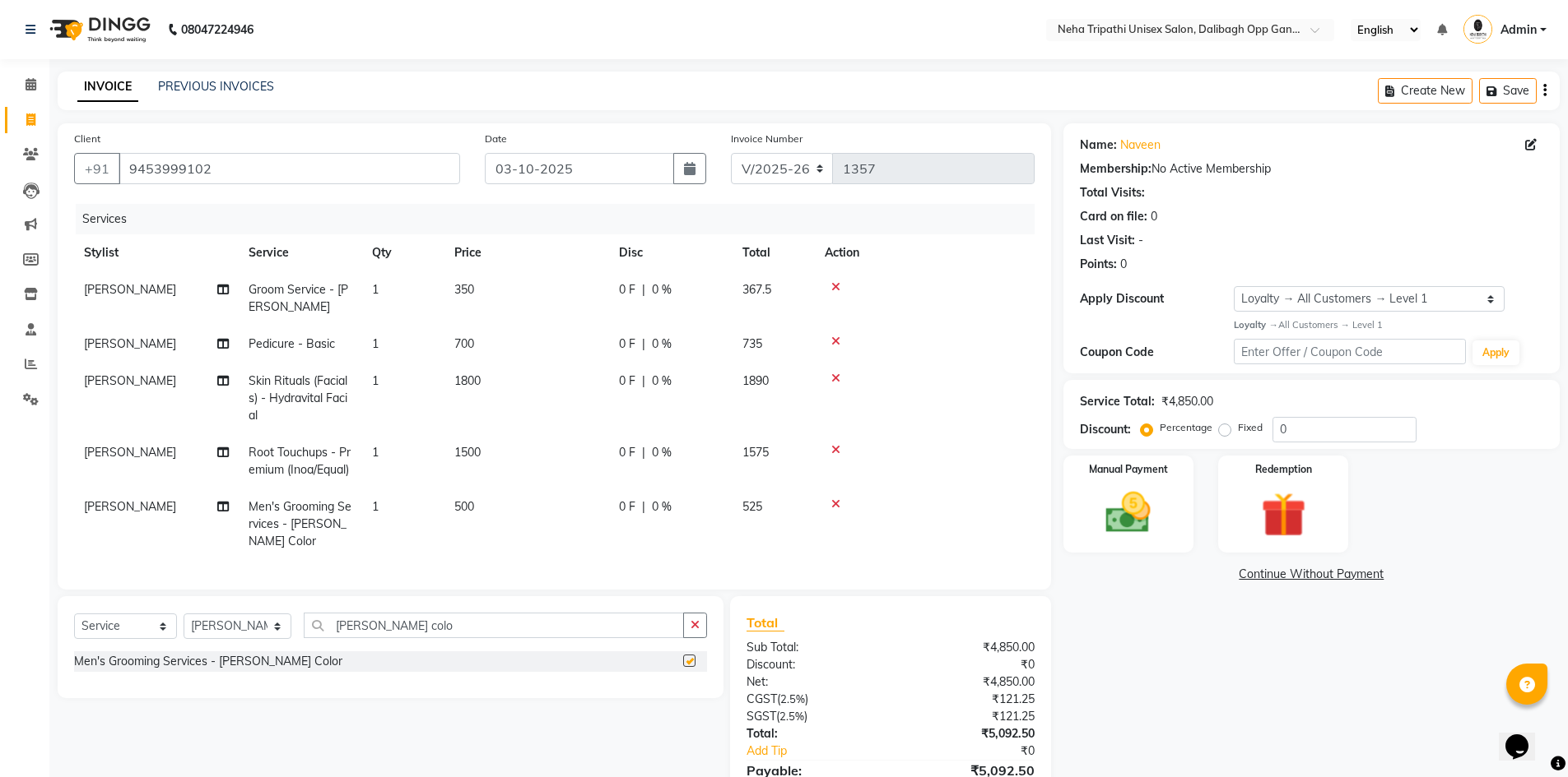
checkbox input "false"
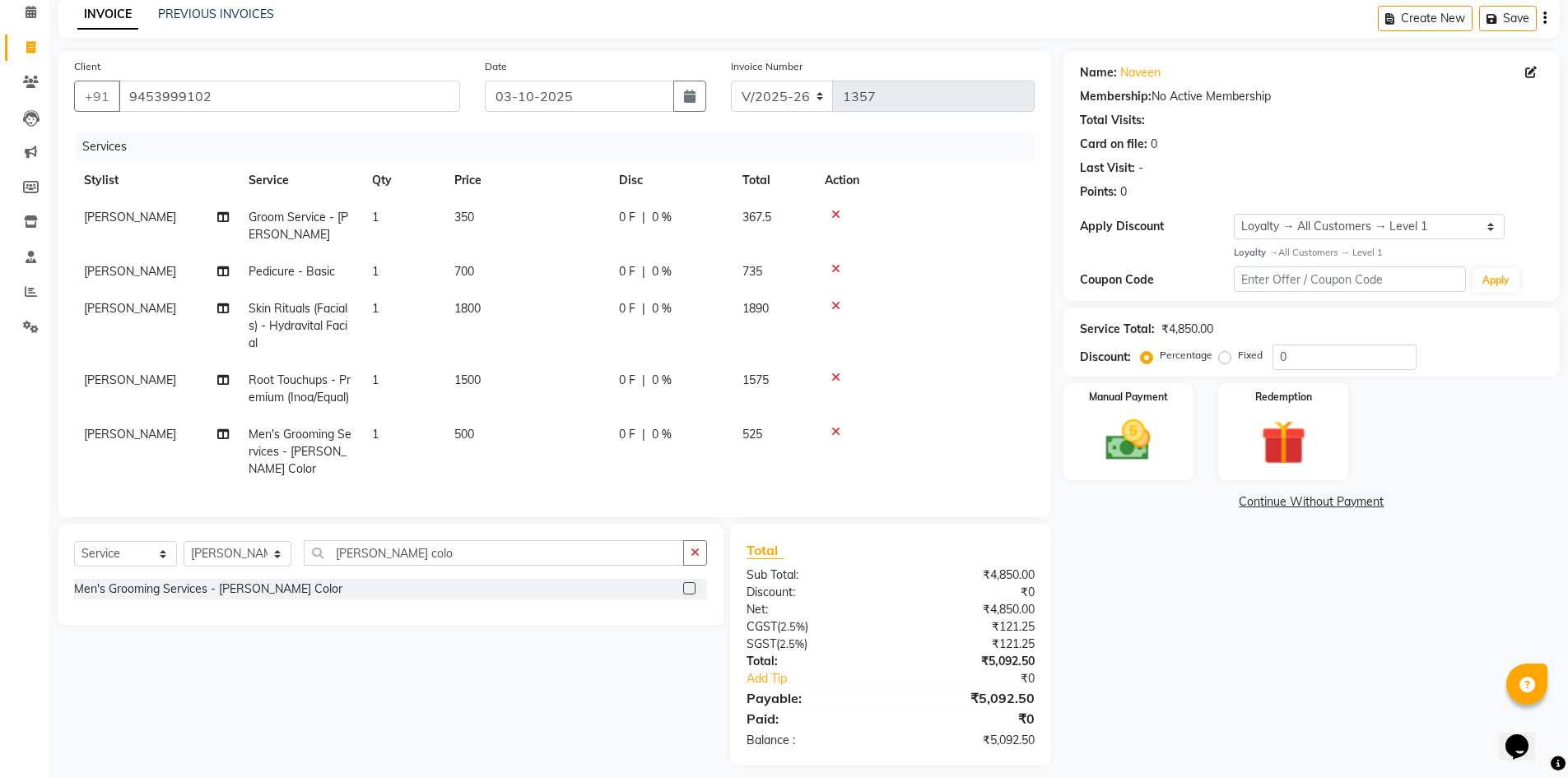
scroll to position [98, 0]
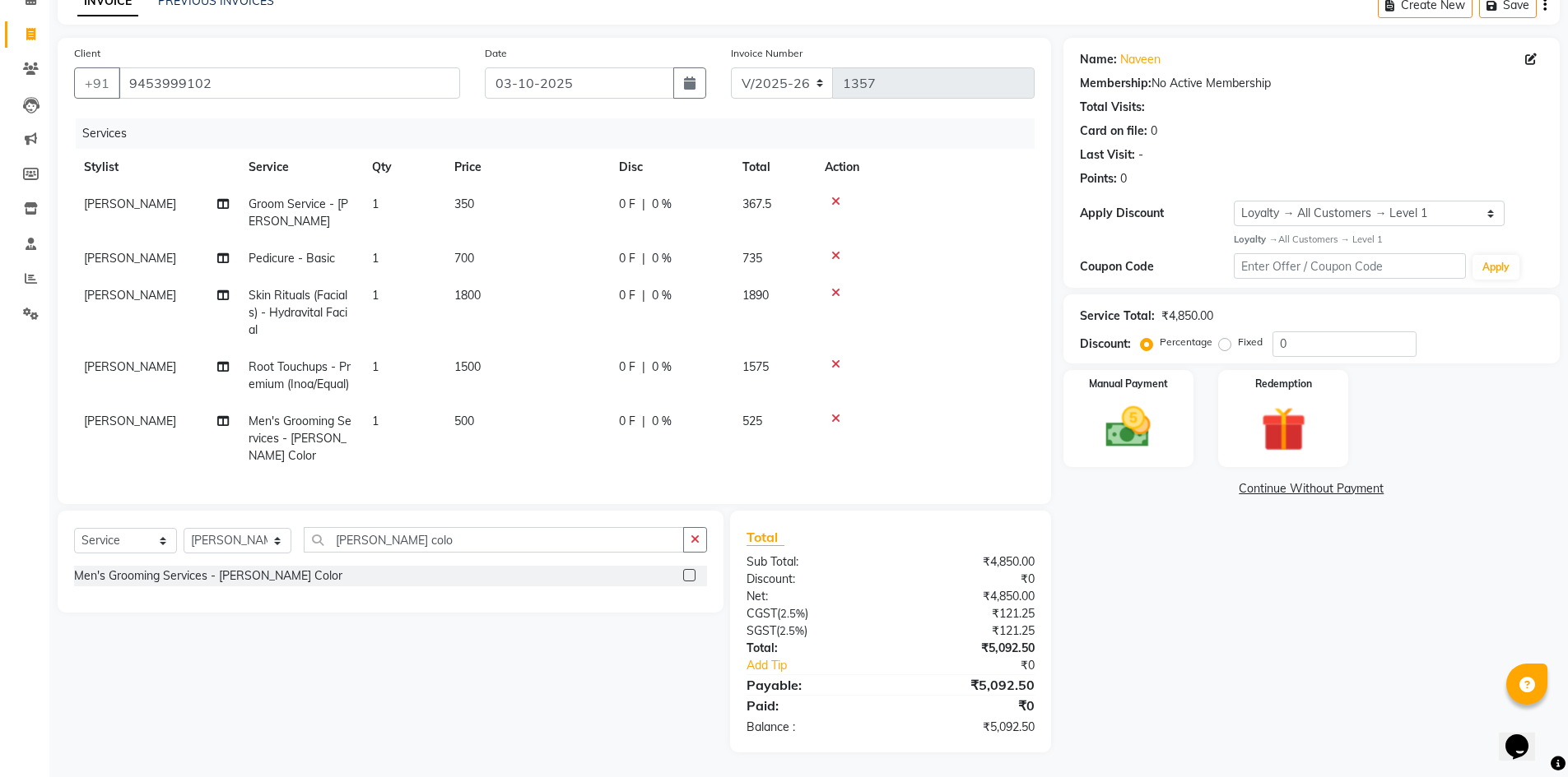
click at [118, 360] on span "[PERSON_NAME]" at bounding box center [130, 367] width 92 height 15
select select "80271"
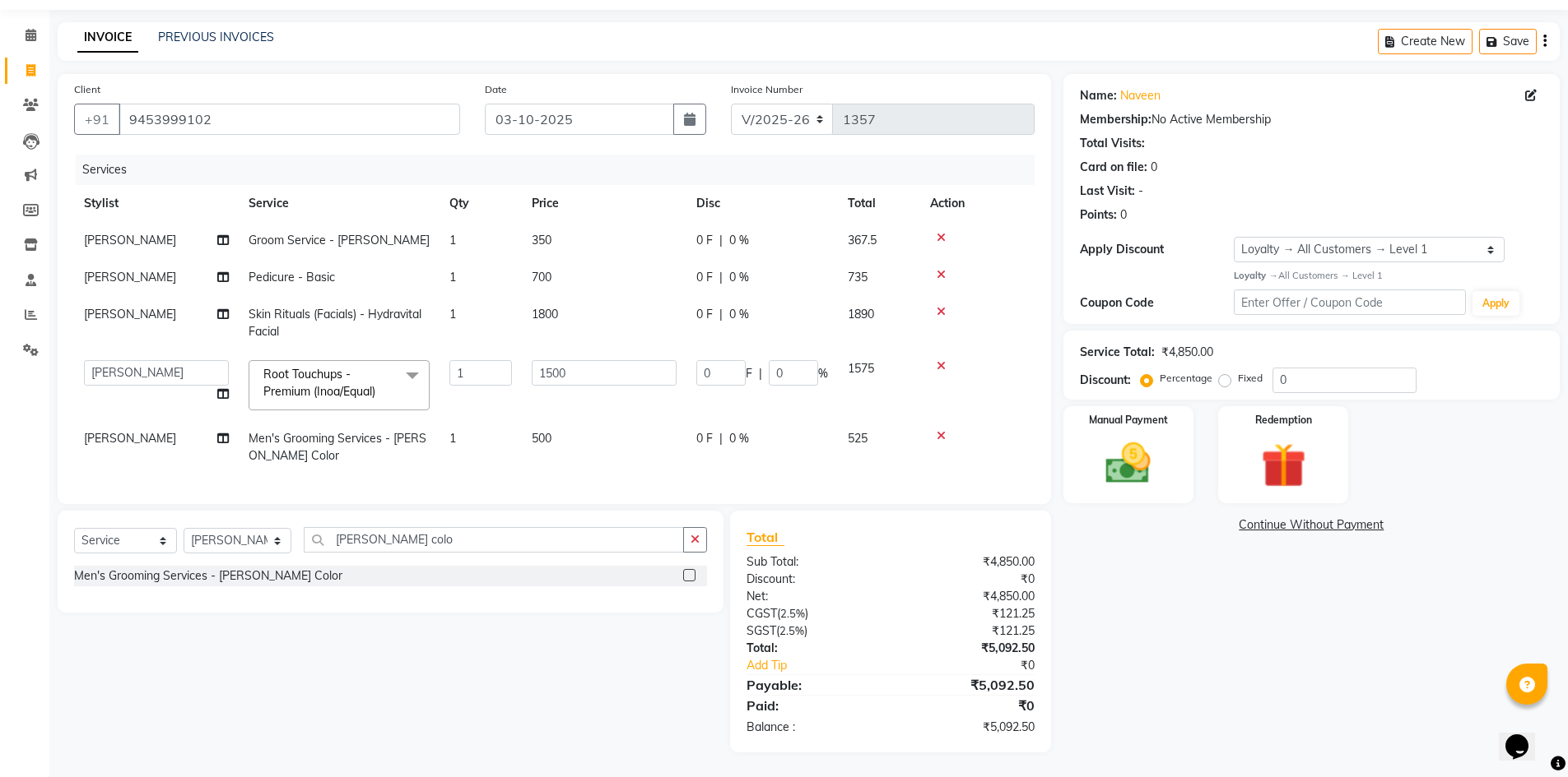
scroll to position [62, 0]
click at [255, 535] on select "Select Stylist Badru [PERSON_NAME] isha [PERSON_NAME] Mohd.[PERSON_NAME] [PERSO…" at bounding box center [237, 541] width 107 height 25
select select "78658"
click at [184, 528] on select "Select Stylist Badru [PERSON_NAME] isha [PERSON_NAME] Mohd.[PERSON_NAME] [PERSO…" at bounding box center [237, 541] width 107 height 25
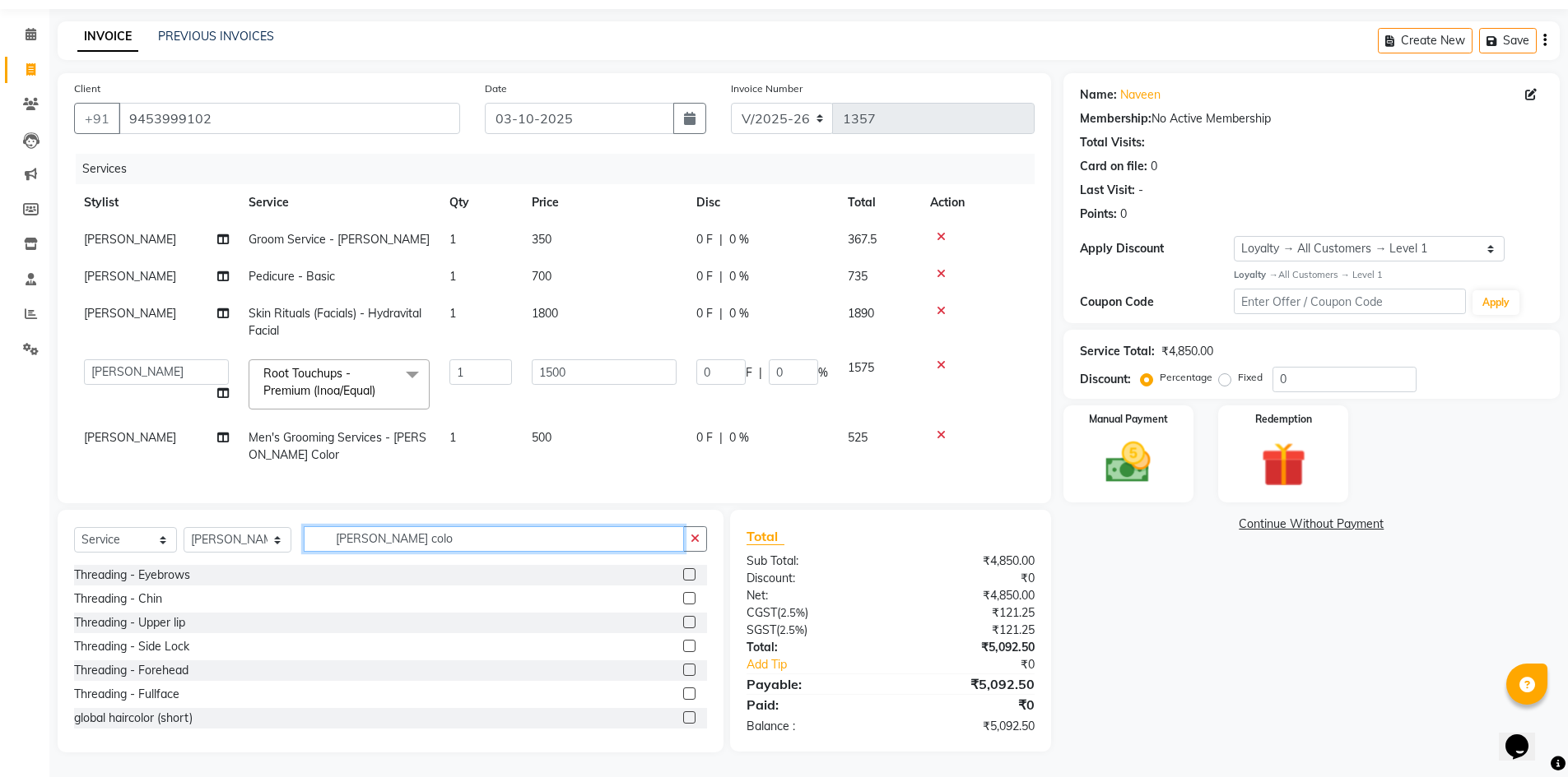
click at [590, 533] on input "[PERSON_NAME] colo" at bounding box center [495, 539] width 381 height 25
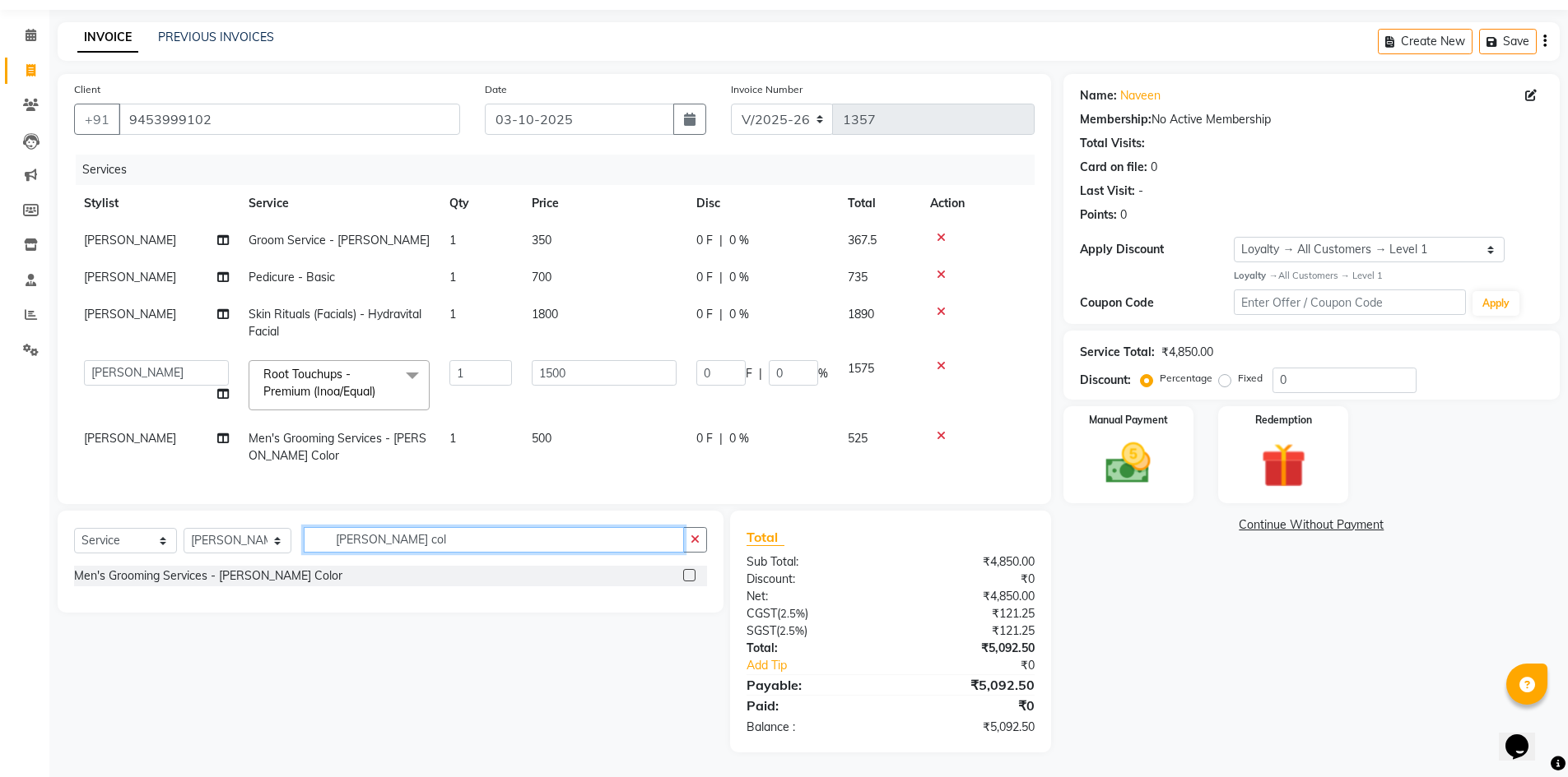
type input "[PERSON_NAME] col"
click at [212, 301] on td "[PERSON_NAME]" at bounding box center [157, 323] width 165 height 54
select select "80271"
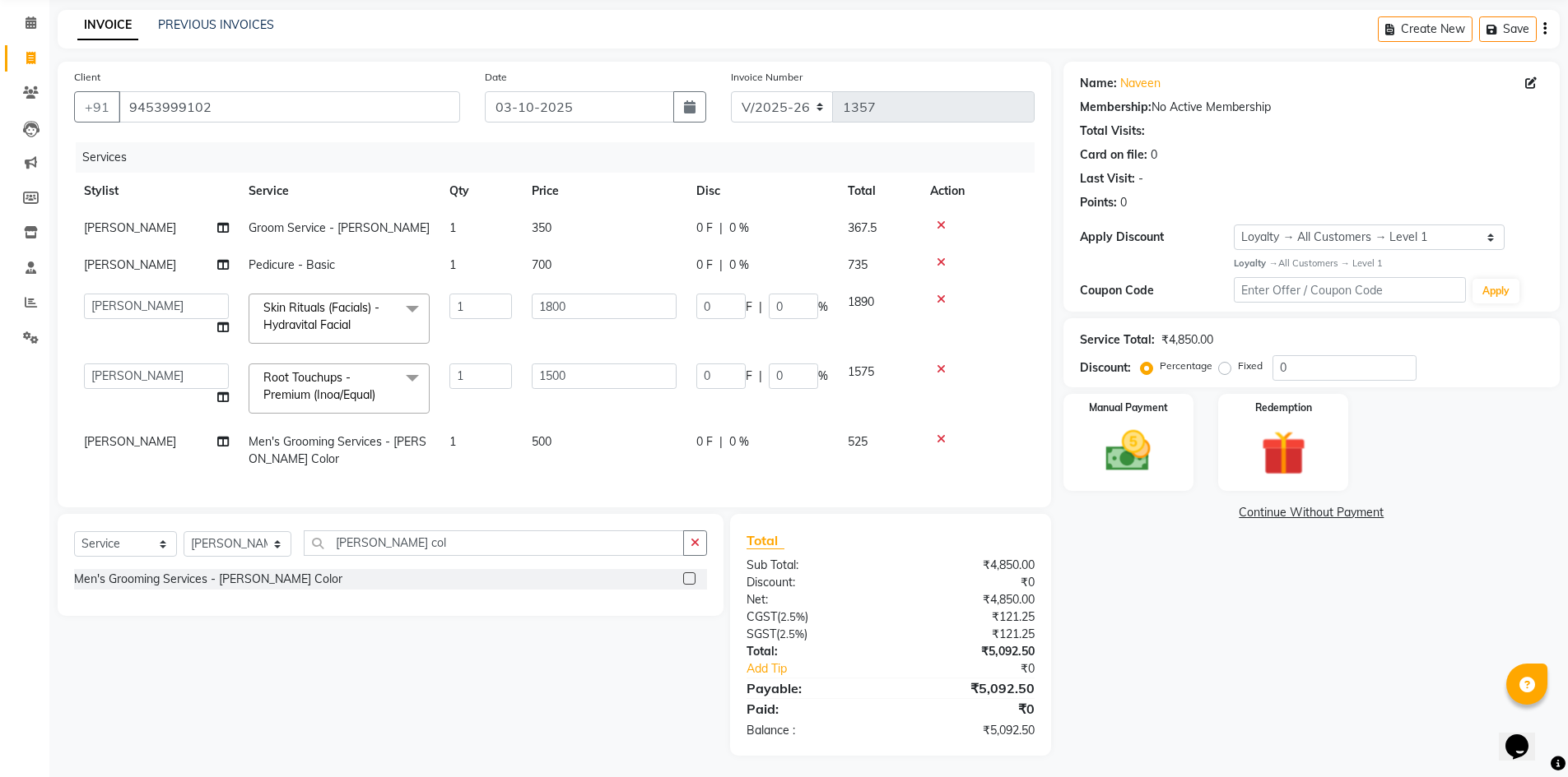
click at [183, 272] on td "[PERSON_NAME]" at bounding box center [157, 265] width 165 height 37
select select "80271"
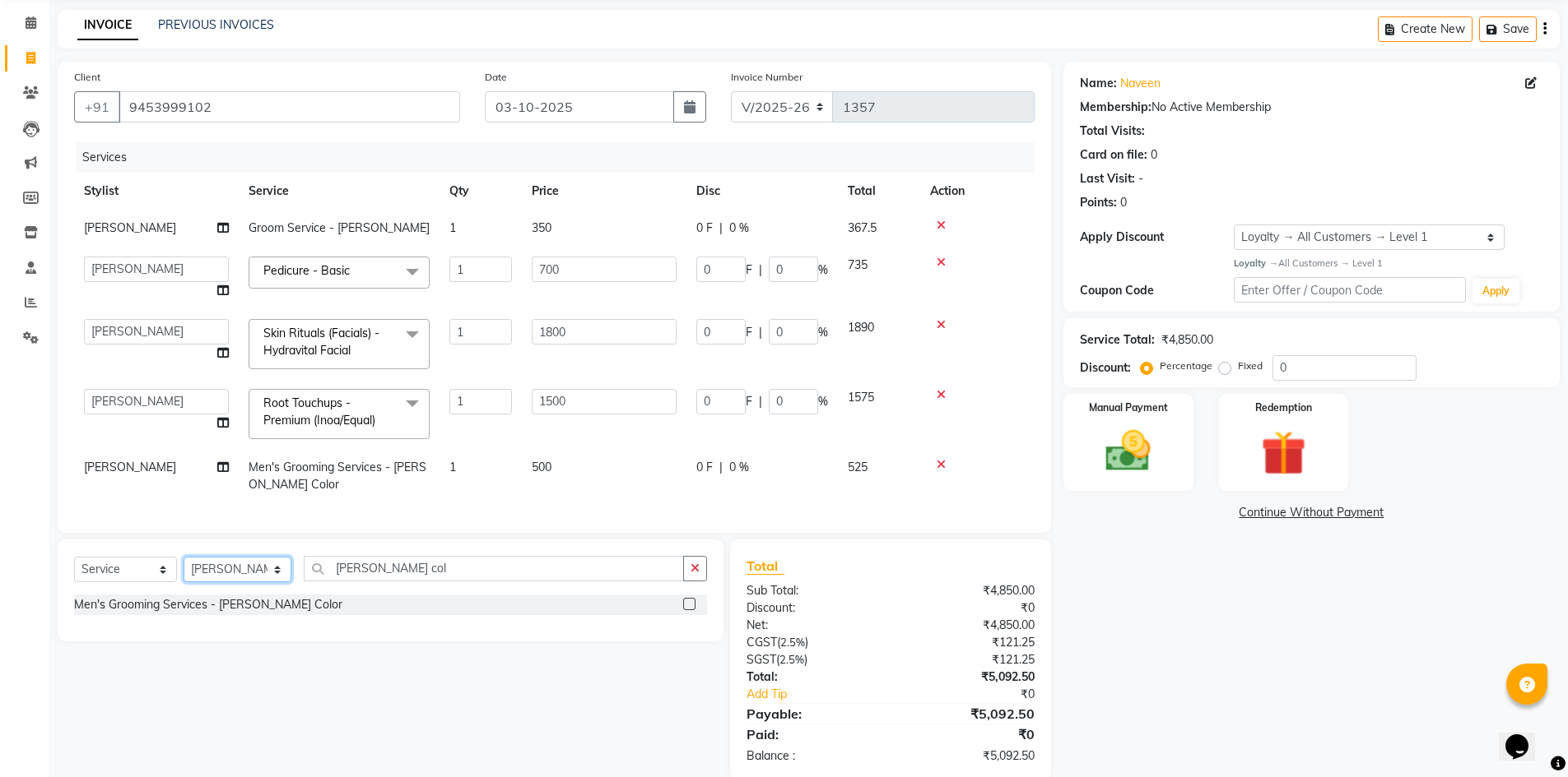
click at [266, 580] on select "Select Stylist Badru [PERSON_NAME] isha [PERSON_NAME] Mohd.[PERSON_NAME] [PERSO…" at bounding box center [237, 570] width 107 height 25
select select "51218"
click at [184, 569] on select "Select Stylist Badru [PERSON_NAME] isha [PERSON_NAME] Mohd.[PERSON_NAME] [PERSO…" at bounding box center [237, 570] width 107 height 25
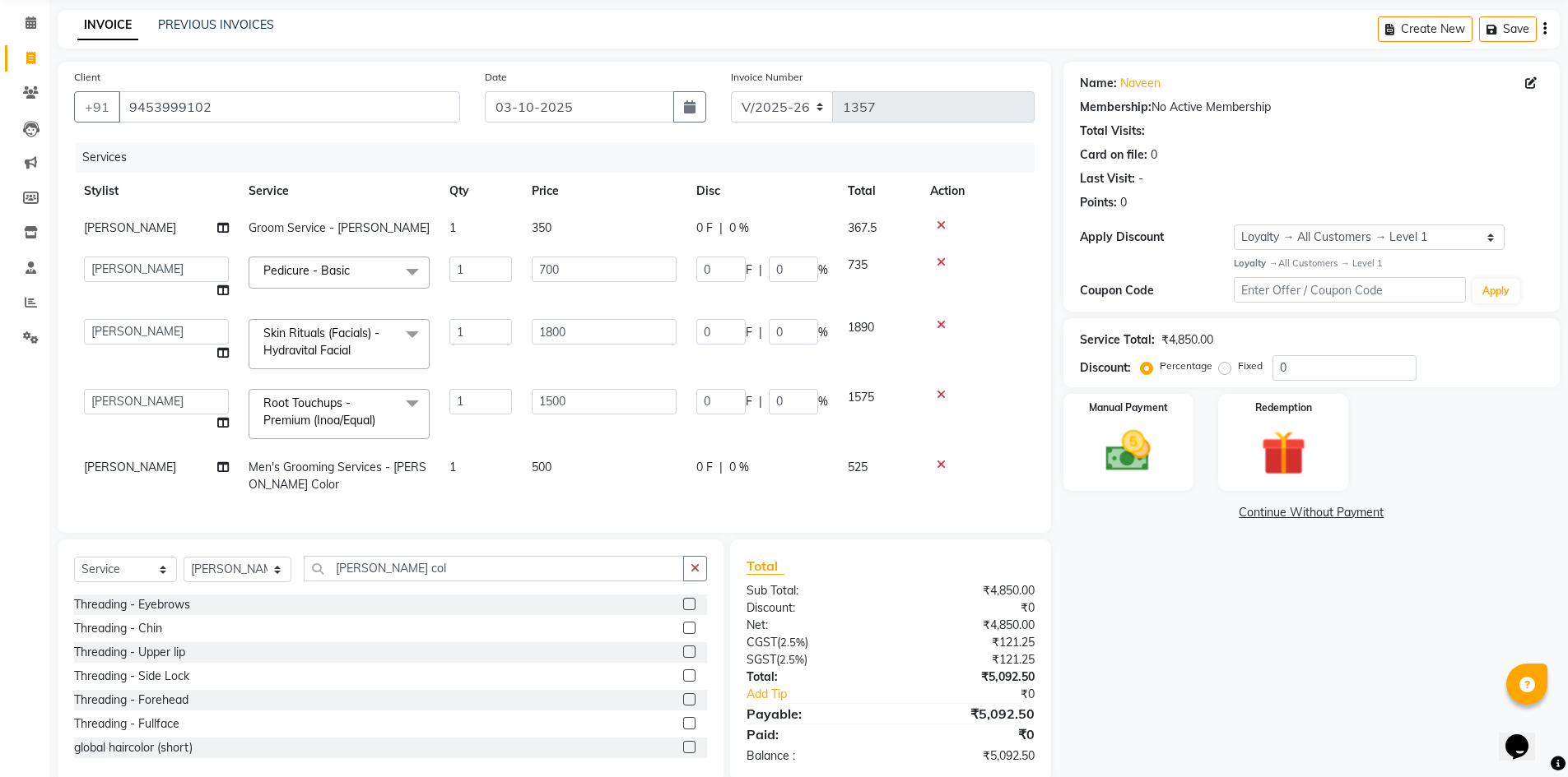
click at [400, 272] on span at bounding box center [412, 272] width 33 height 31
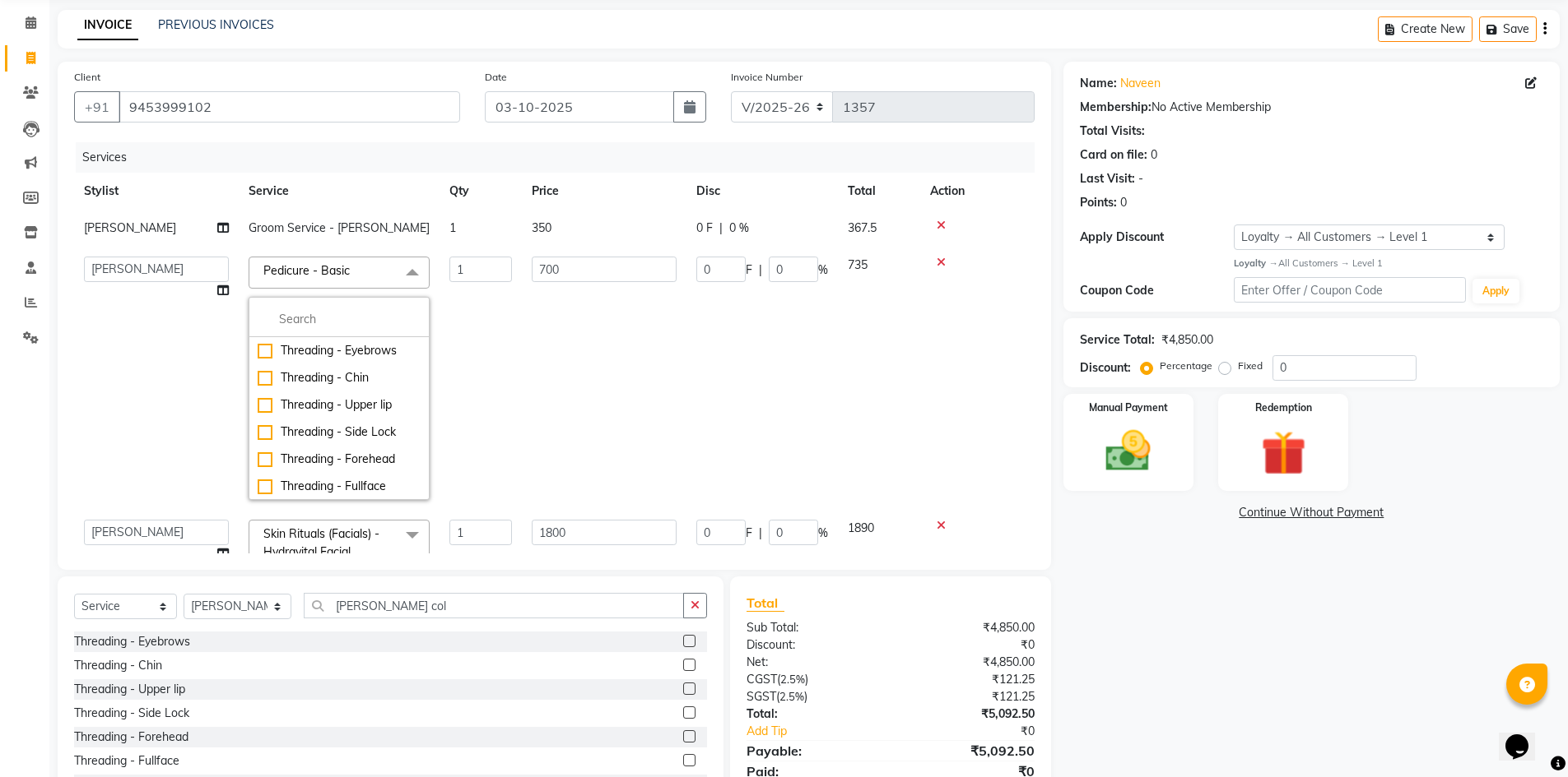
click at [576, 416] on td "700" at bounding box center [604, 378] width 165 height 263
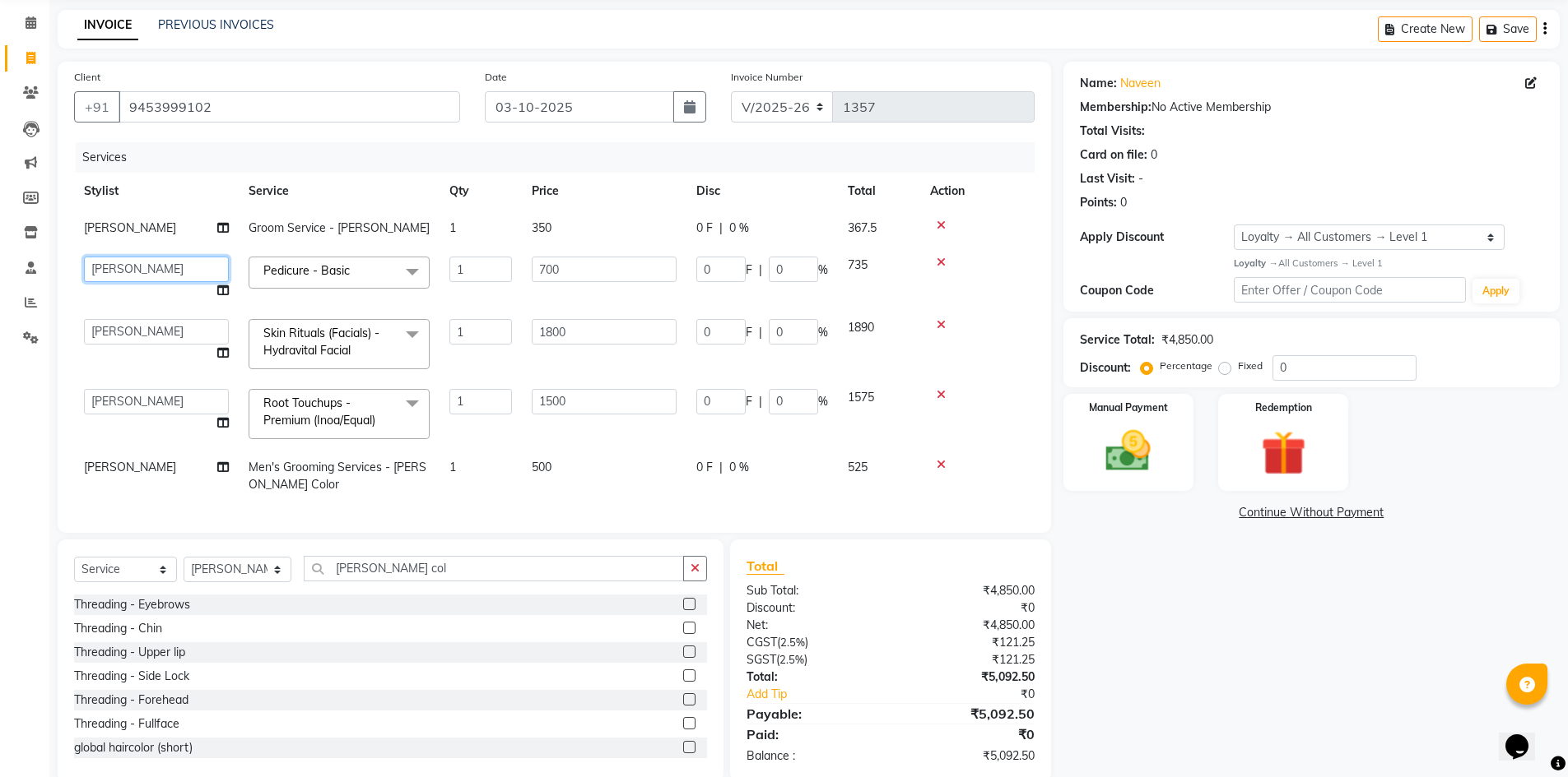
click at [165, 270] on select "Badru [PERSON_NAME] isha [PERSON_NAME] Mohd.[PERSON_NAME] [PERSON_NAME] [PERSON…" at bounding box center [157, 269] width 145 height 25
select select "51218"
click at [386, 570] on input "[PERSON_NAME] col" at bounding box center [495, 569] width 381 height 25
type input "b"
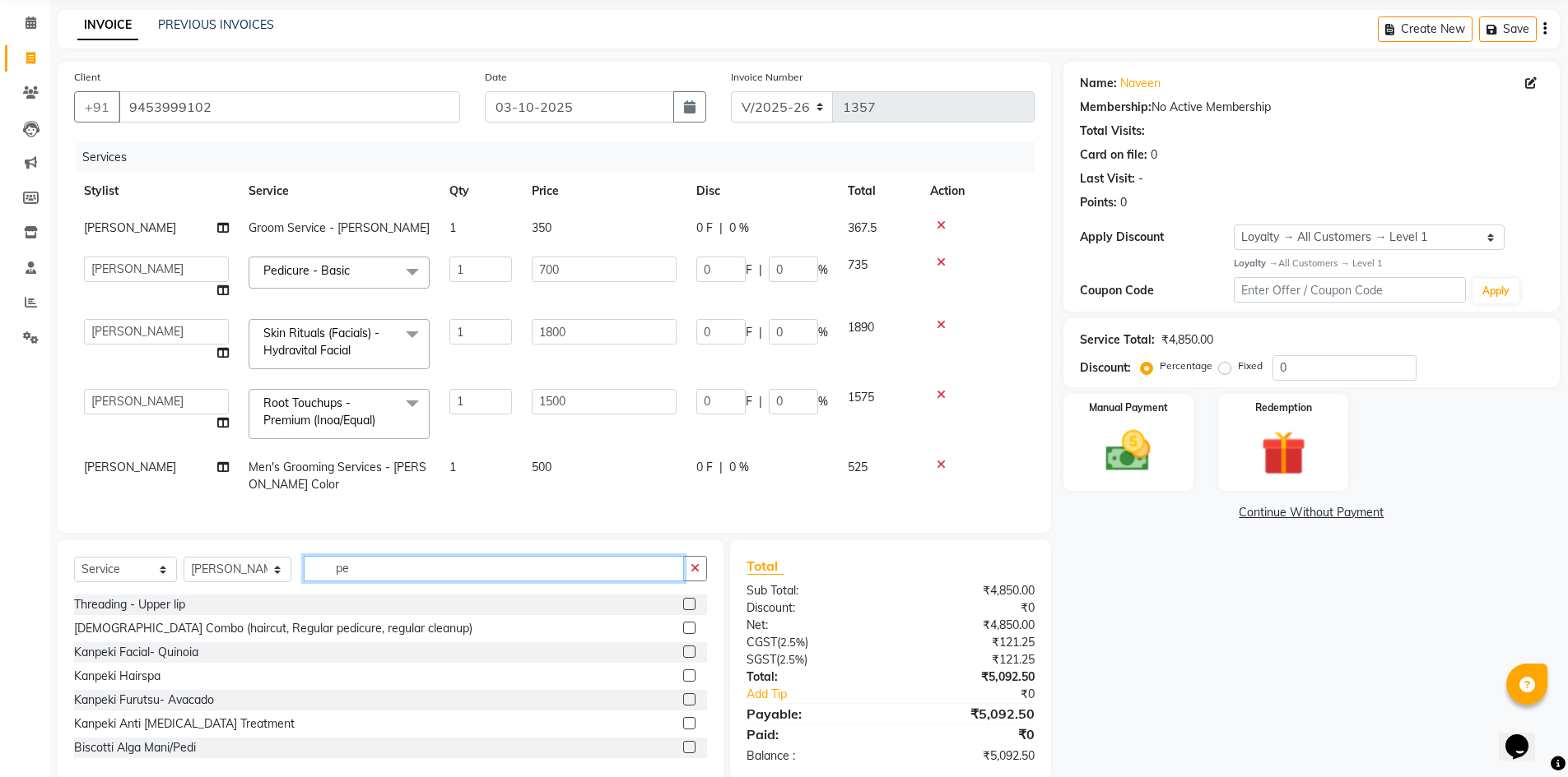
type input "pe"
click at [940, 257] on icon at bounding box center [941, 262] width 9 height 12
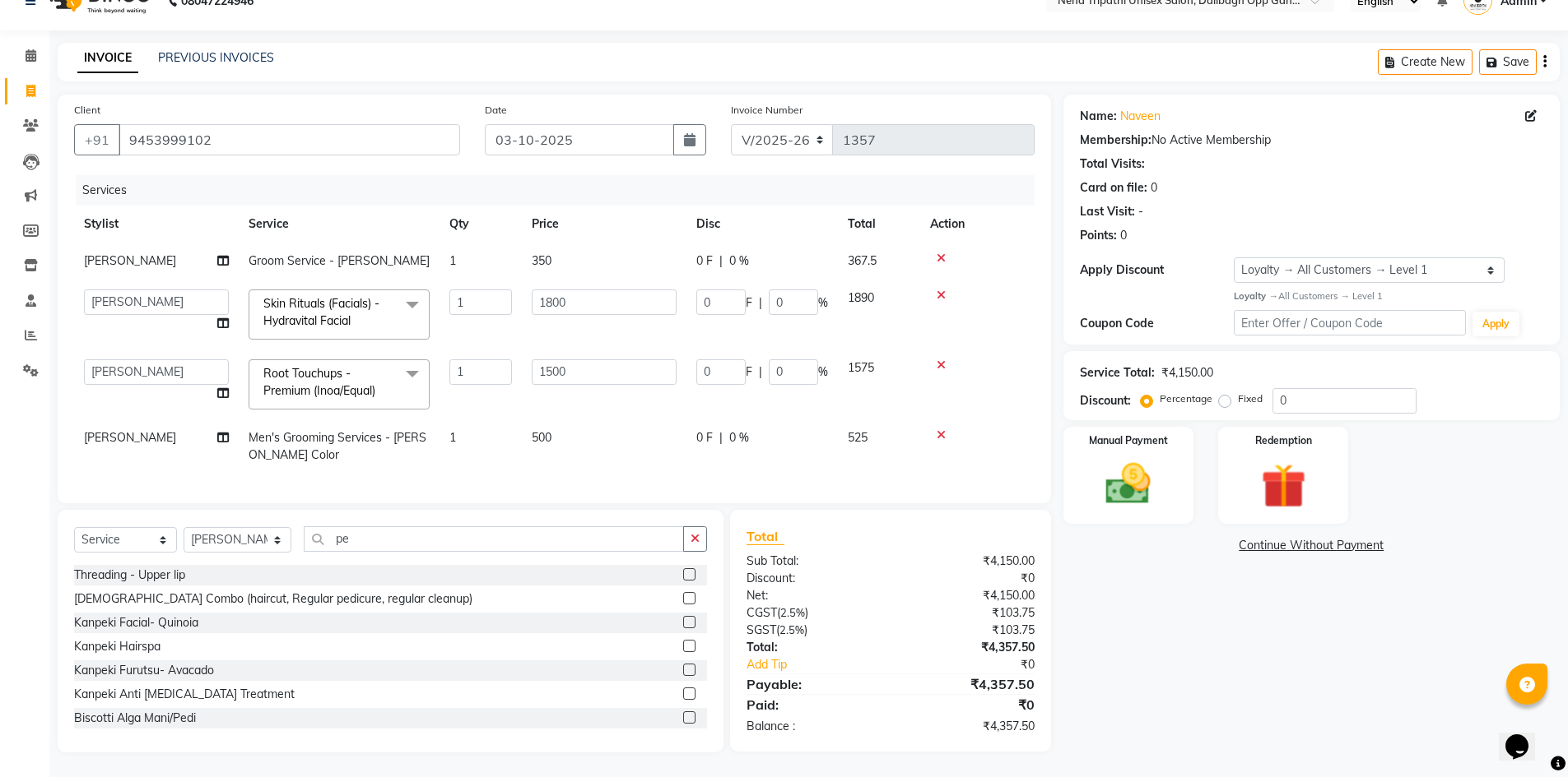
scroll to position [42, 0]
click at [942, 289] on icon at bounding box center [941, 295] width 9 height 12
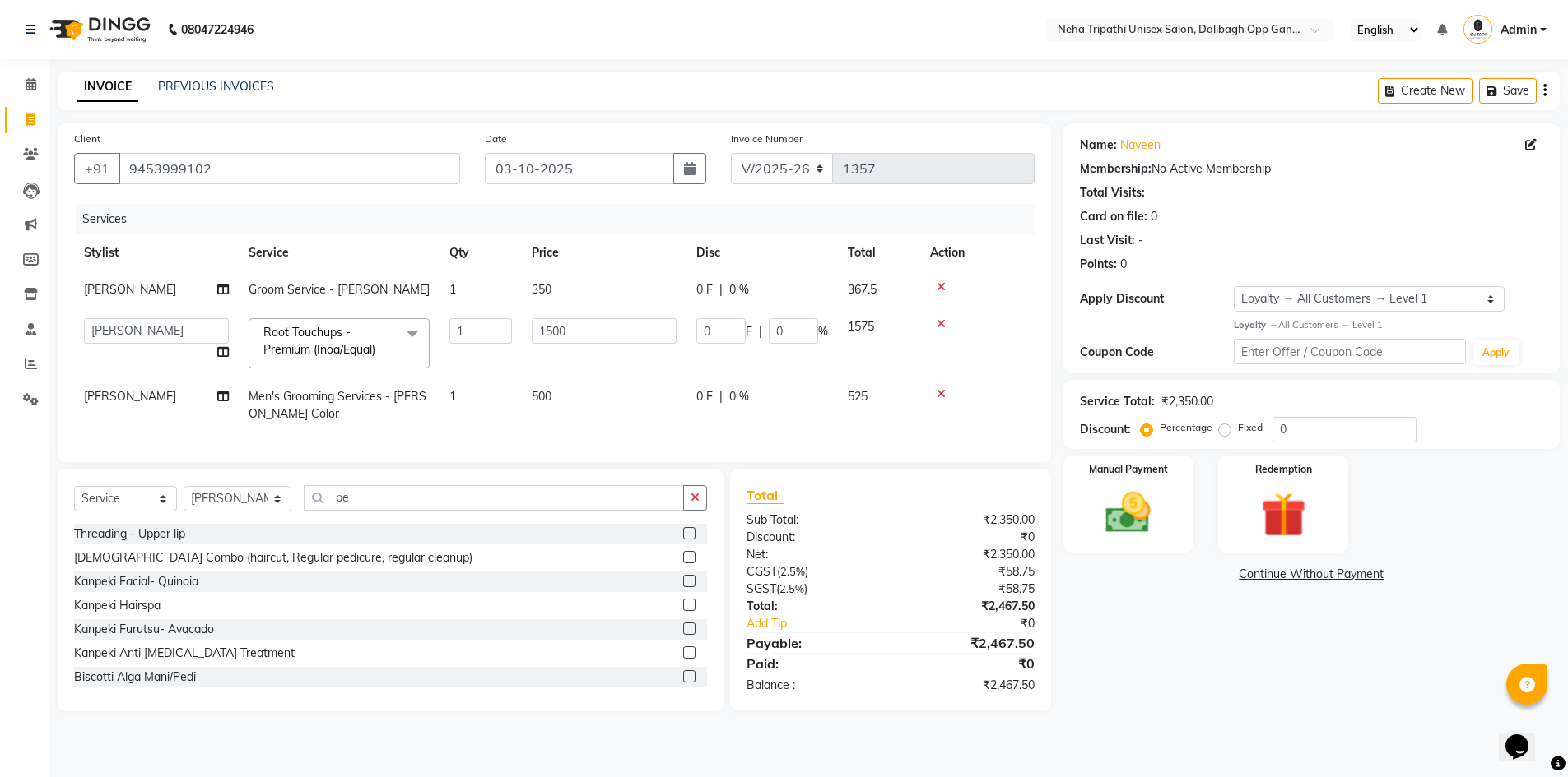
scroll to position [0, 0]
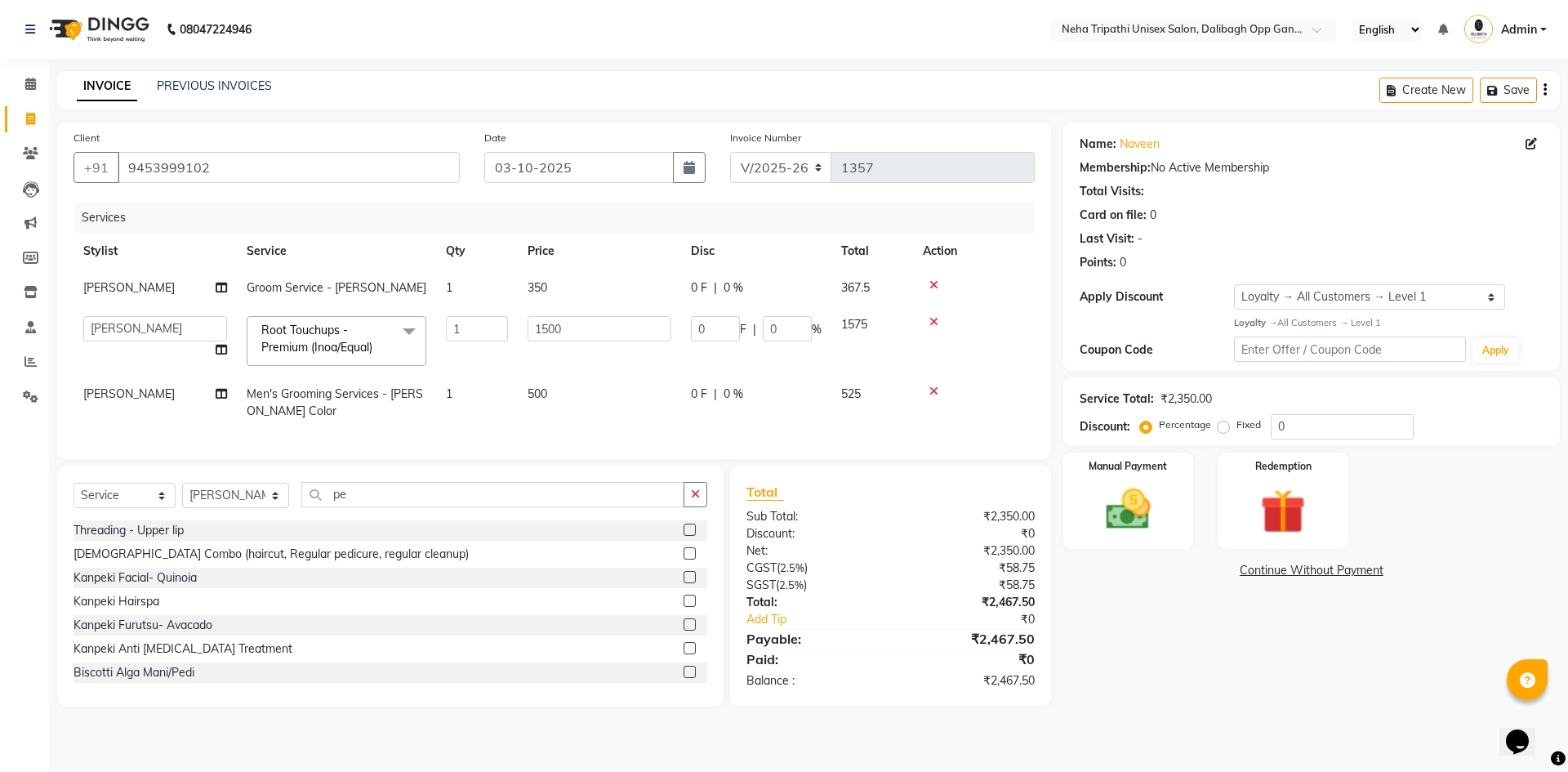
click at [935, 316] on td at bounding box center [974, 341] width 122 height 69
click at [935, 320] on icon at bounding box center [934, 322] width 9 height 12
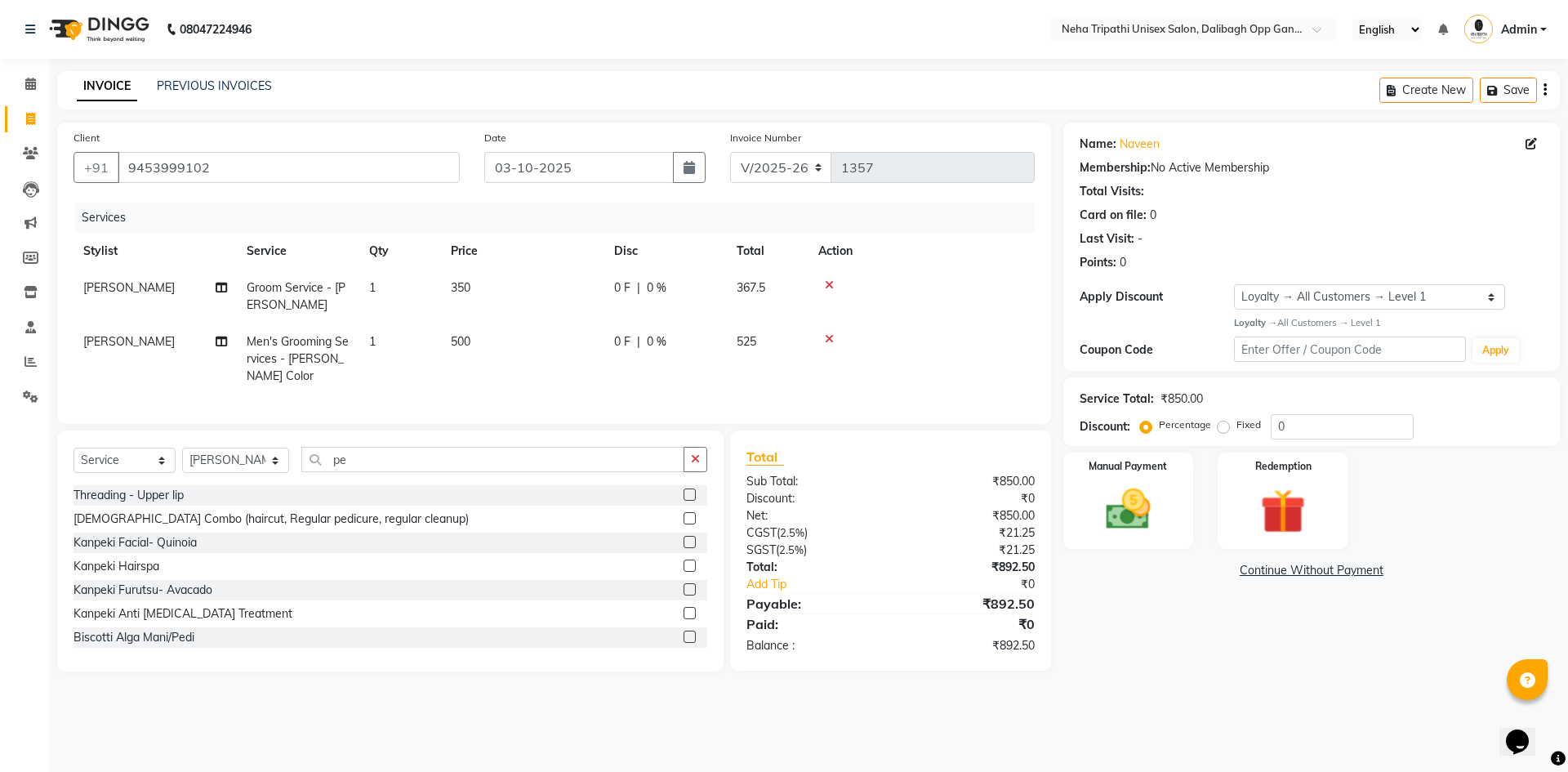
click at [828, 341] on icon at bounding box center [829, 339] width 9 height 12
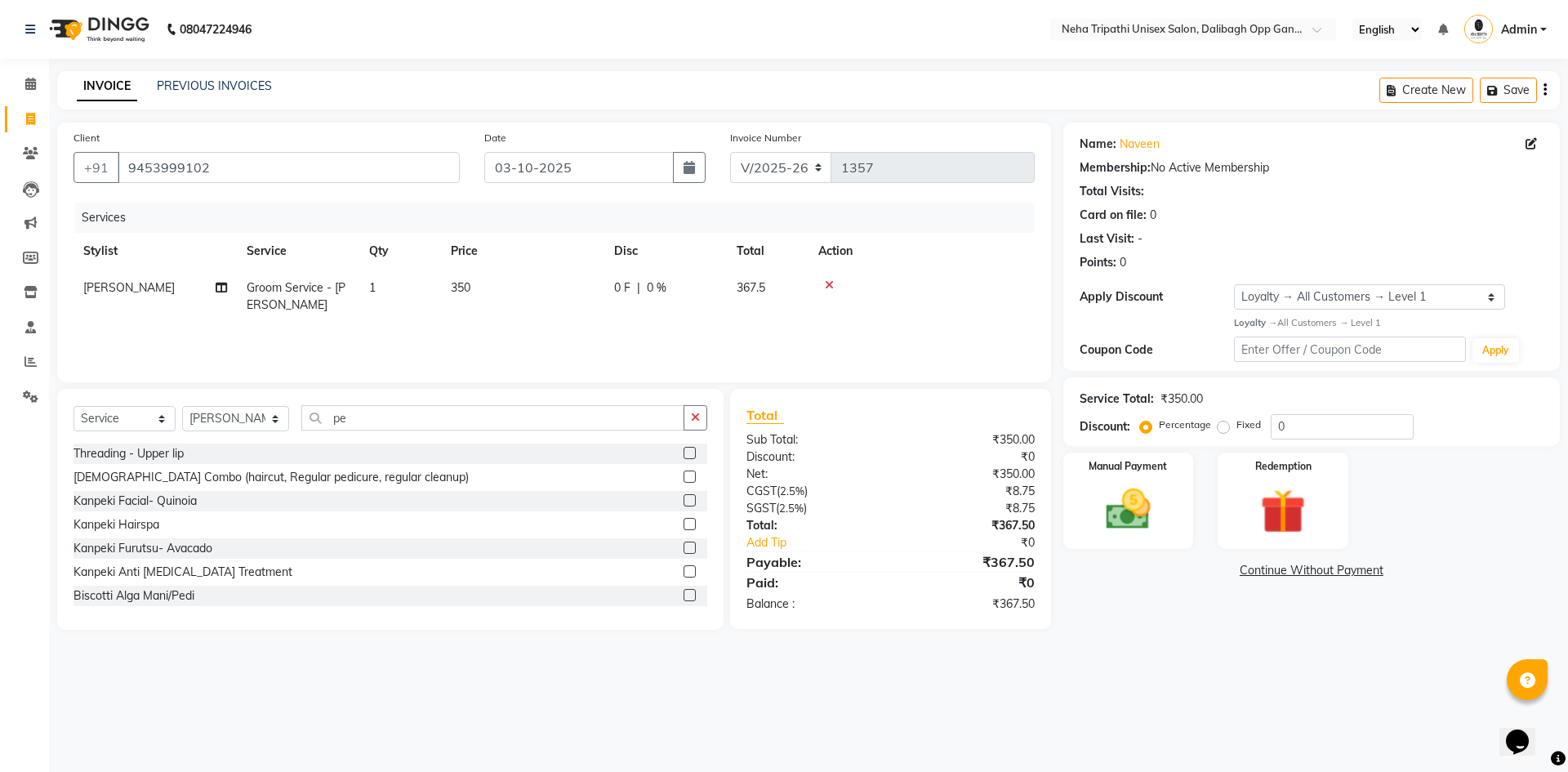
click at [828, 283] on icon at bounding box center [829, 286] width 9 height 12
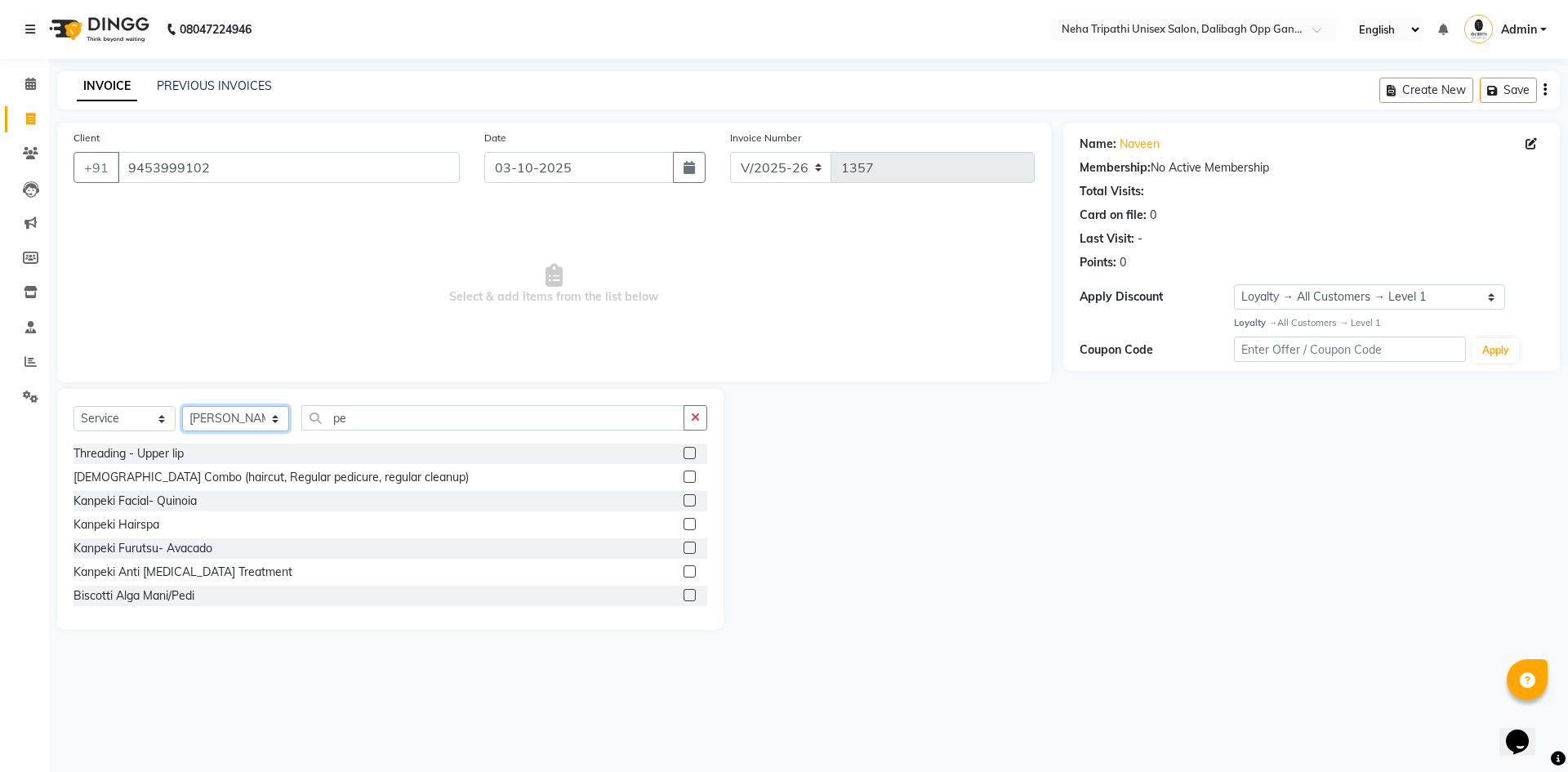
click at [259, 423] on select "Select Stylist Badru [PERSON_NAME] isha [PERSON_NAME] Mohd.[PERSON_NAME] [PERSO…" at bounding box center [235, 419] width 107 height 25
select select "78658"
click at [183, 407] on select "Select Stylist Badru [PERSON_NAME] isha [PERSON_NAME] Mohd.[PERSON_NAME] [PERSO…" at bounding box center [235, 419] width 107 height 25
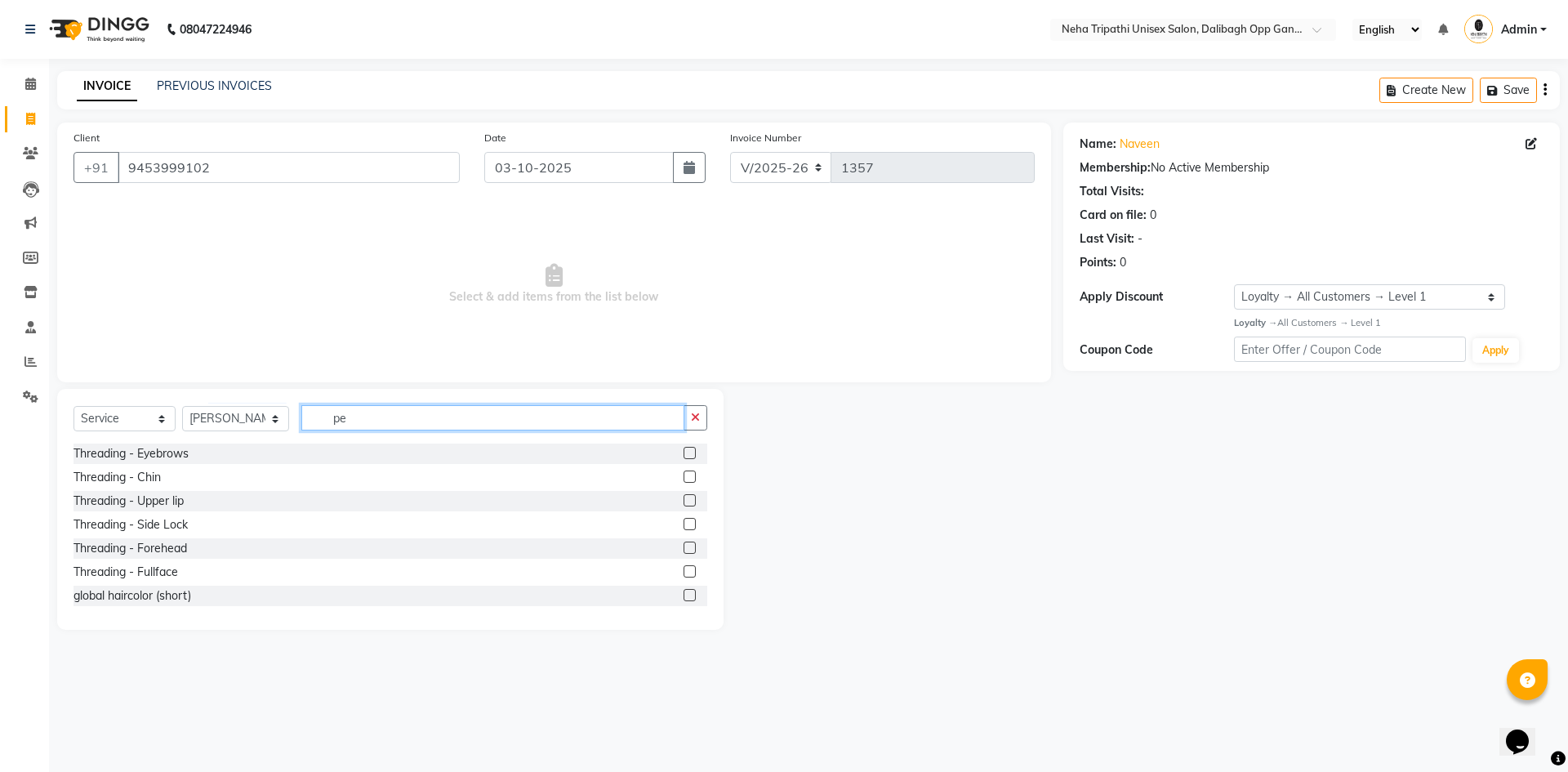
click at [402, 412] on input "pe" at bounding box center [493, 418] width 383 height 25
type input "p"
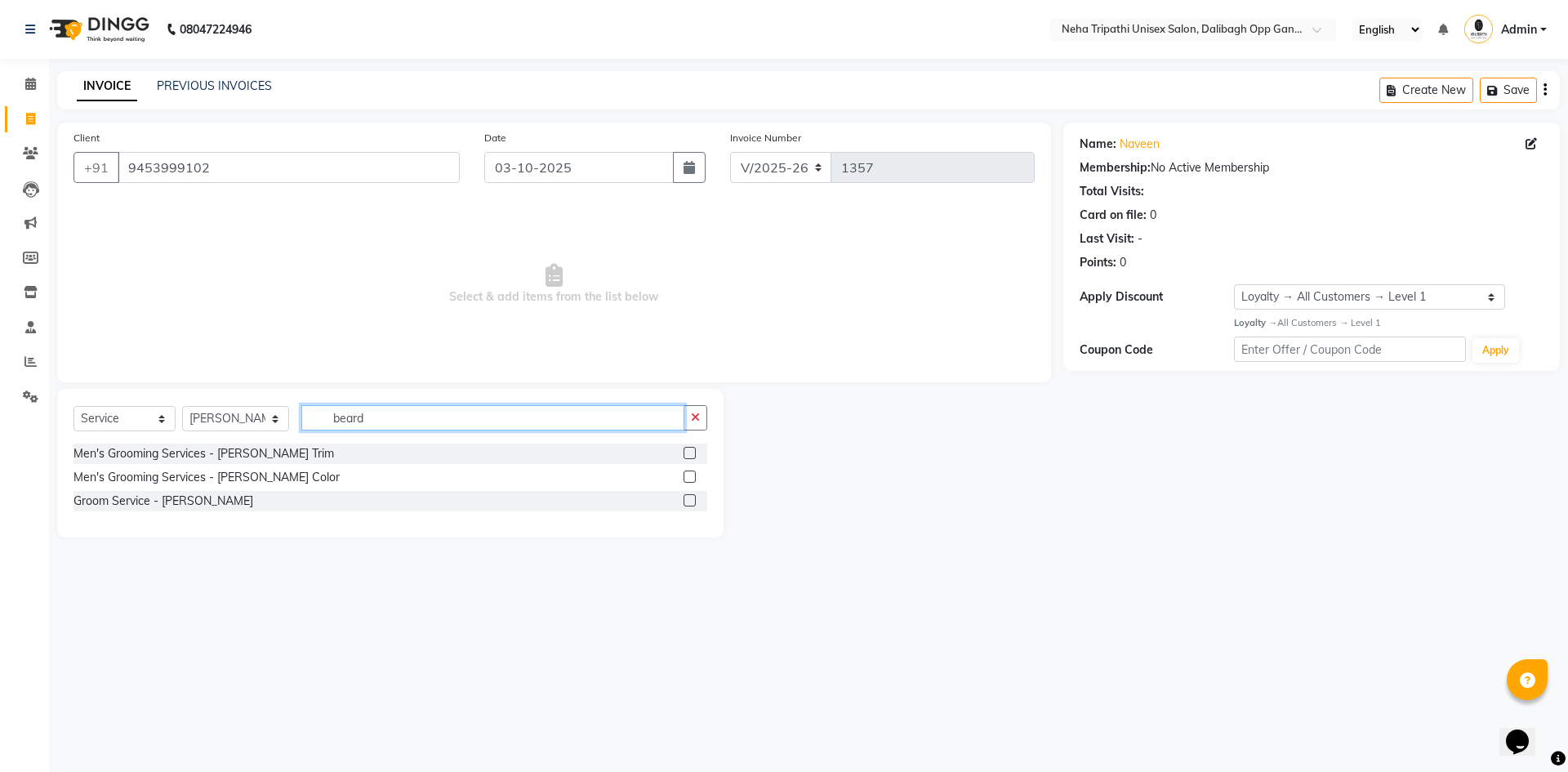
type input "beard"
click at [693, 502] on label at bounding box center [690, 500] width 12 height 12
click at [693, 502] on input "checkbox" at bounding box center [689, 501] width 11 height 11
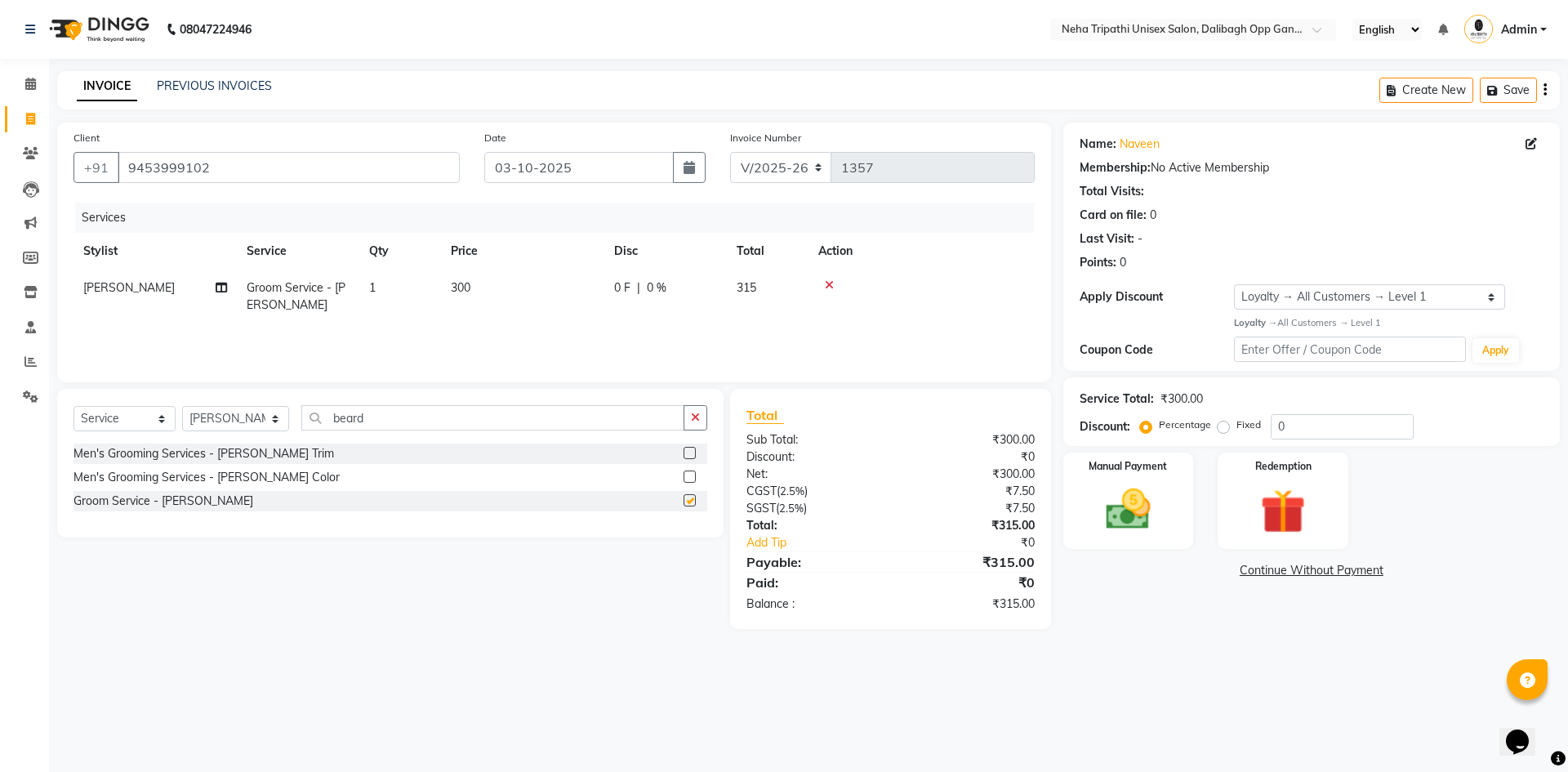
checkbox input "false"
click at [593, 417] on input "beard" at bounding box center [493, 418] width 383 height 25
type input "b"
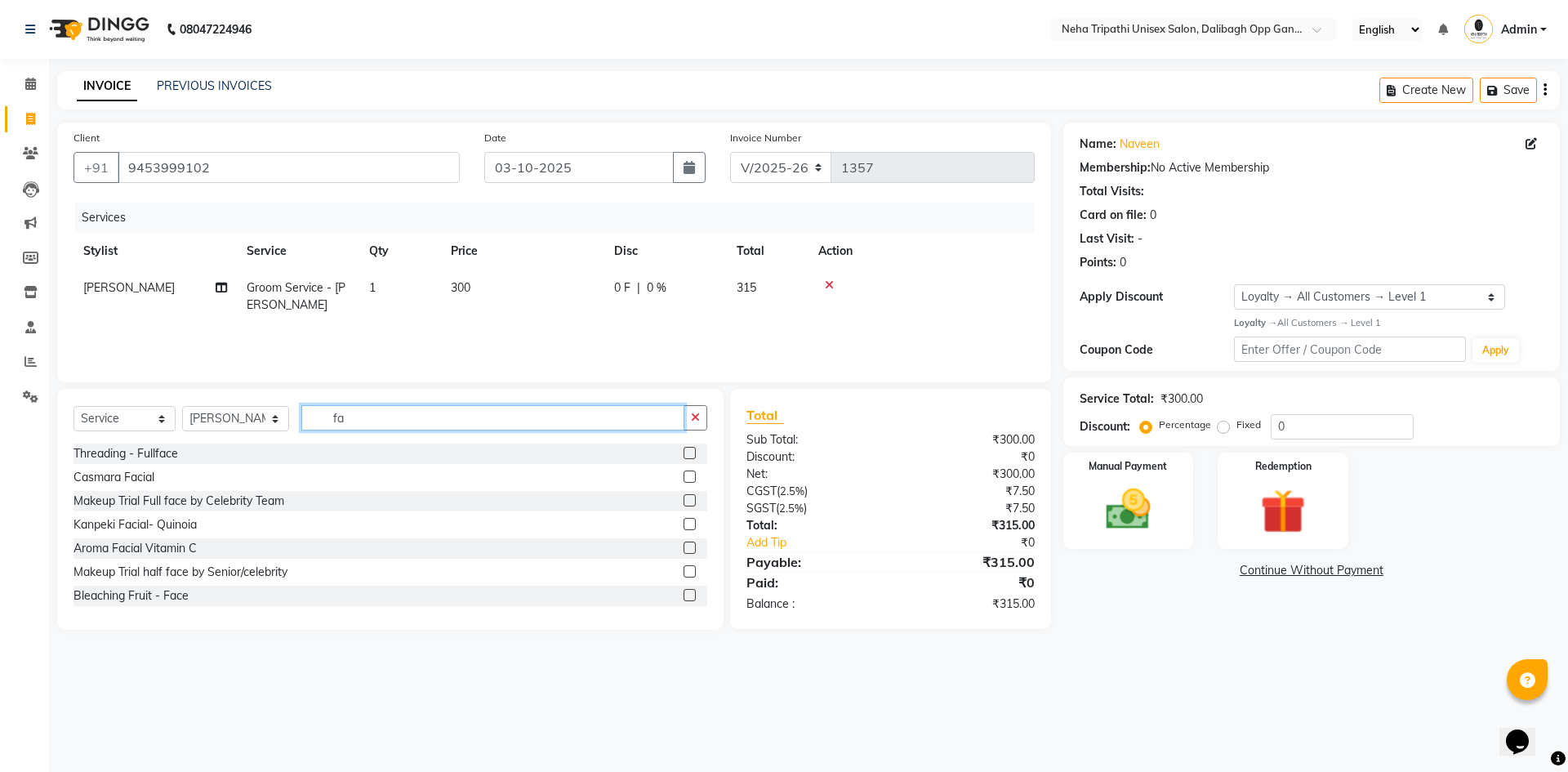
type input "f"
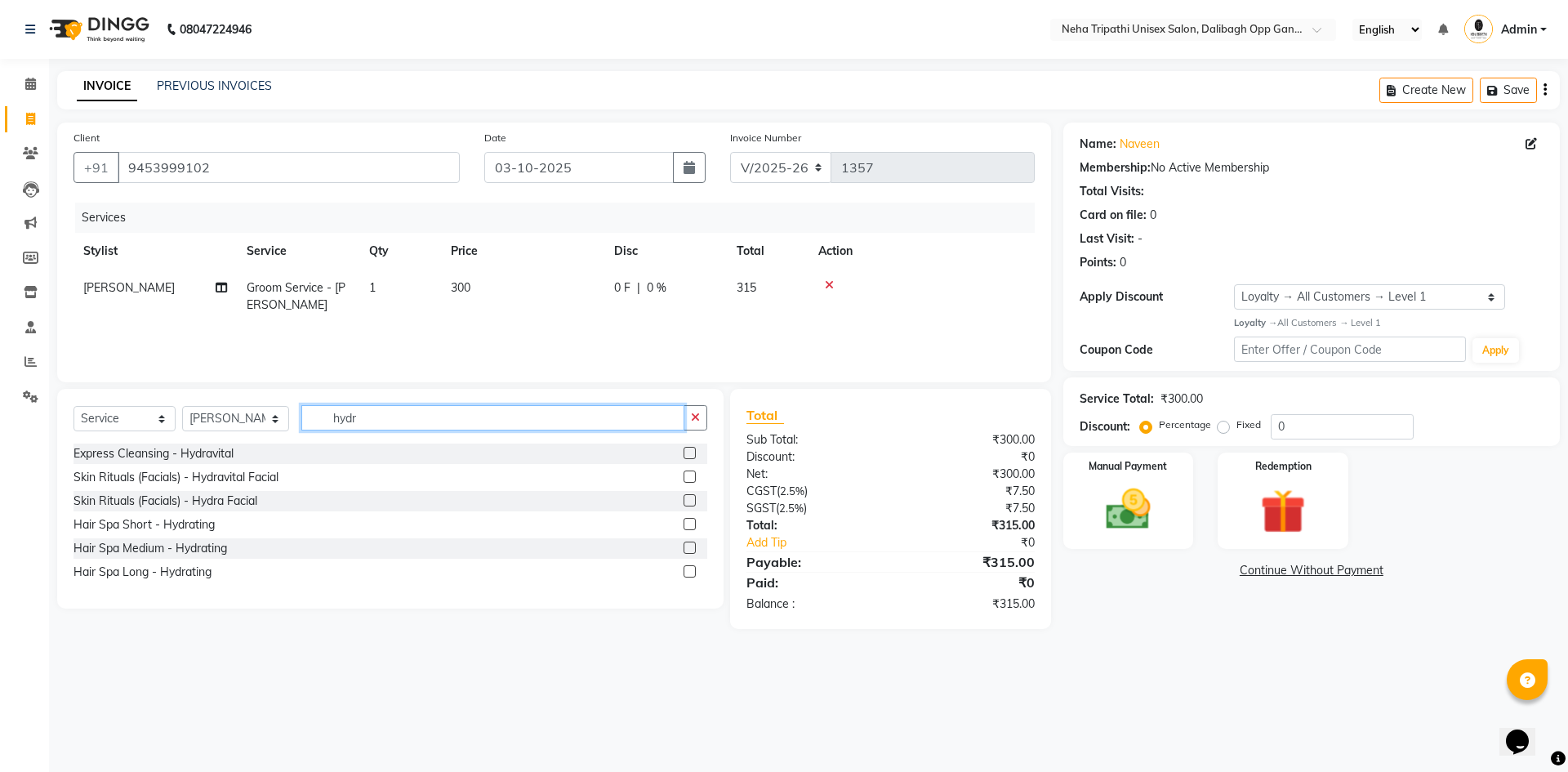
type input "hydr"
click at [690, 477] on label at bounding box center [690, 477] width 12 height 12
click at [690, 477] on input "checkbox" at bounding box center [689, 477] width 11 height 11
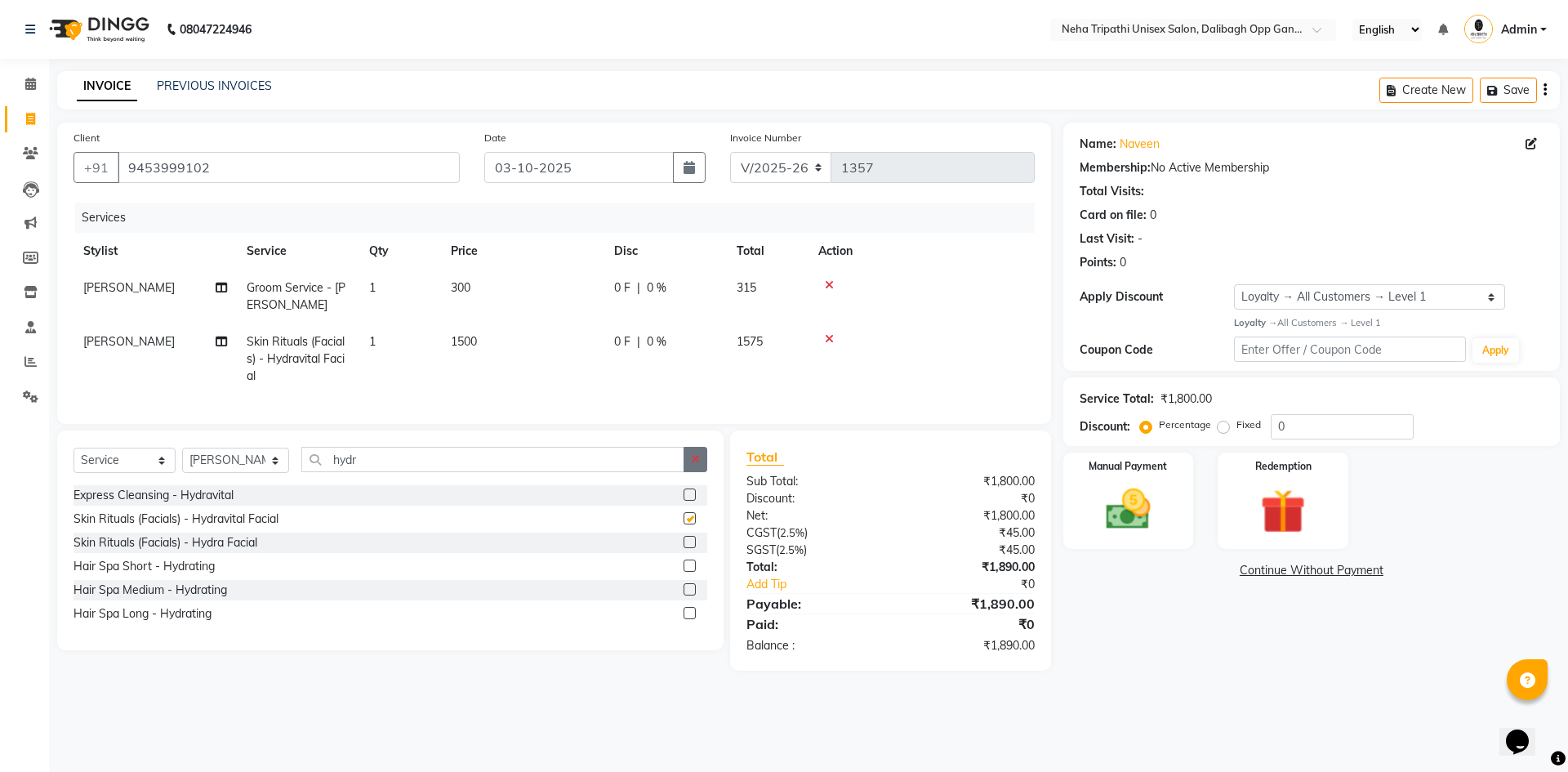
checkbox input "false"
click at [699, 465] on icon "button" at bounding box center [695, 460] width 9 height 12
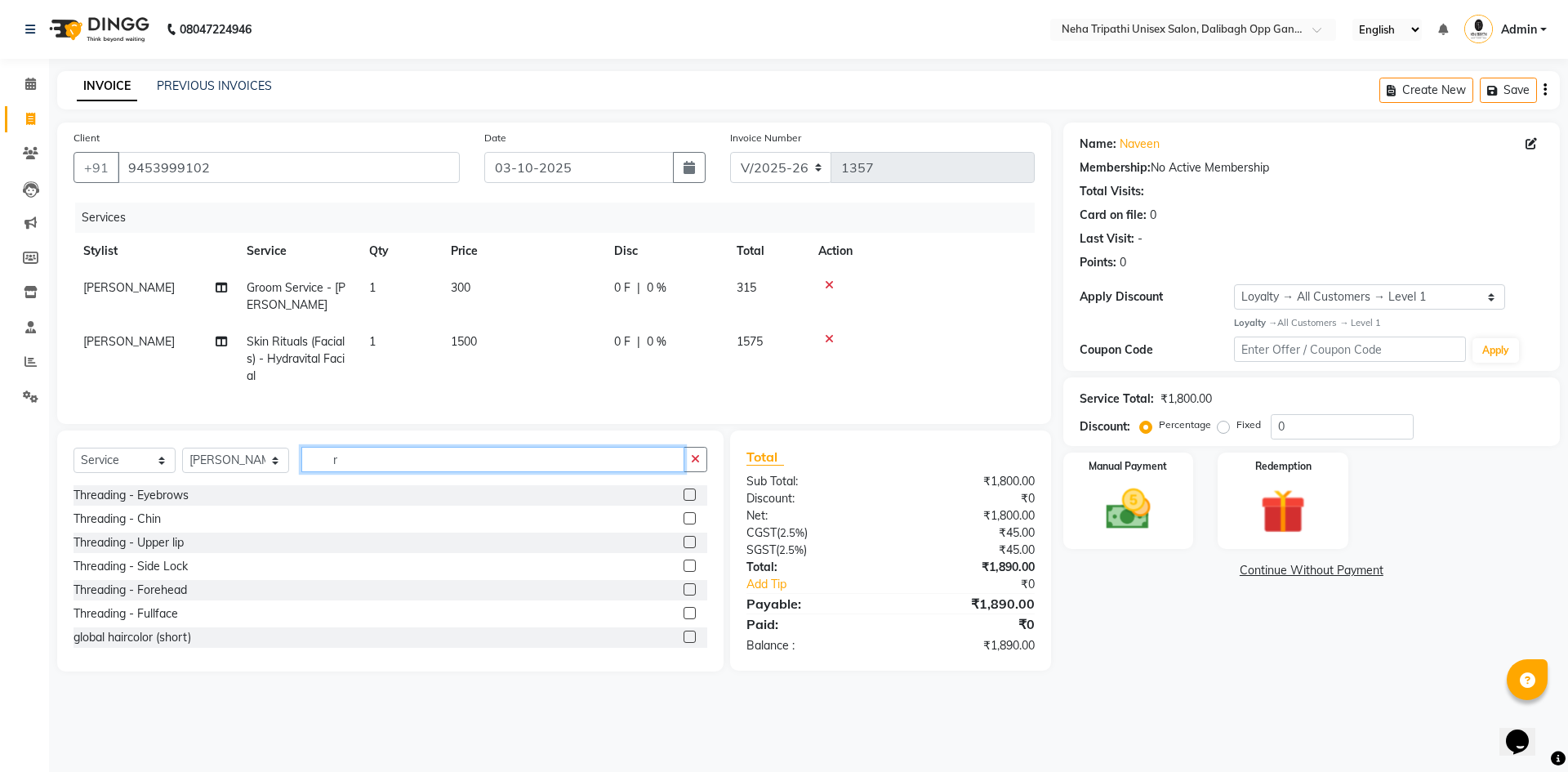
type input "r"
click at [827, 341] on icon at bounding box center [829, 339] width 9 height 12
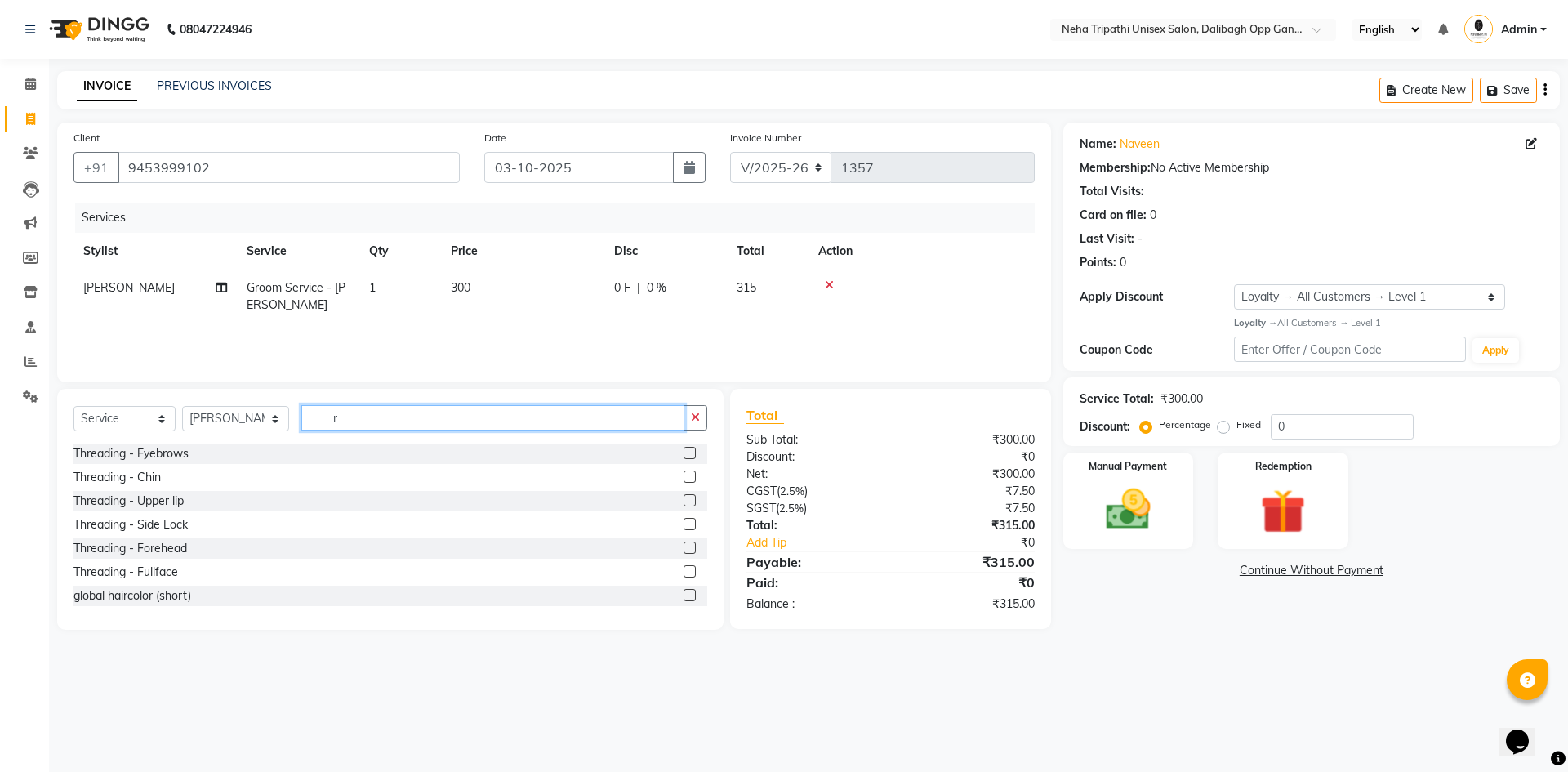
click at [611, 428] on input "r" at bounding box center [493, 418] width 383 height 25
type input "hy"
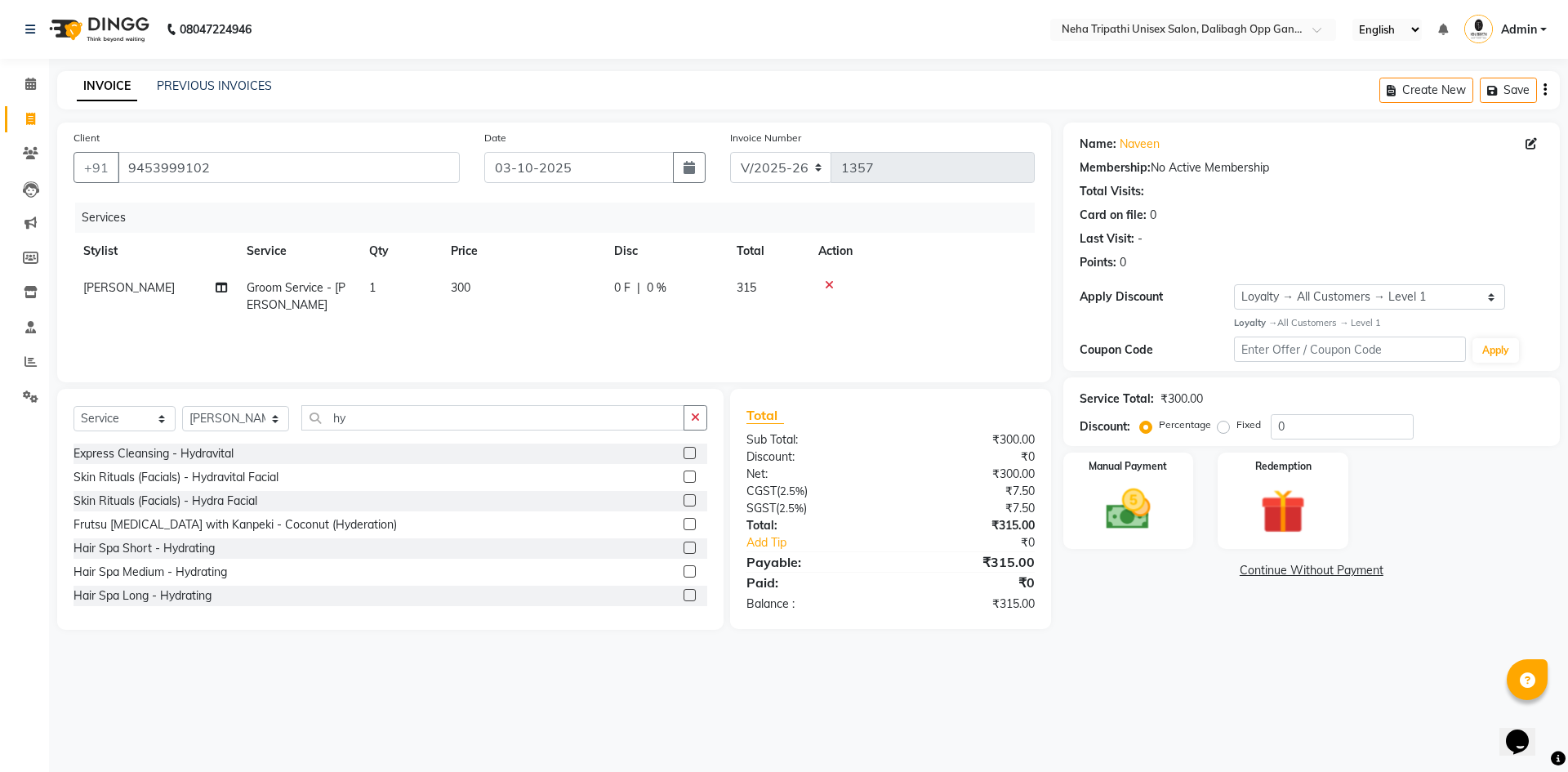
click at [684, 477] on label at bounding box center [690, 477] width 12 height 12
click at [684, 477] on input "checkbox" at bounding box center [689, 477] width 11 height 11
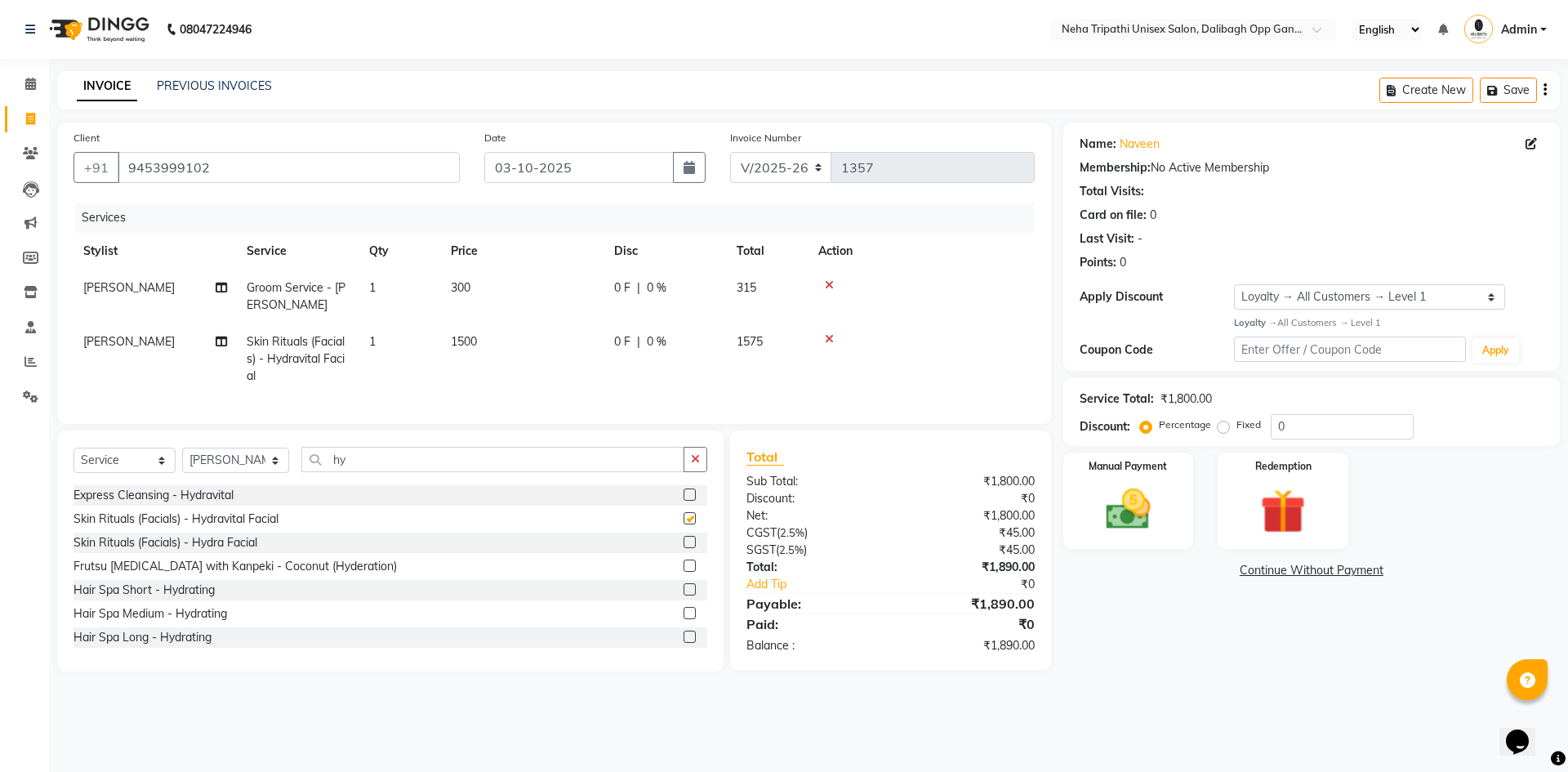
checkbox input "false"
click at [574, 472] on input "hy" at bounding box center [493, 460] width 383 height 25
type input "h"
type input "root"
click at [684, 525] on label at bounding box center [690, 518] width 12 height 12
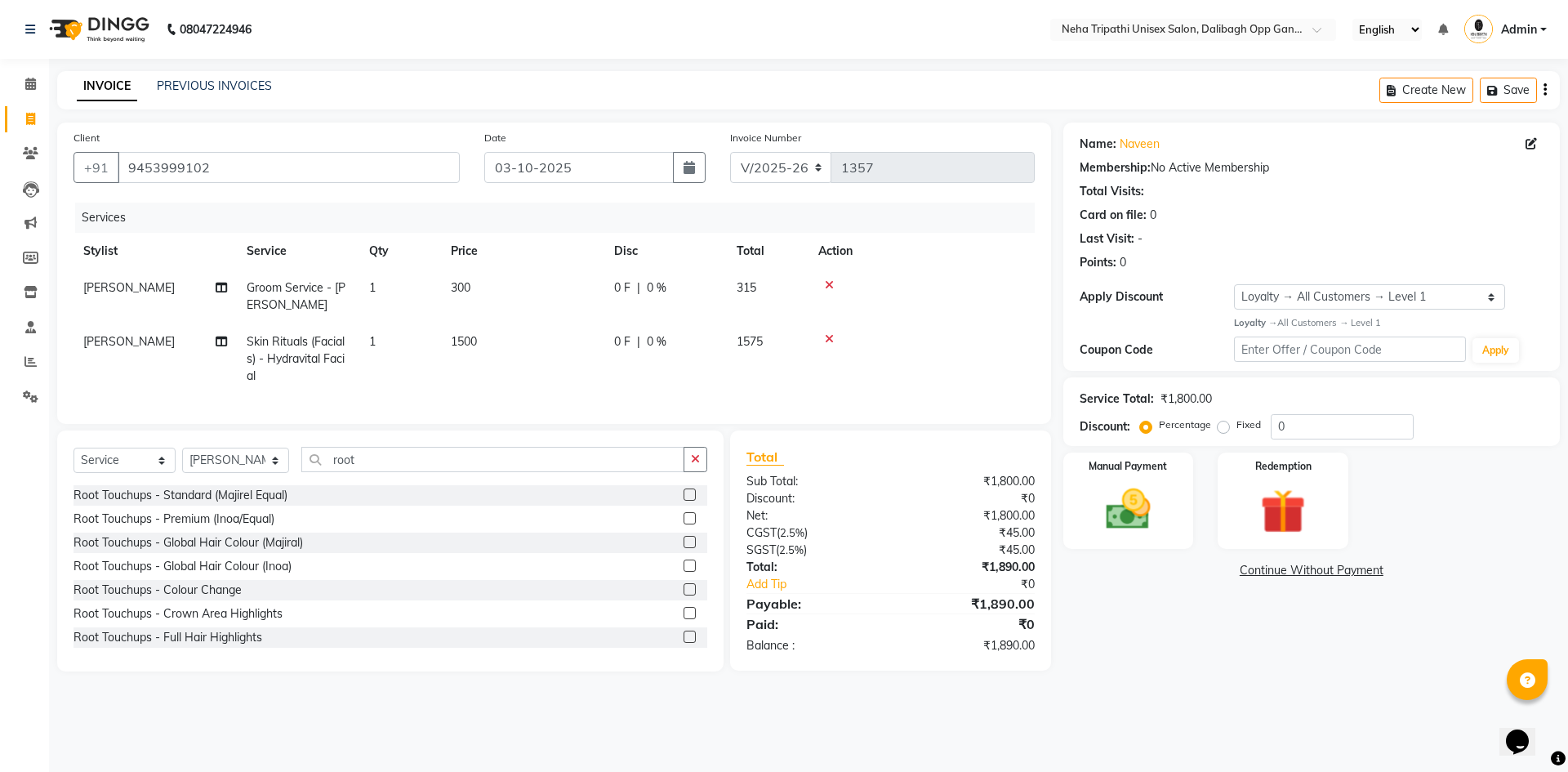
click at [684, 525] on input "checkbox" at bounding box center [689, 519] width 11 height 11
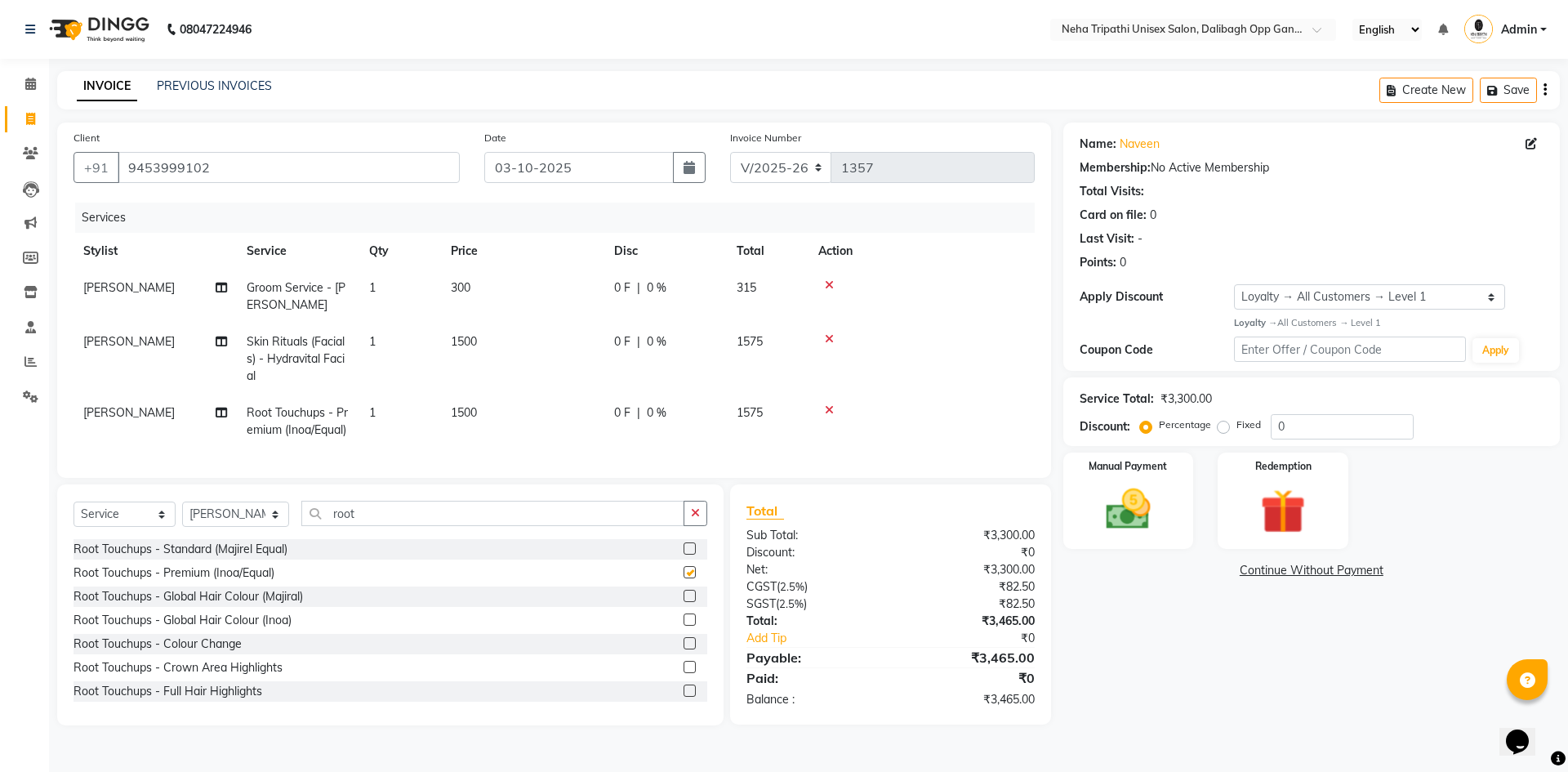
checkbox input "false"
click at [253, 527] on select "Select Stylist Badru [PERSON_NAME] isha [PERSON_NAME] Mohd.[PERSON_NAME] [PERSO…" at bounding box center [235, 514] width 107 height 25
select select "51218"
click at [183, 514] on select "Select Stylist Badru [PERSON_NAME] isha [PERSON_NAME] Mohd.[PERSON_NAME] [PERSO…" at bounding box center [235, 514] width 107 height 25
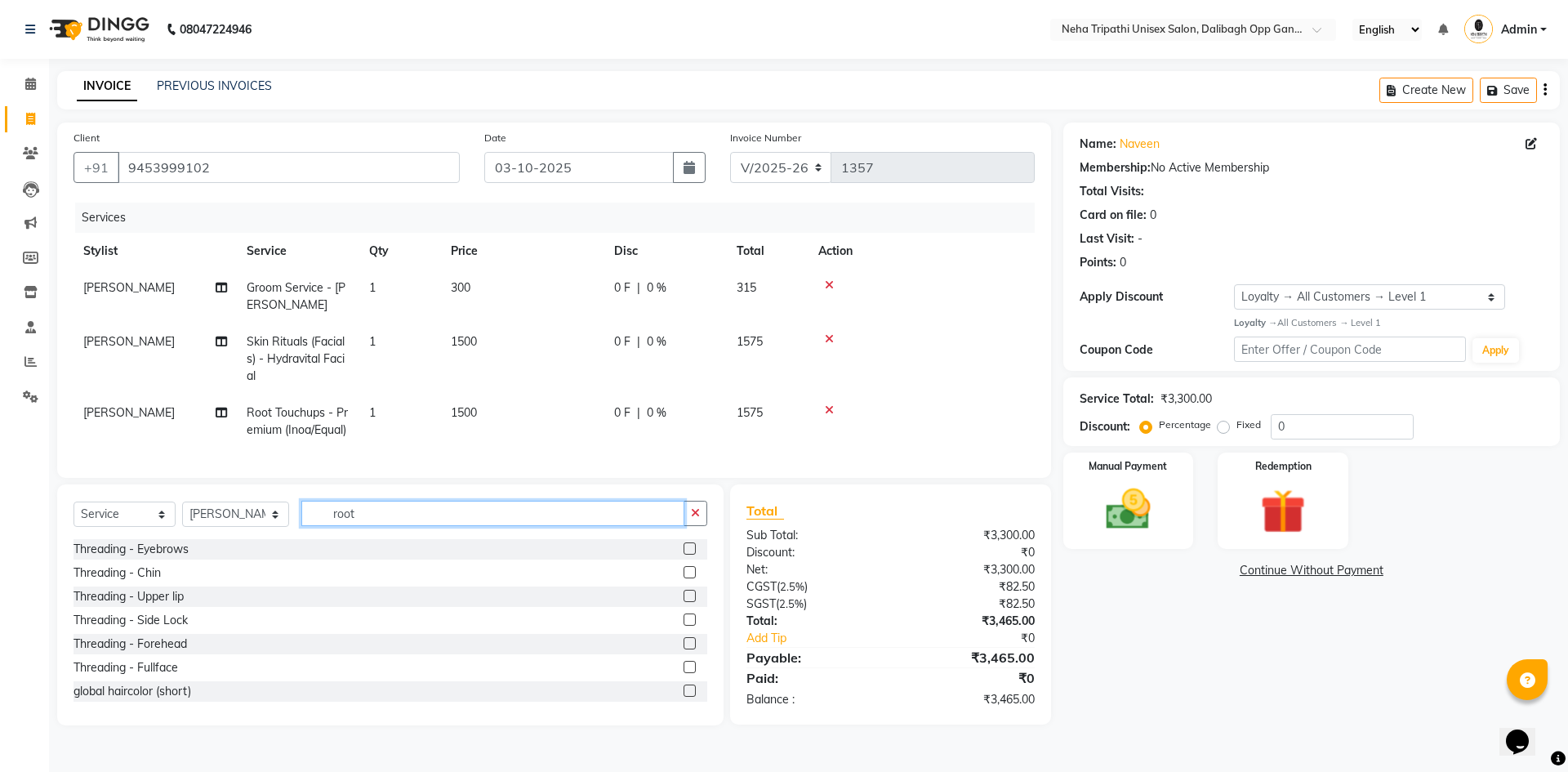
click at [600, 527] on input "root" at bounding box center [493, 513] width 383 height 25
type input "r"
type input "pedi"
click at [684, 697] on label at bounding box center [690, 690] width 12 height 12
click at [684, 697] on input "checkbox" at bounding box center [689, 691] width 11 height 11
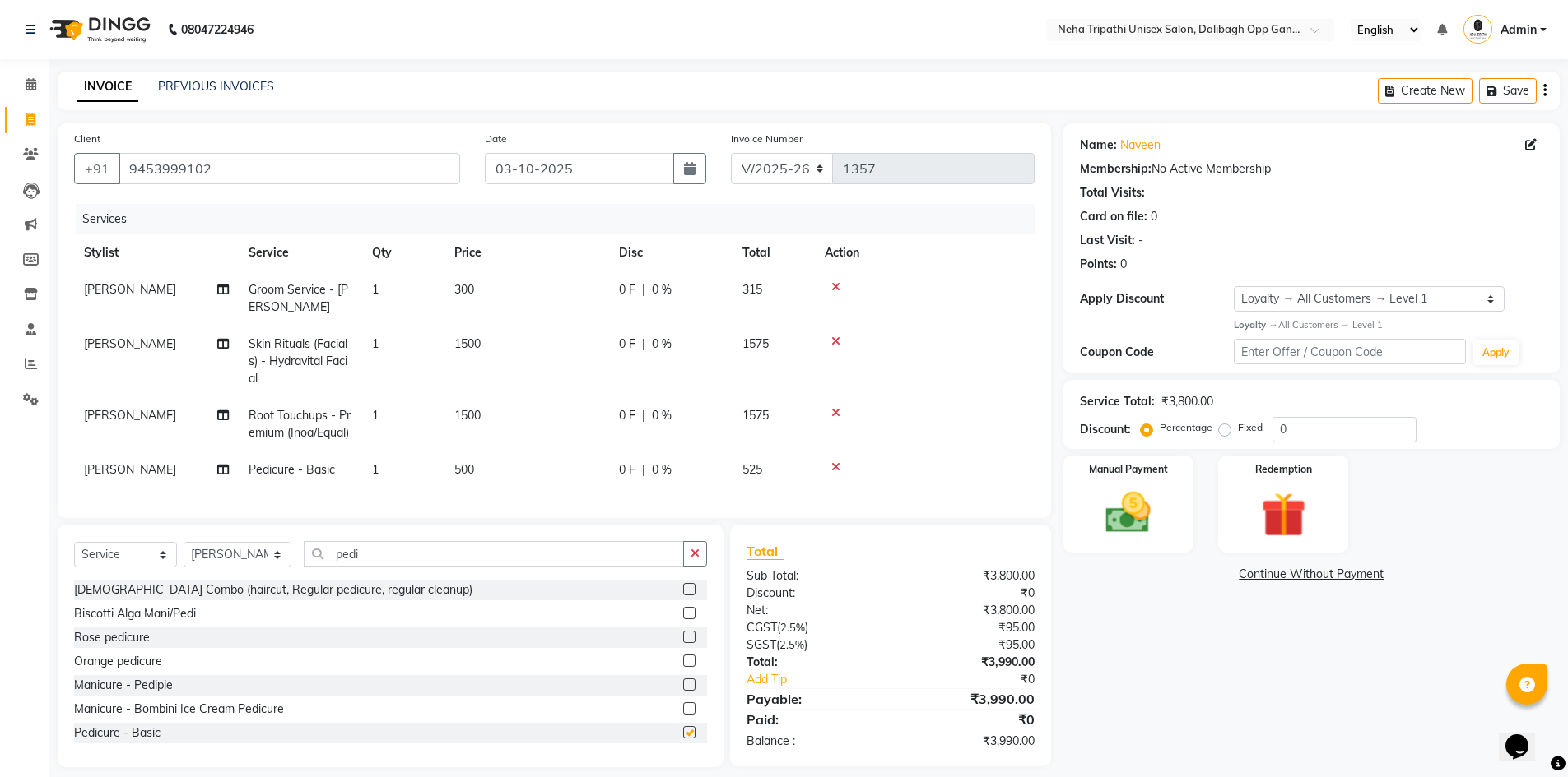
checkbox input "false"
click at [246, 563] on select "Select Stylist Badru [PERSON_NAME] isha [PERSON_NAME] Mohd.[PERSON_NAME] [PERSO…" at bounding box center [237, 554] width 107 height 25
select select "78658"
click at [184, 554] on select "Select Stylist Badru [PERSON_NAME] isha [PERSON_NAME] Mohd.[PERSON_NAME] [PERSO…" at bounding box center [237, 554] width 107 height 25
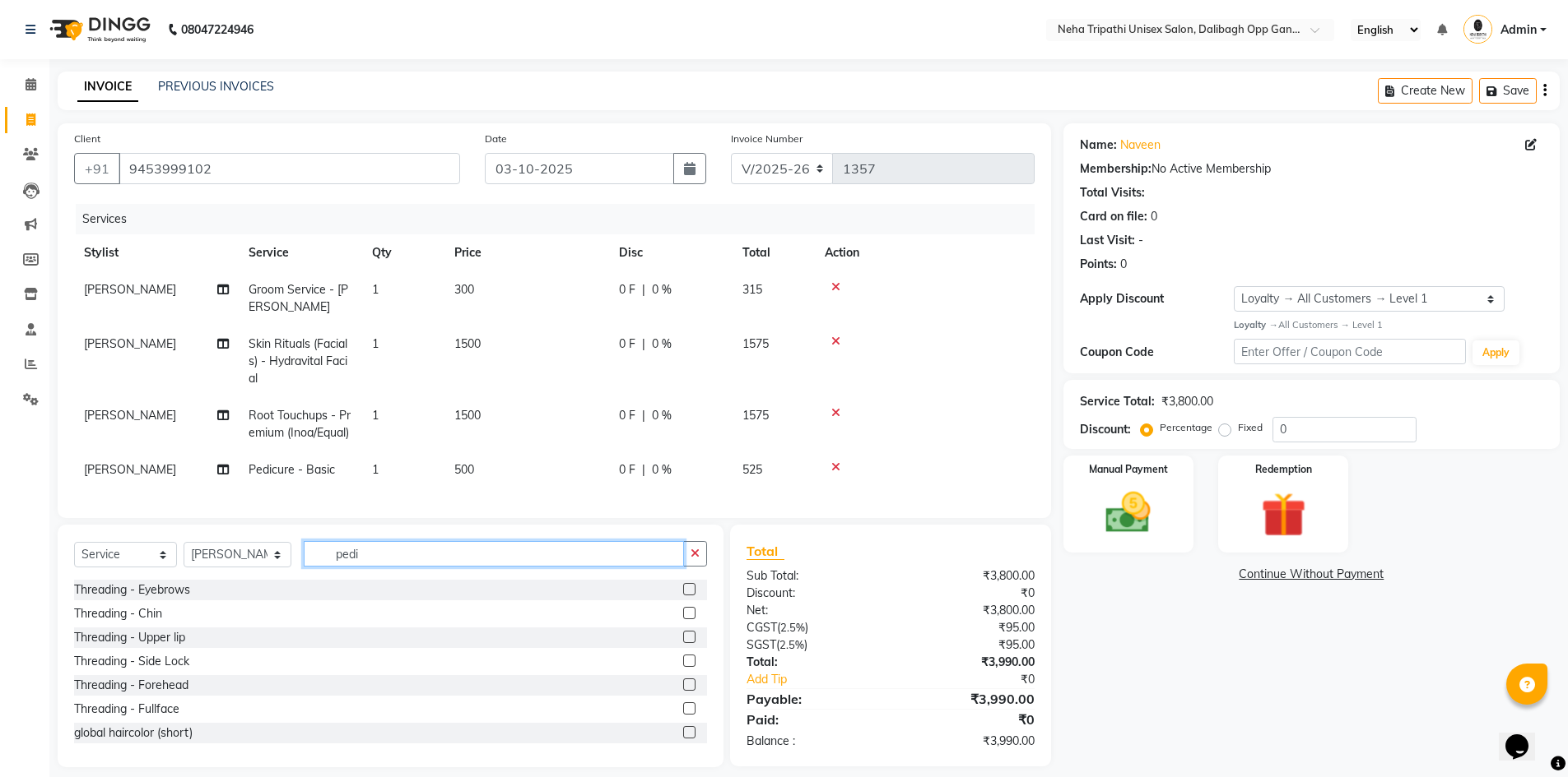
click at [420, 567] on input "pedi" at bounding box center [495, 553] width 381 height 25
type input "p"
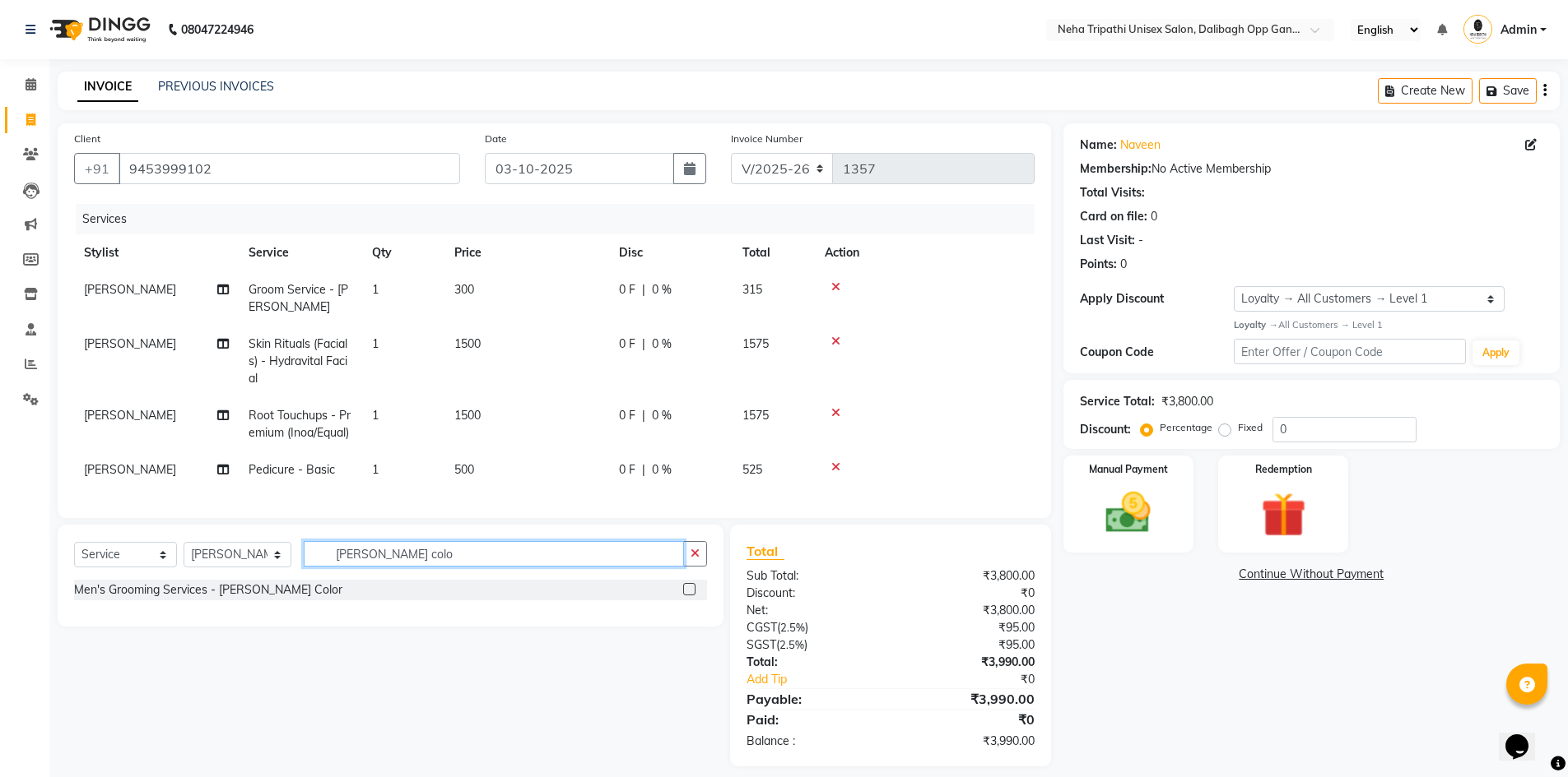
type input "[PERSON_NAME] colo"
click at [689, 596] on label at bounding box center [689, 589] width 13 height 13
click at [689, 596] on input "checkbox" at bounding box center [688, 589] width 11 height 11
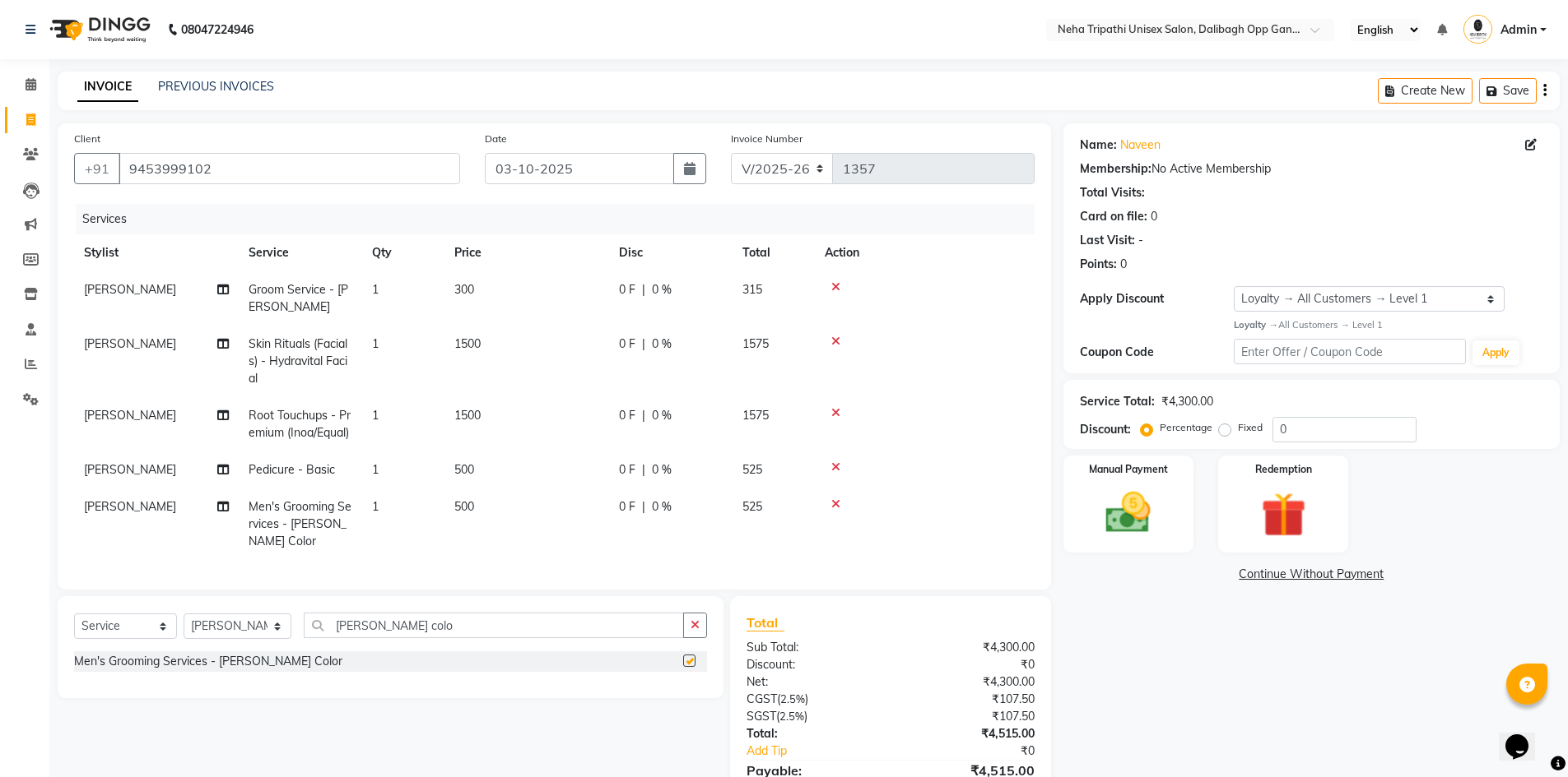
checkbox input "false"
click at [469, 287] on span "300" at bounding box center [464, 289] width 19 height 15
select select "78658"
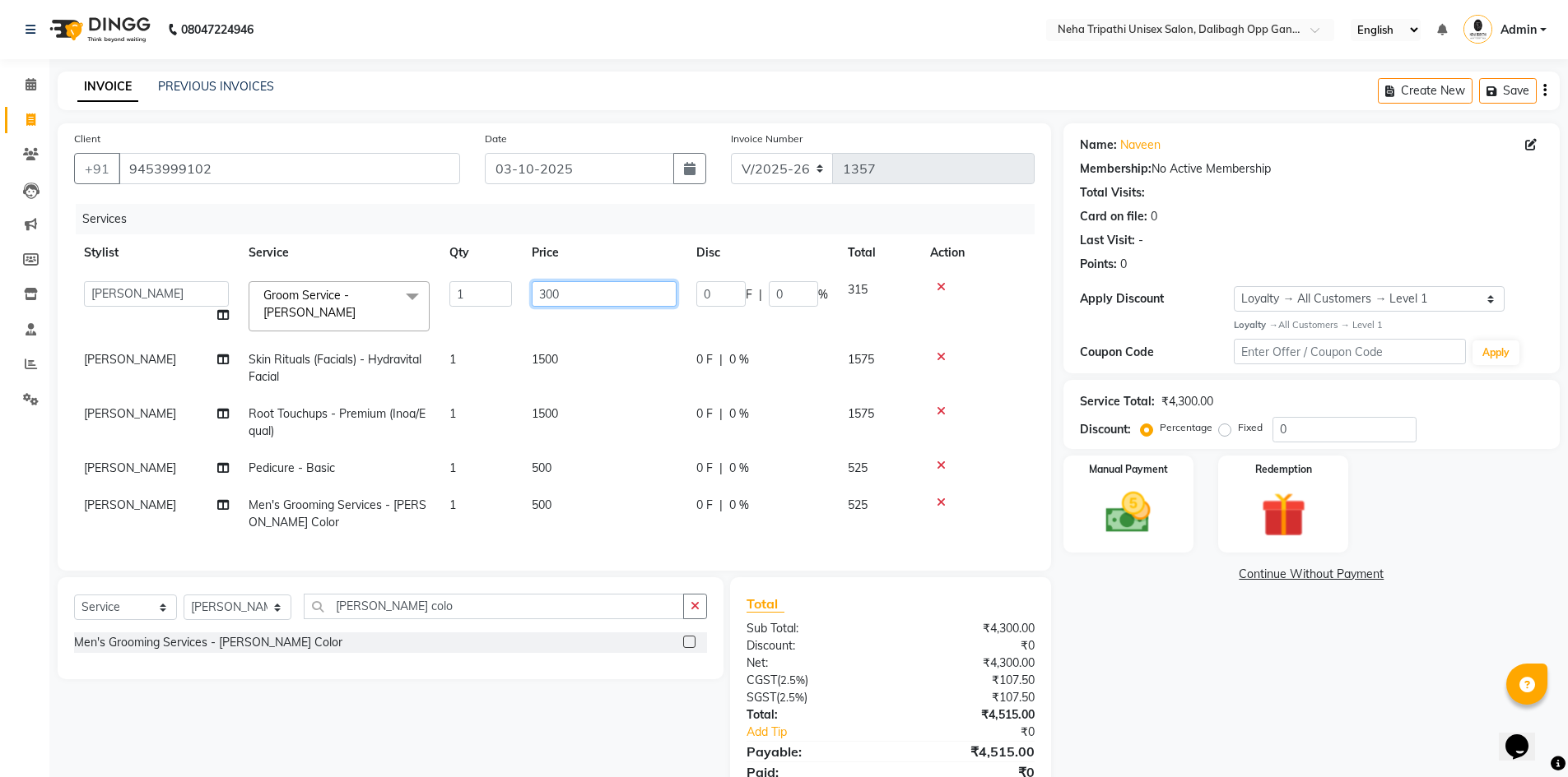
click at [550, 295] on input "300" at bounding box center [604, 294] width 145 height 25
type input "350"
click at [546, 351] on td "1500" at bounding box center [604, 369] width 165 height 54
select select "78658"
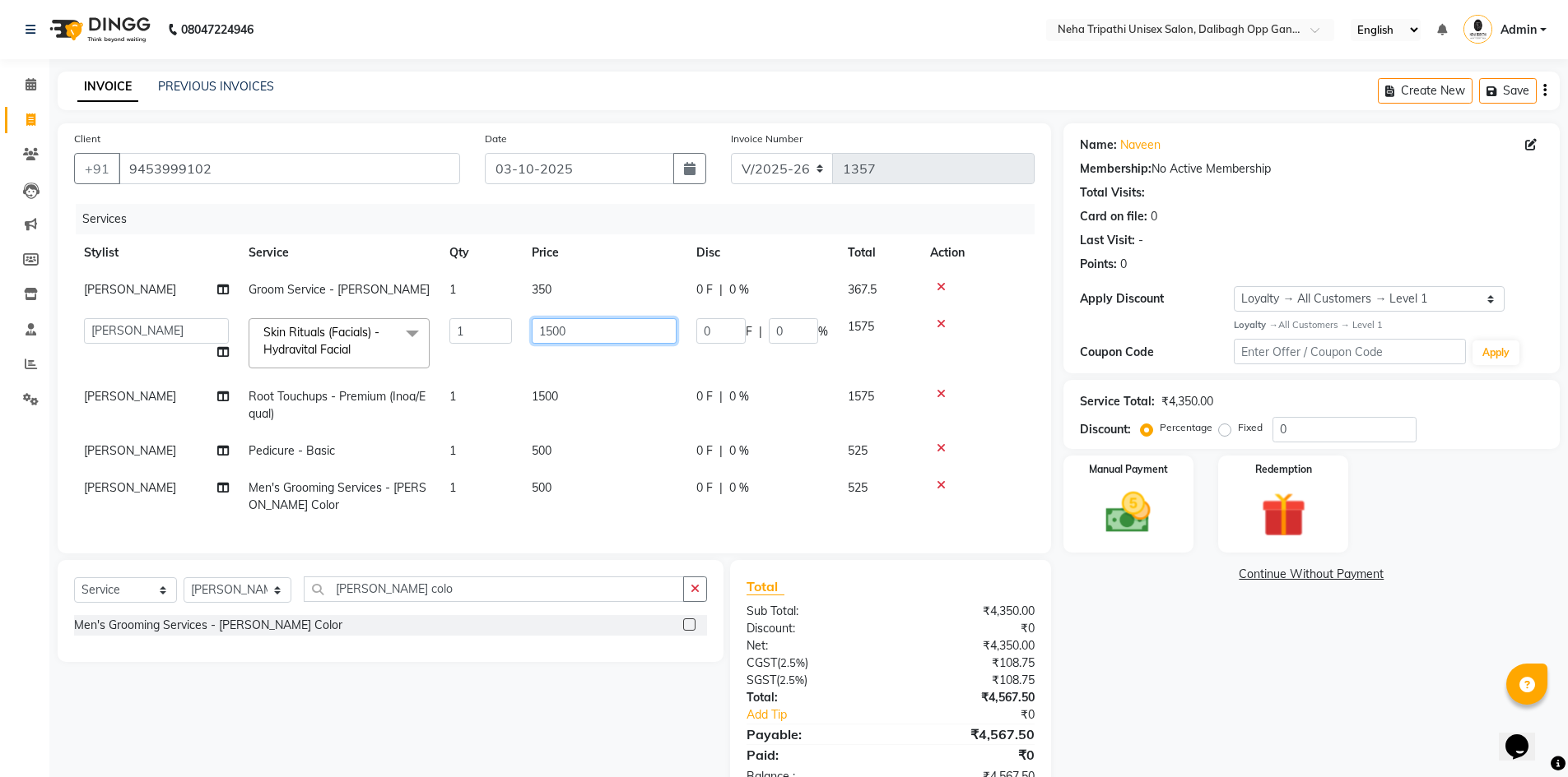
click at [551, 330] on input "1500" at bounding box center [604, 331] width 145 height 25
type input "1800"
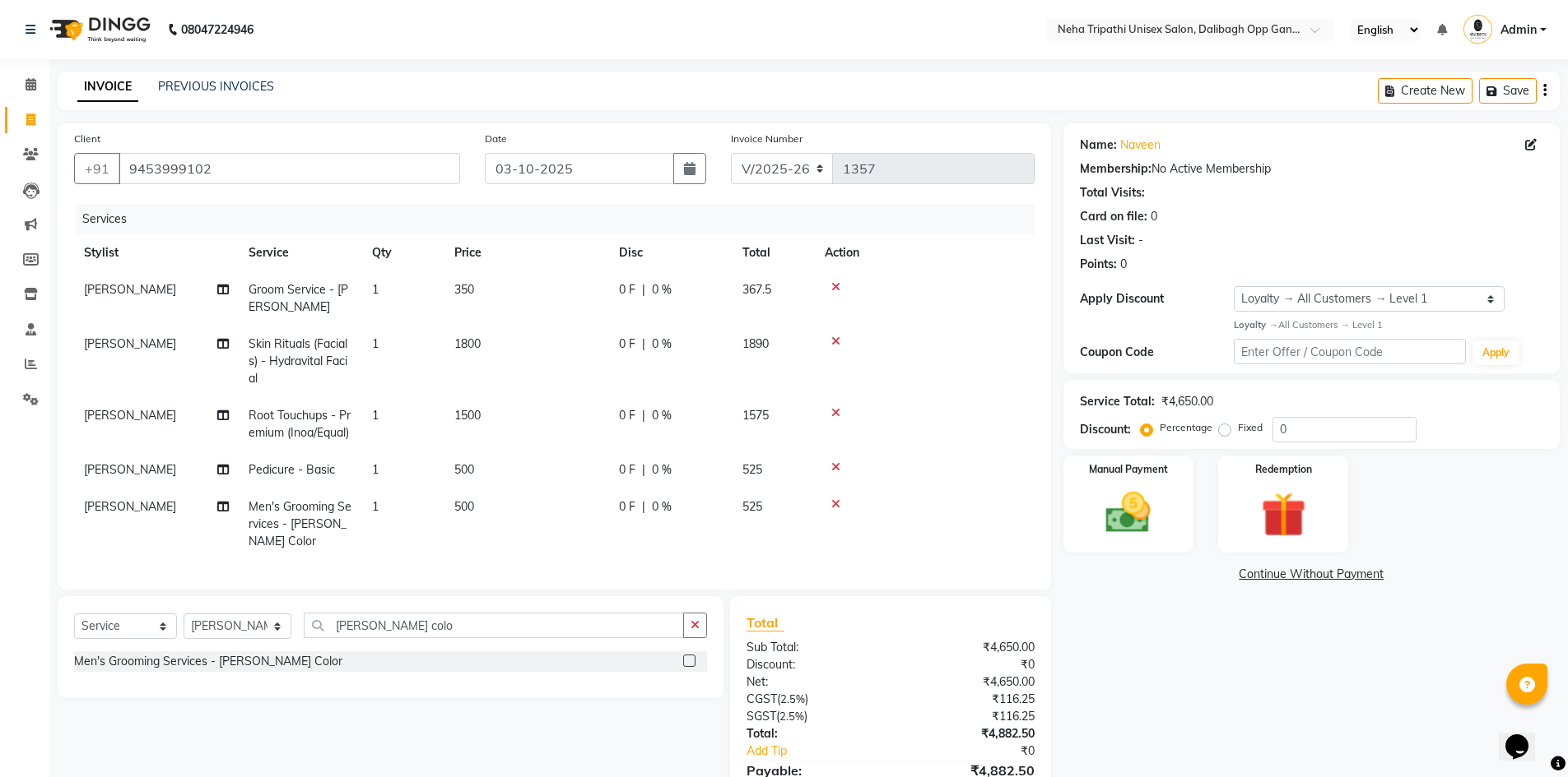
click at [579, 390] on tbody "[PERSON_NAME] Groom Service - [PERSON_NAME] 1 350 0 F | 0 % 367.5 [PERSON_NAME]…" at bounding box center [555, 416] width 960 height 288
click at [498, 415] on td "1500" at bounding box center [527, 425] width 165 height 54
select select "78658"
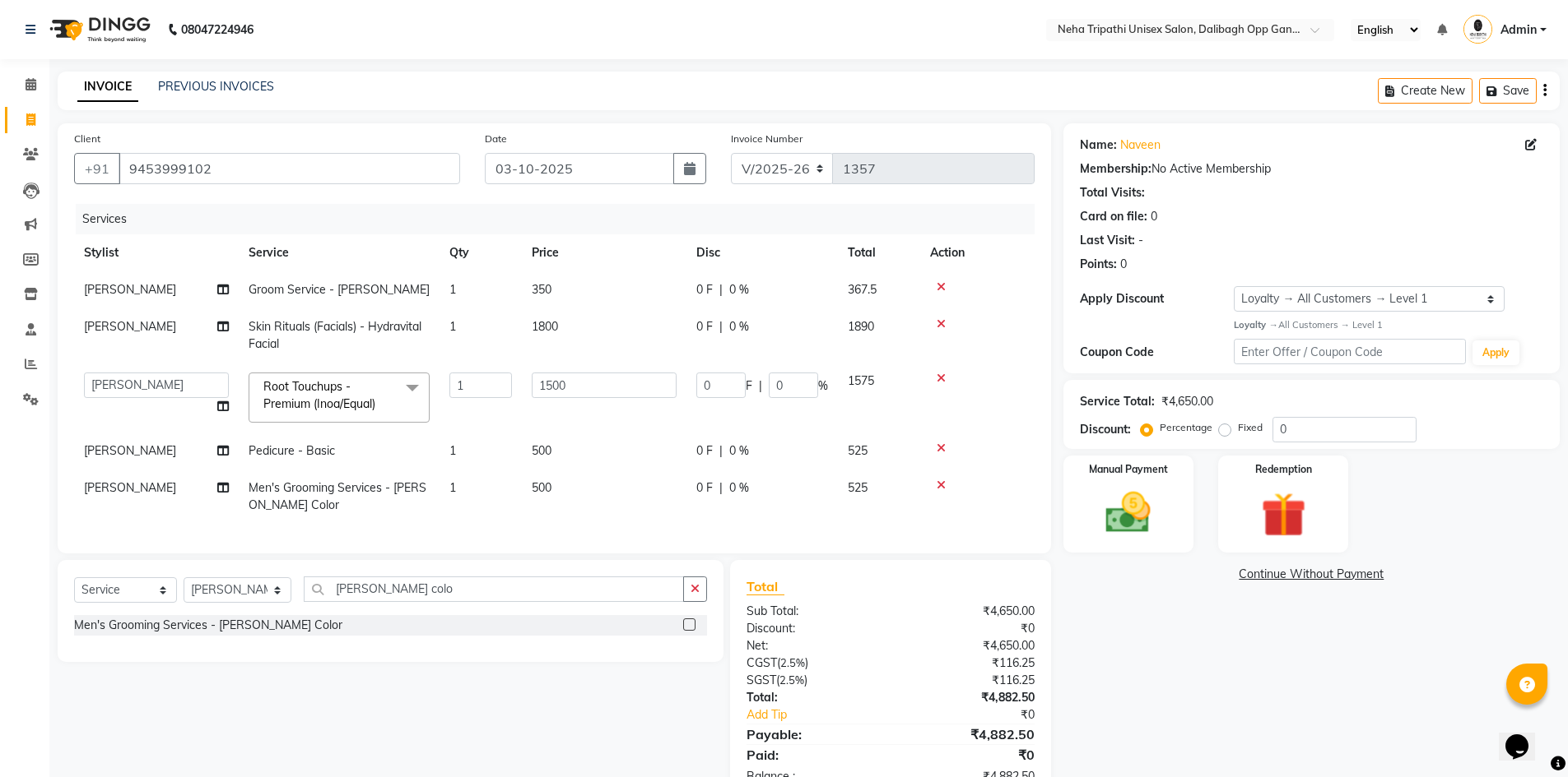
click at [944, 378] on icon at bounding box center [941, 378] width 9 height 12
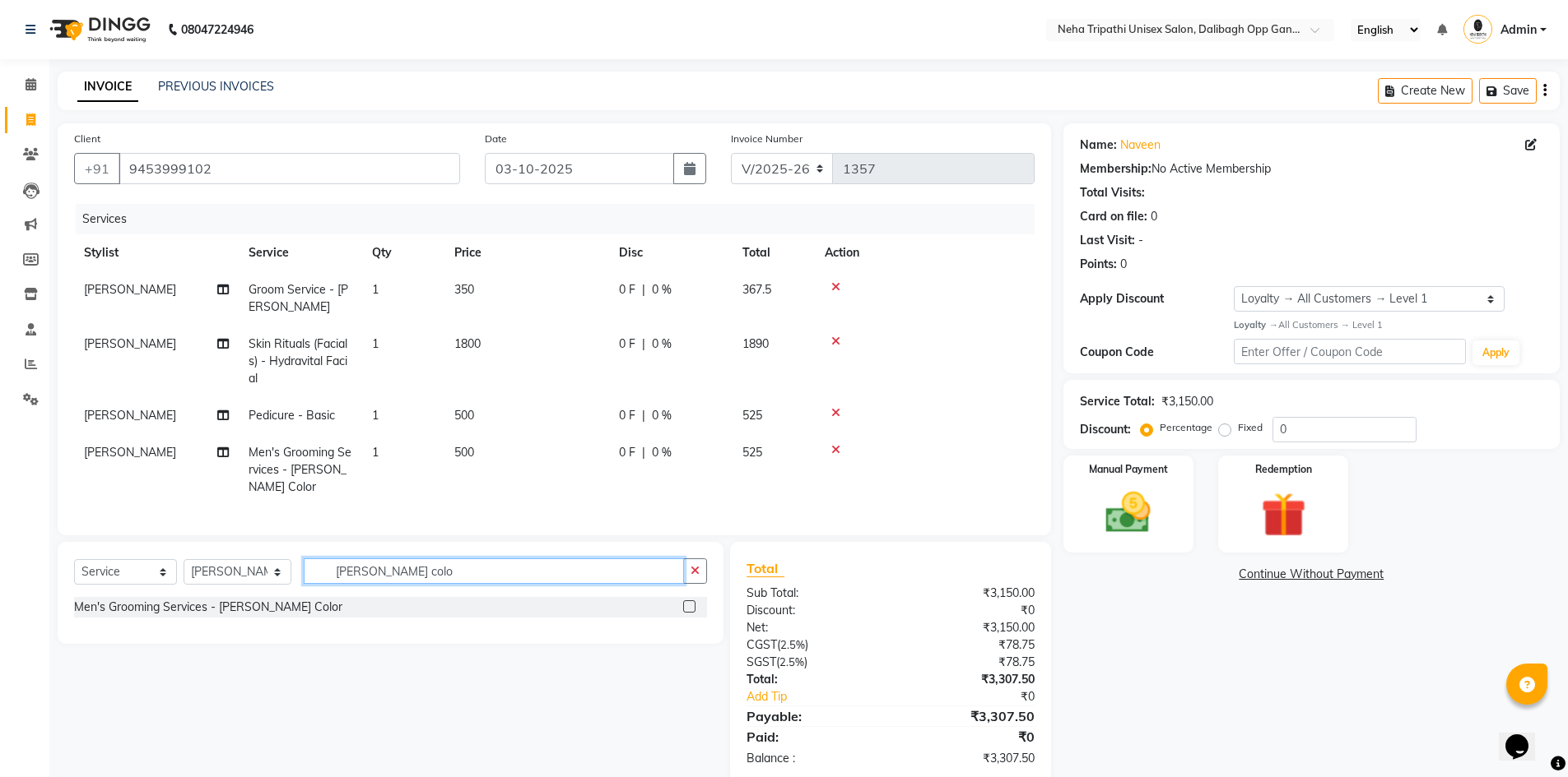
click at [575, 584] on input "[PERSON_NAME] colo" at bounding box center [495, 571] width 381 height 25
type input "b"
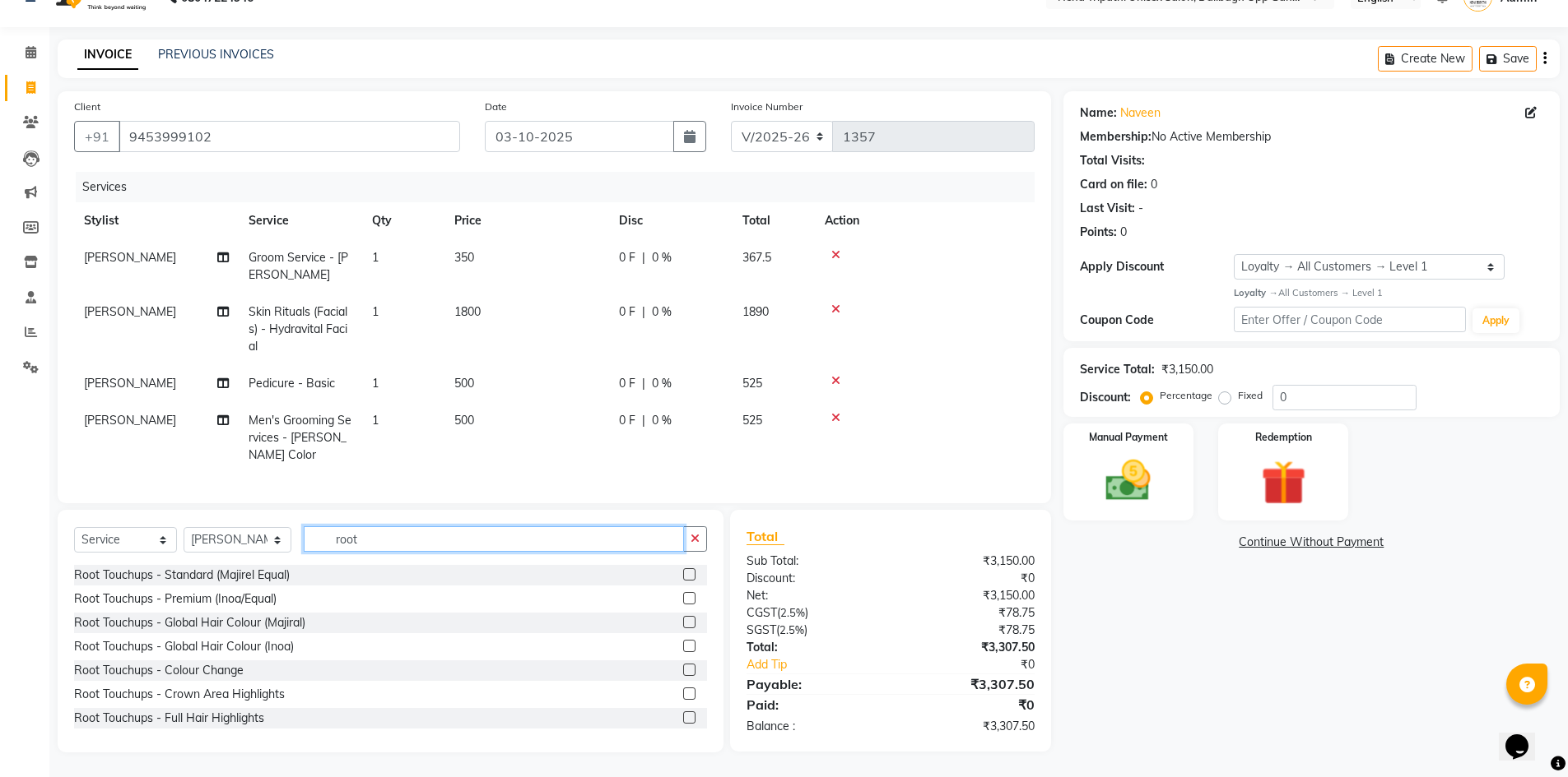
scroll to position [45, 0]
type input "root"
click at [683, 600] on label at bounding box center [689, 598] width 13 height 13
click at [683, 600] on input "checkbox" at bounding box center [688, 599] width 11 height 11
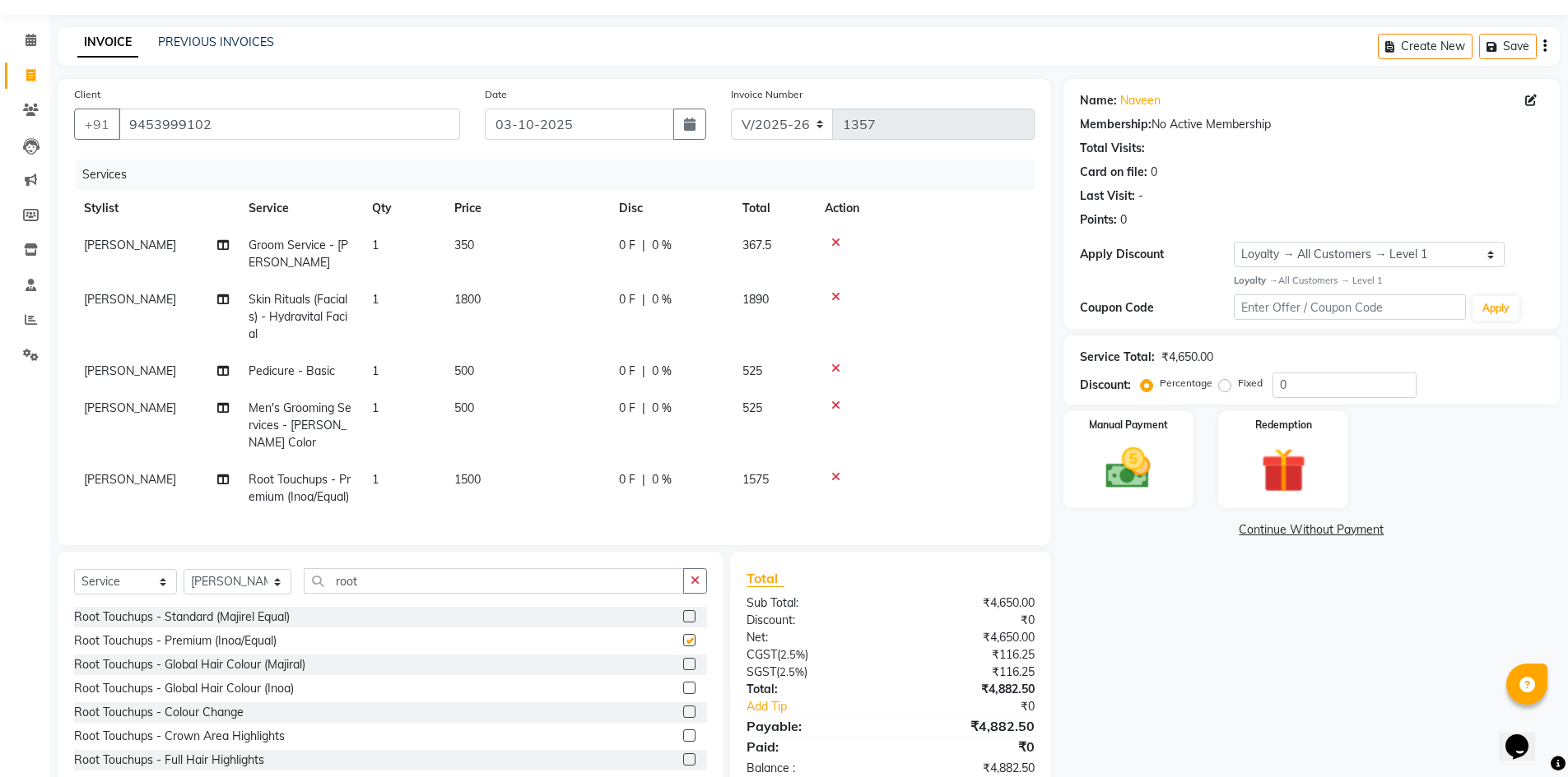
checkbox input "false"
click at [459, 371] on span "500" at bounding box center [464, 371] width 19 height 15
select select "51218"
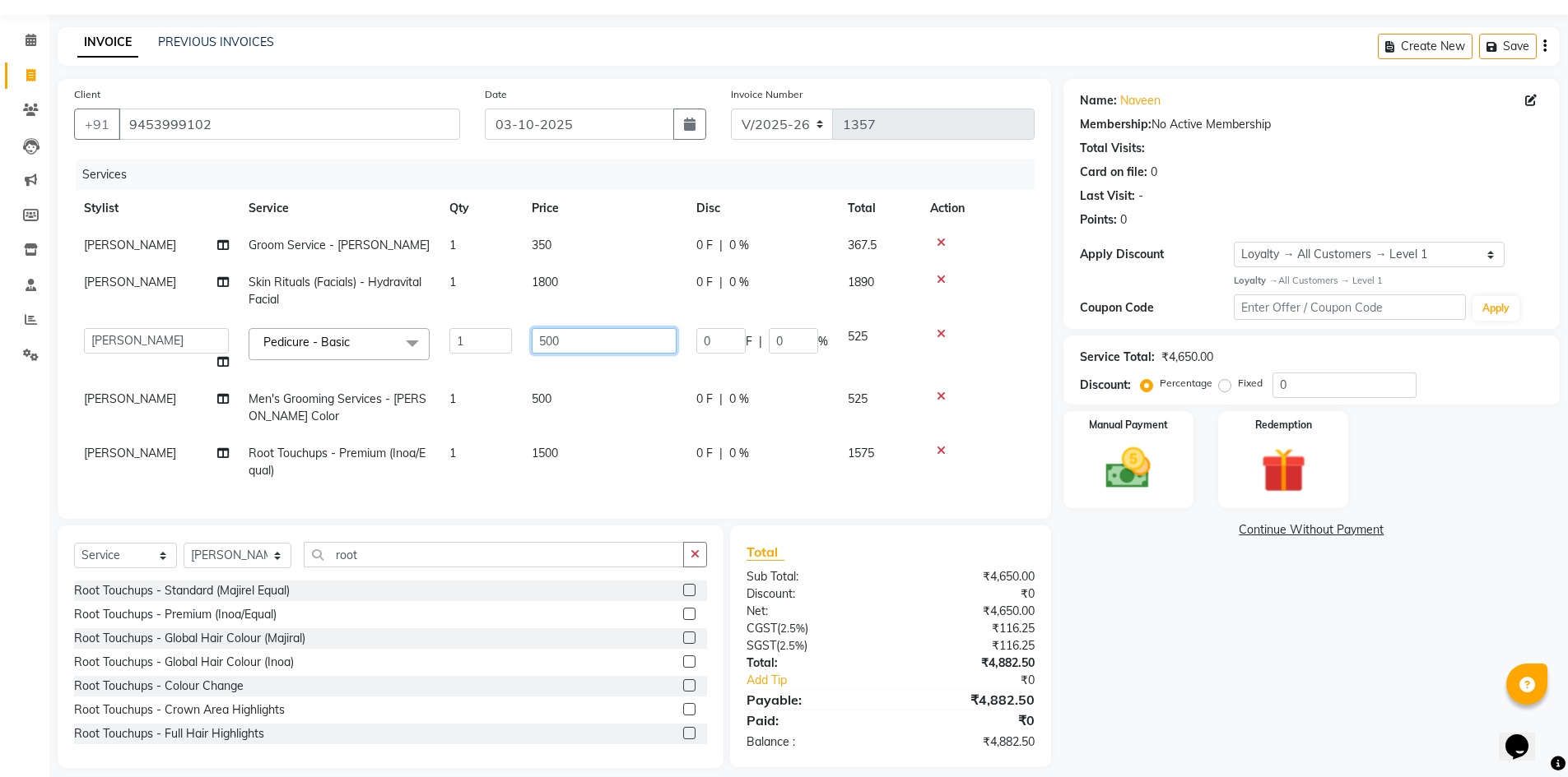
click at [542, 343] on input "500" at bounding box center [604, 341] width 145 height 25
click at [545, 343] on input "500" at bounding box center [604, 341] width 145 height 25
type input "700"
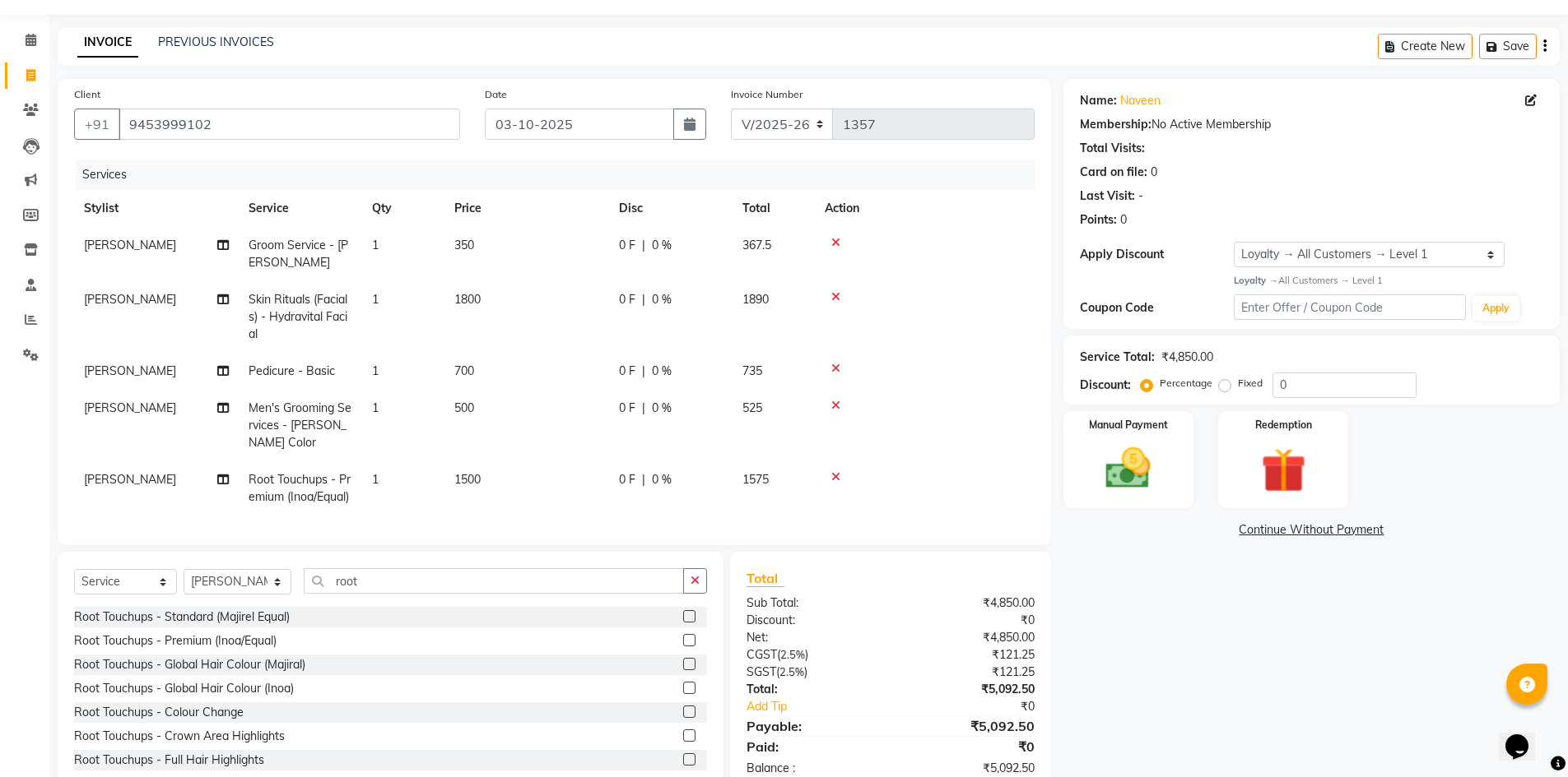
click at [544, 398] on td "500" at bounding box center [527, 426] width 165 height 72
select select "78658"
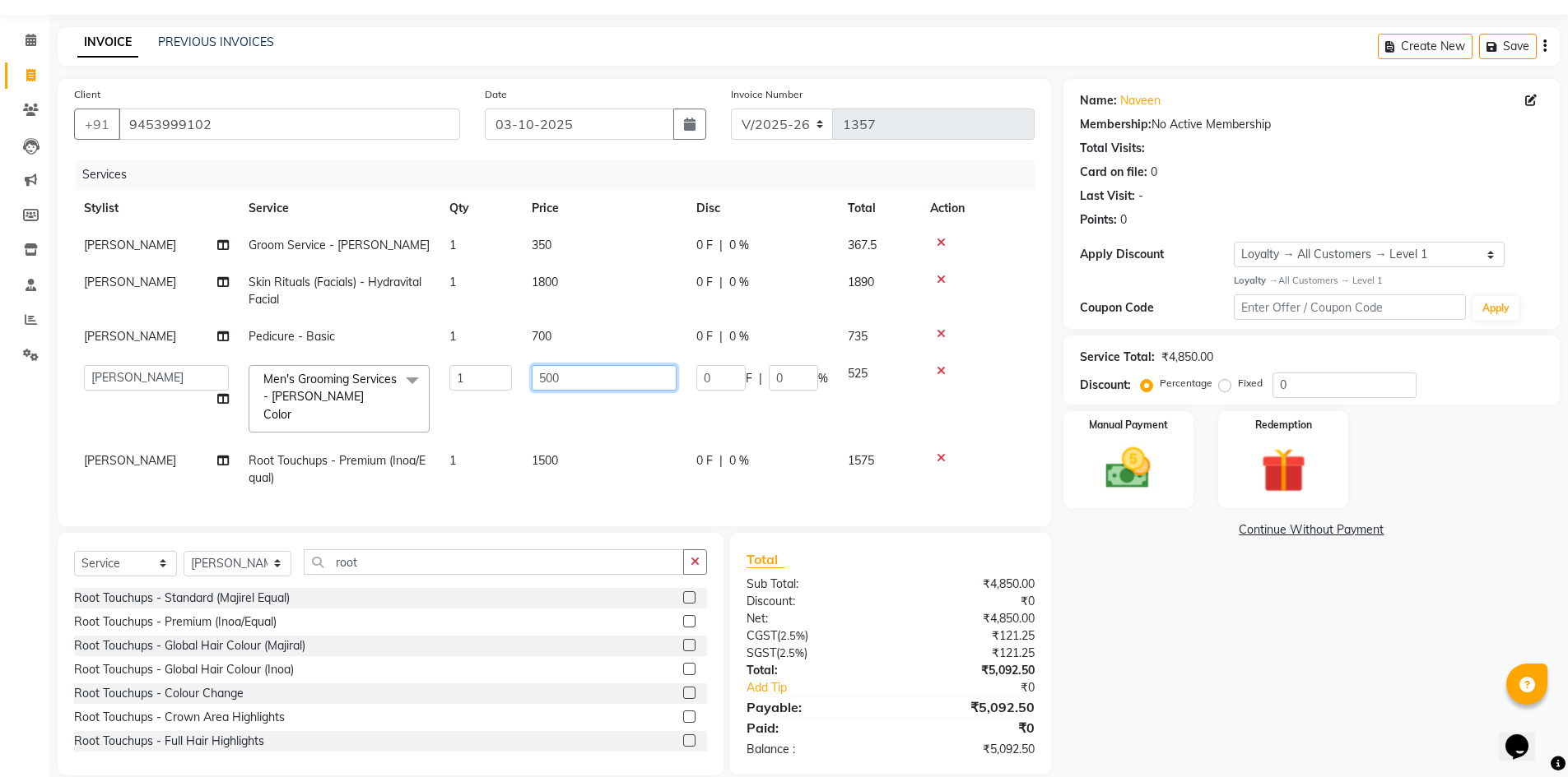
click at [550, 381] on input "500" at bounding box center [604, 377] width 145 height 25
type input "350"
click at [1238, 388] on label "Fixed" at bounding box center [1251, 383] width 25 height 15
click at [1229, 388] on input "Fixed" at bounding box center [1228, 383] width 12 height 12
radio input "true"
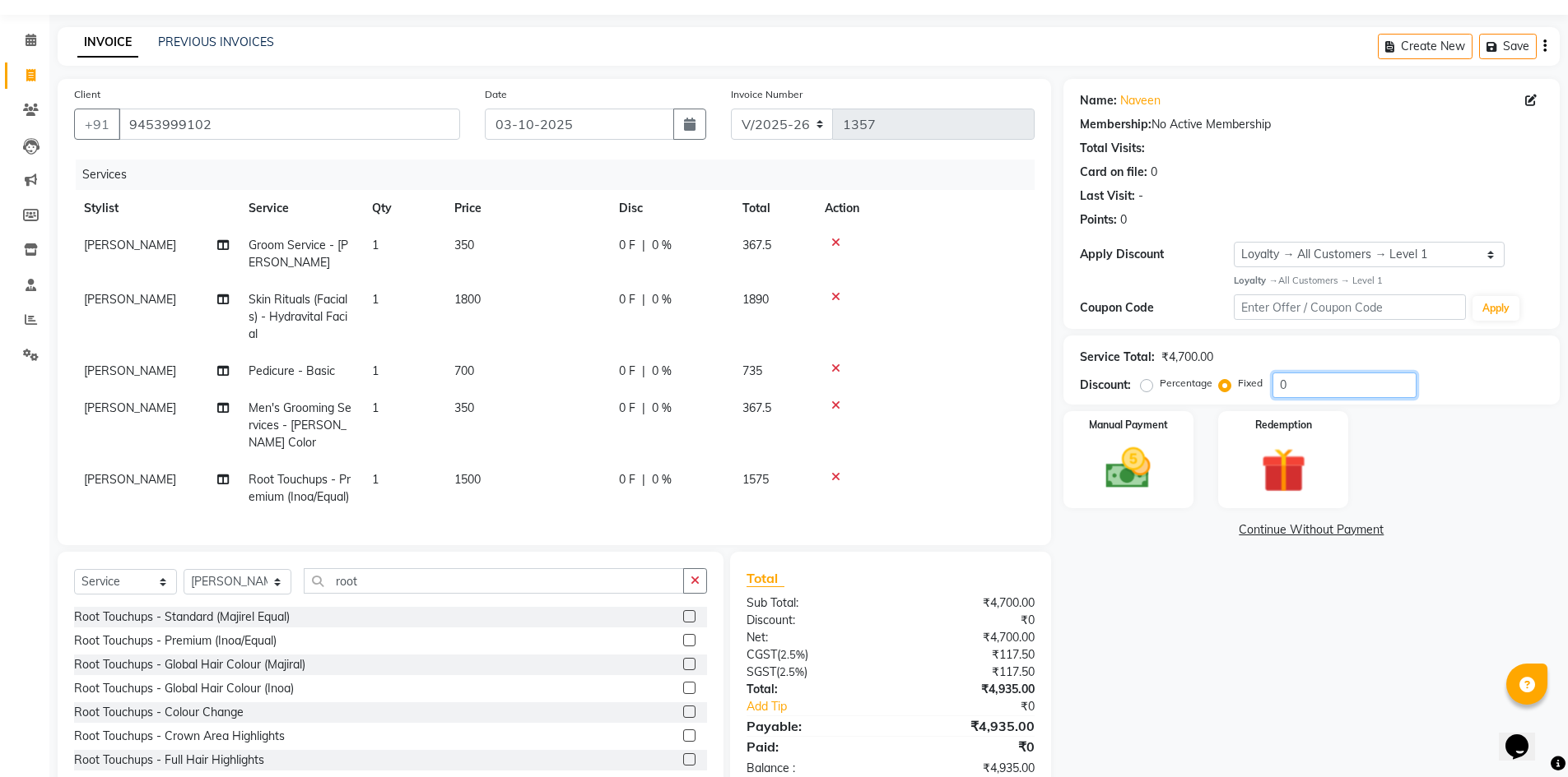
click at [1297, 386] on input "0" at bounding box center [1343, 385] width 144 height 25
click at [1161, 477] on img at bounding box center [1129, 468] width 75 height 53
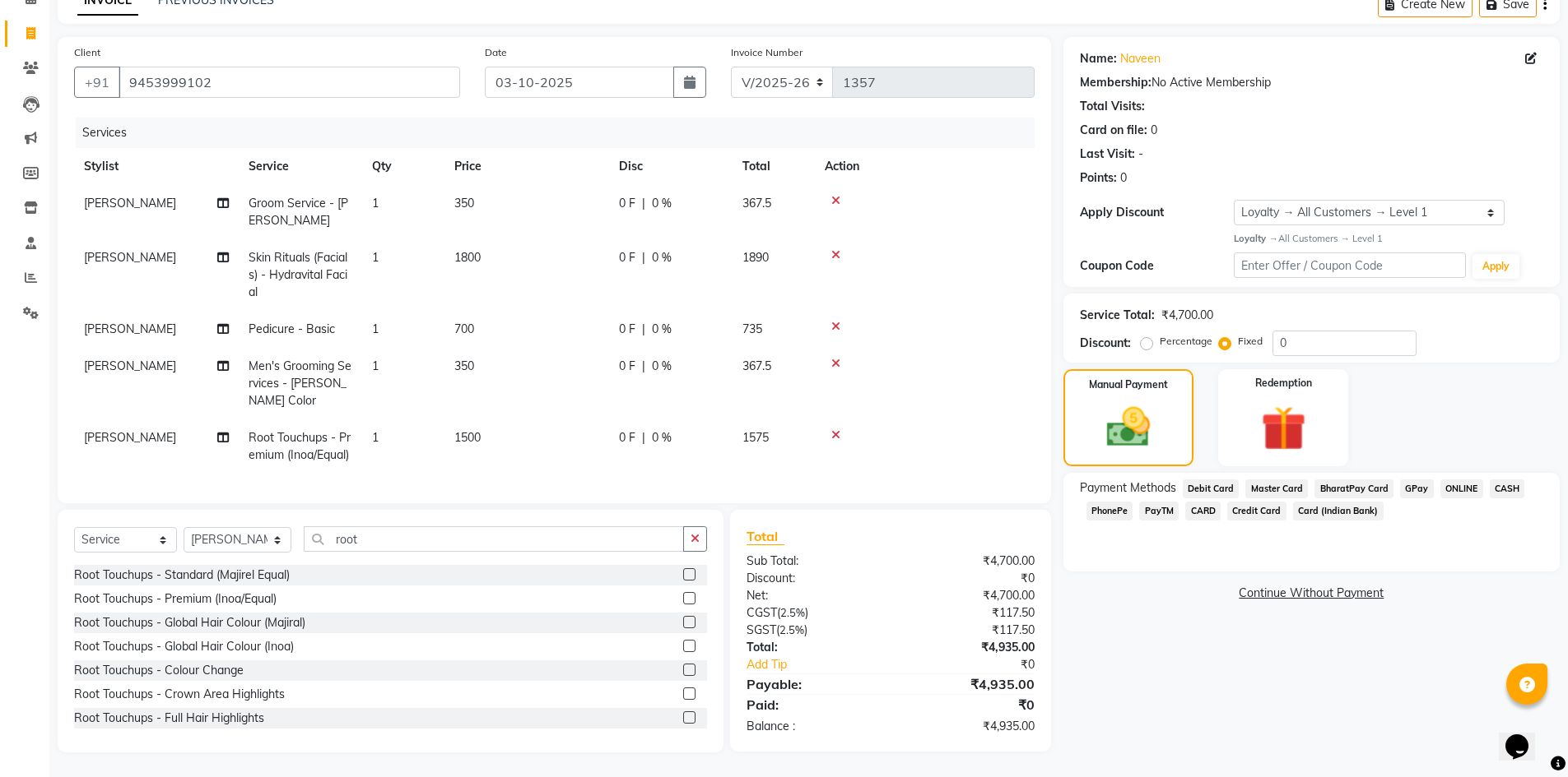
scroll to position [99, 0]
click at [1461, 480] on span "ONLINE" at bounding box center [1462, 490] width 43 height 19
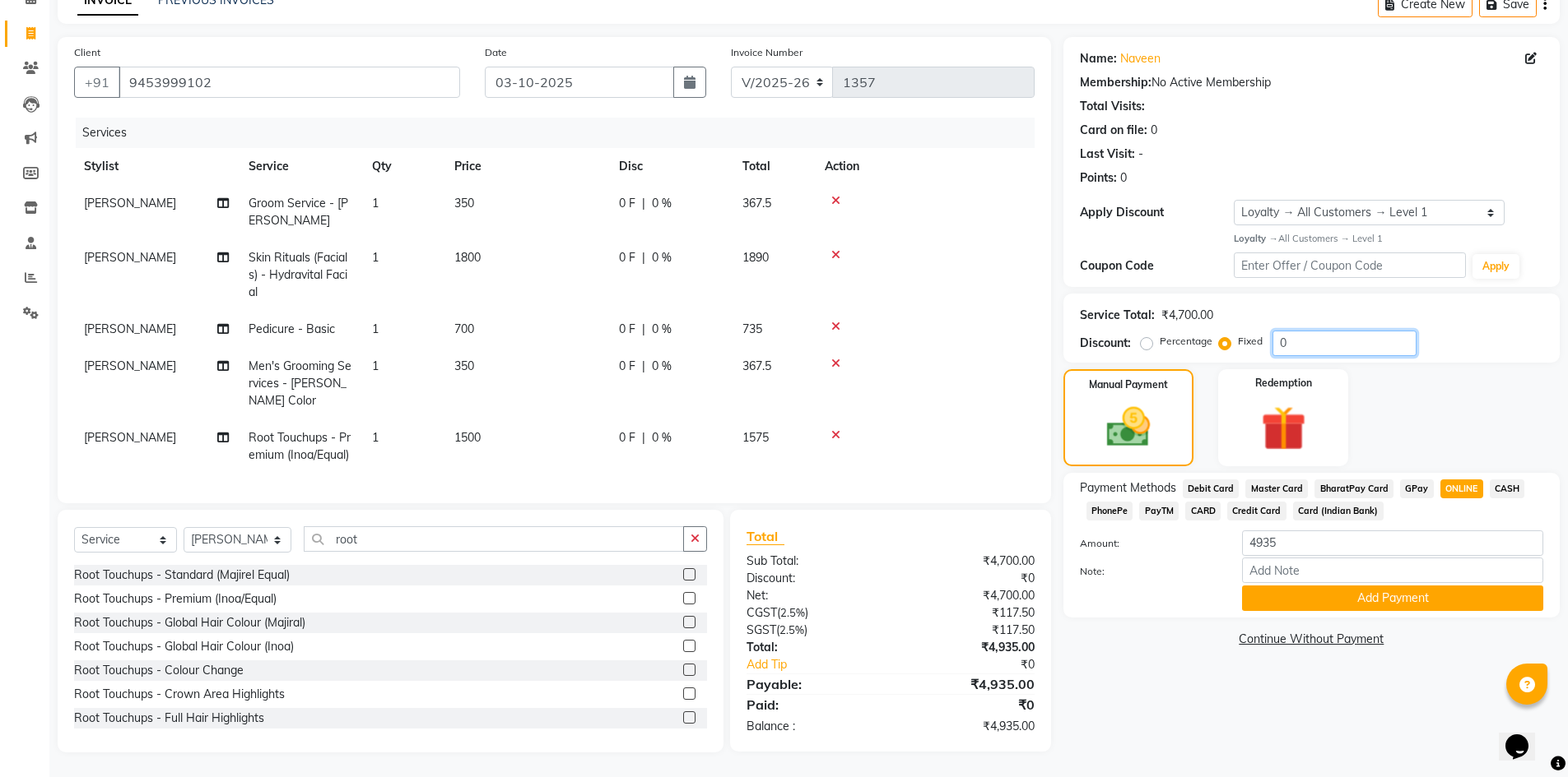
click at [1309, 332] on input "0" at bounding box center [1343, 344] width 144 height 25
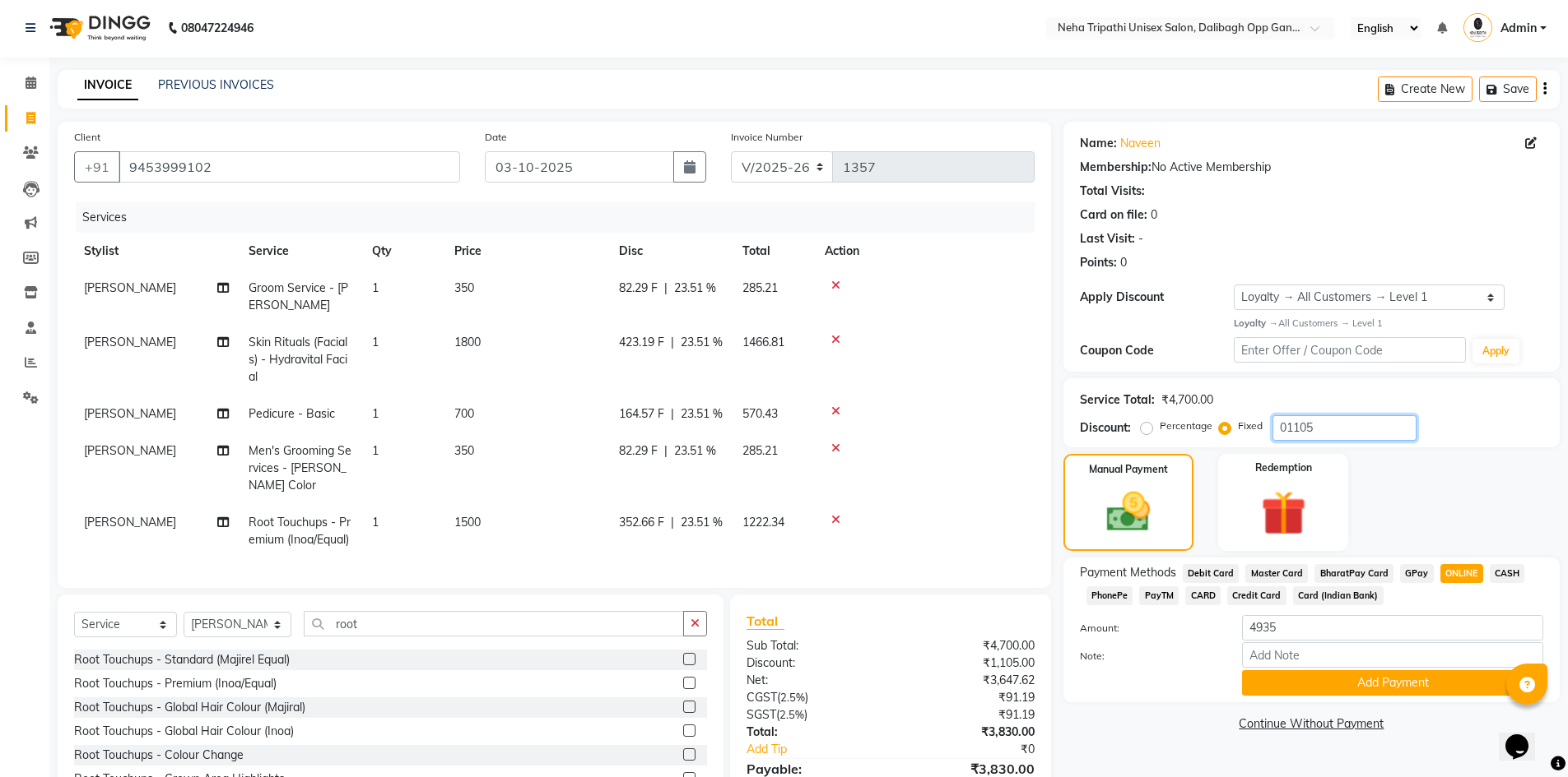
scroll to position [0, 0]
type input "01105"
click at [474, 460] on span "350" at bounding box center [464, 452] width 19 height 15
select select "78658"
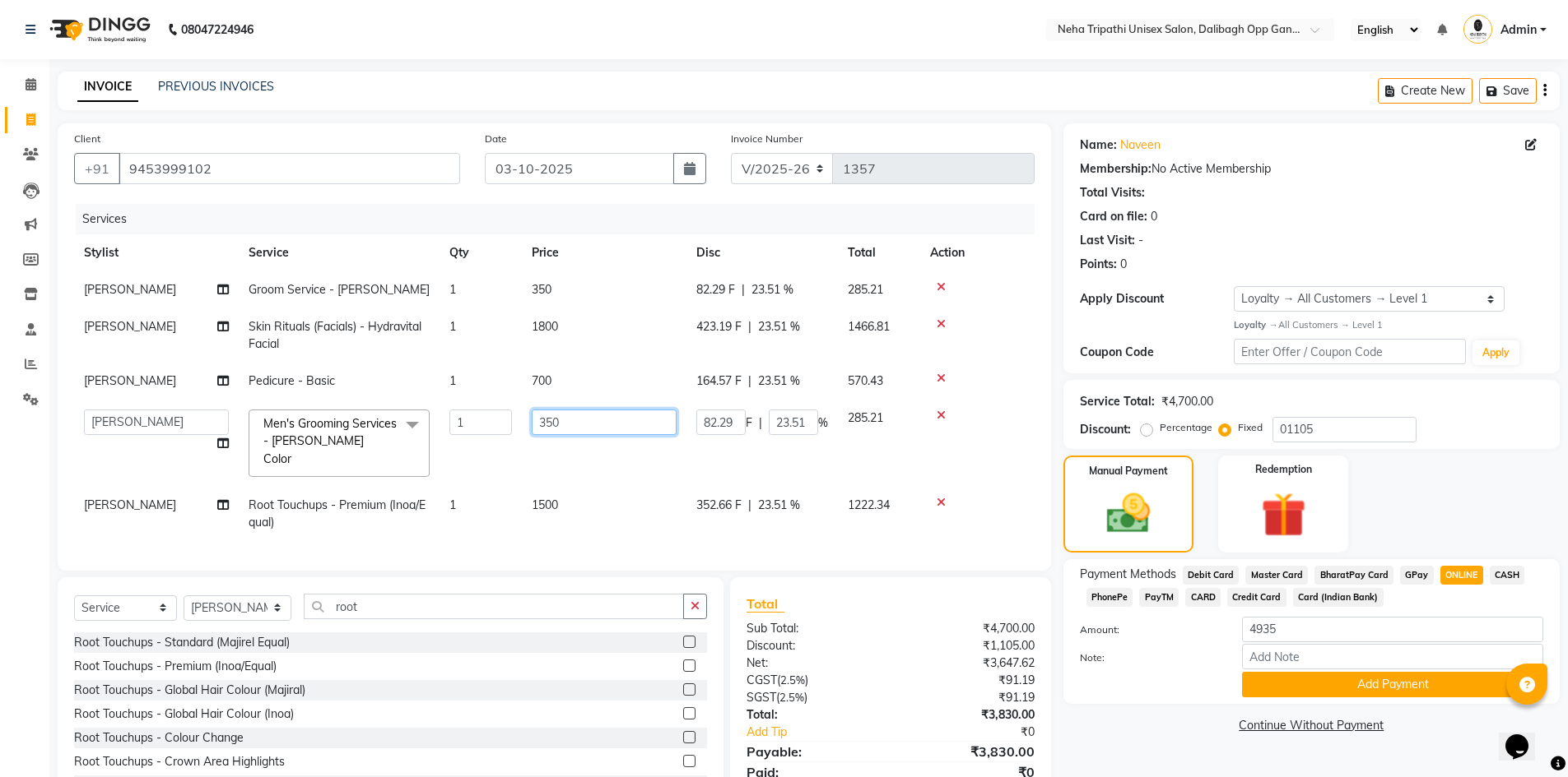
drag, startPoint x: 586, startPoint y: 414, endPoint x: 437, endPoint y: 420, distance: 149.1
click at [437, 420] on tr "Badru [PERSON_NAME] isha [PERSON_NAME] Mohd.[PERSON_NAME] [PERSON_NAME] [PERSON…" at bounding box center [555, 443] width 960 height 87
type input "500"
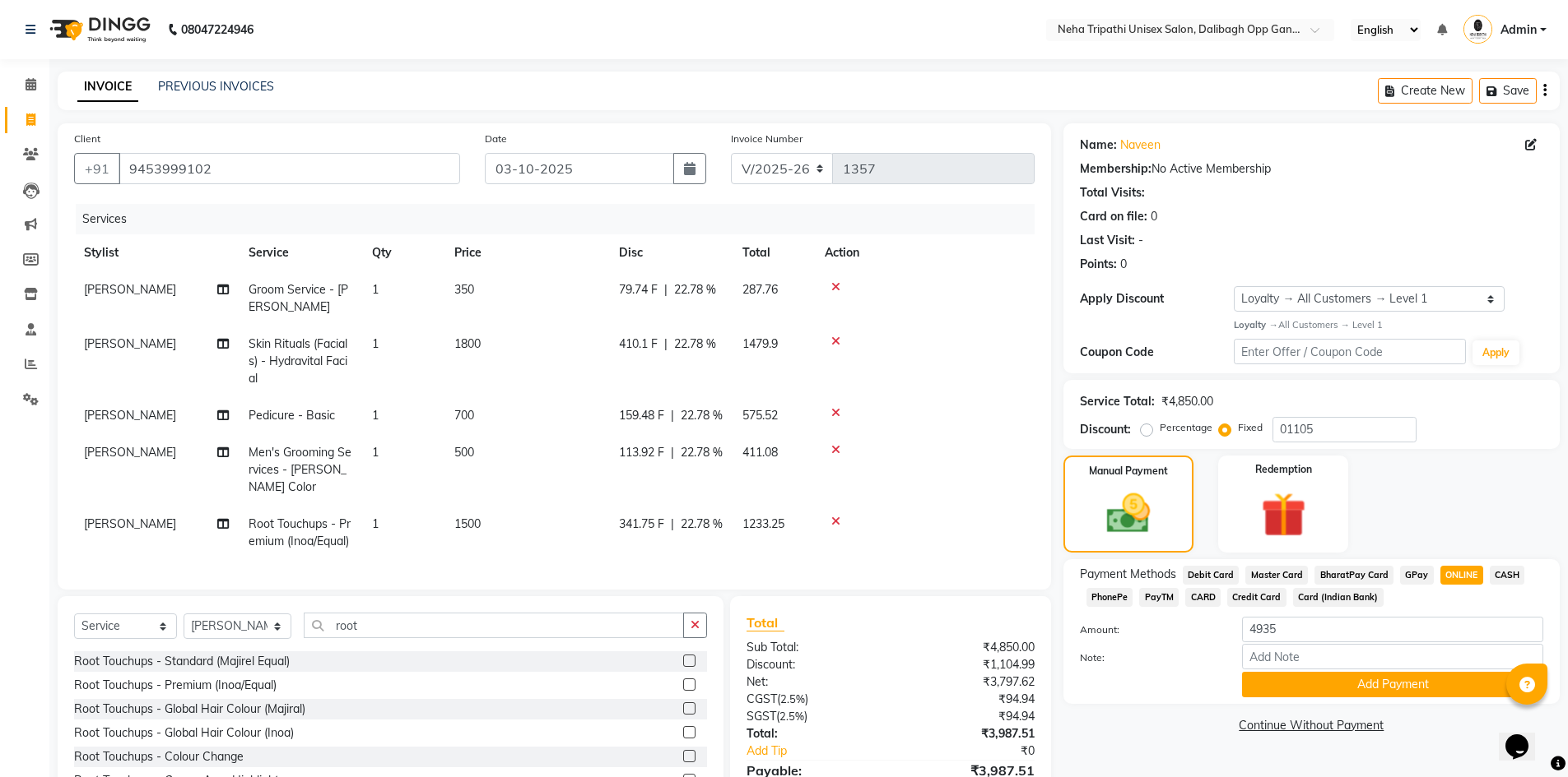
click at [1109, 740] on div "Name: Naveen Membership: No Active Membership Total Visits: Card on file: 0 Las…" at bounding box center [1316, 482] width 508 height 716
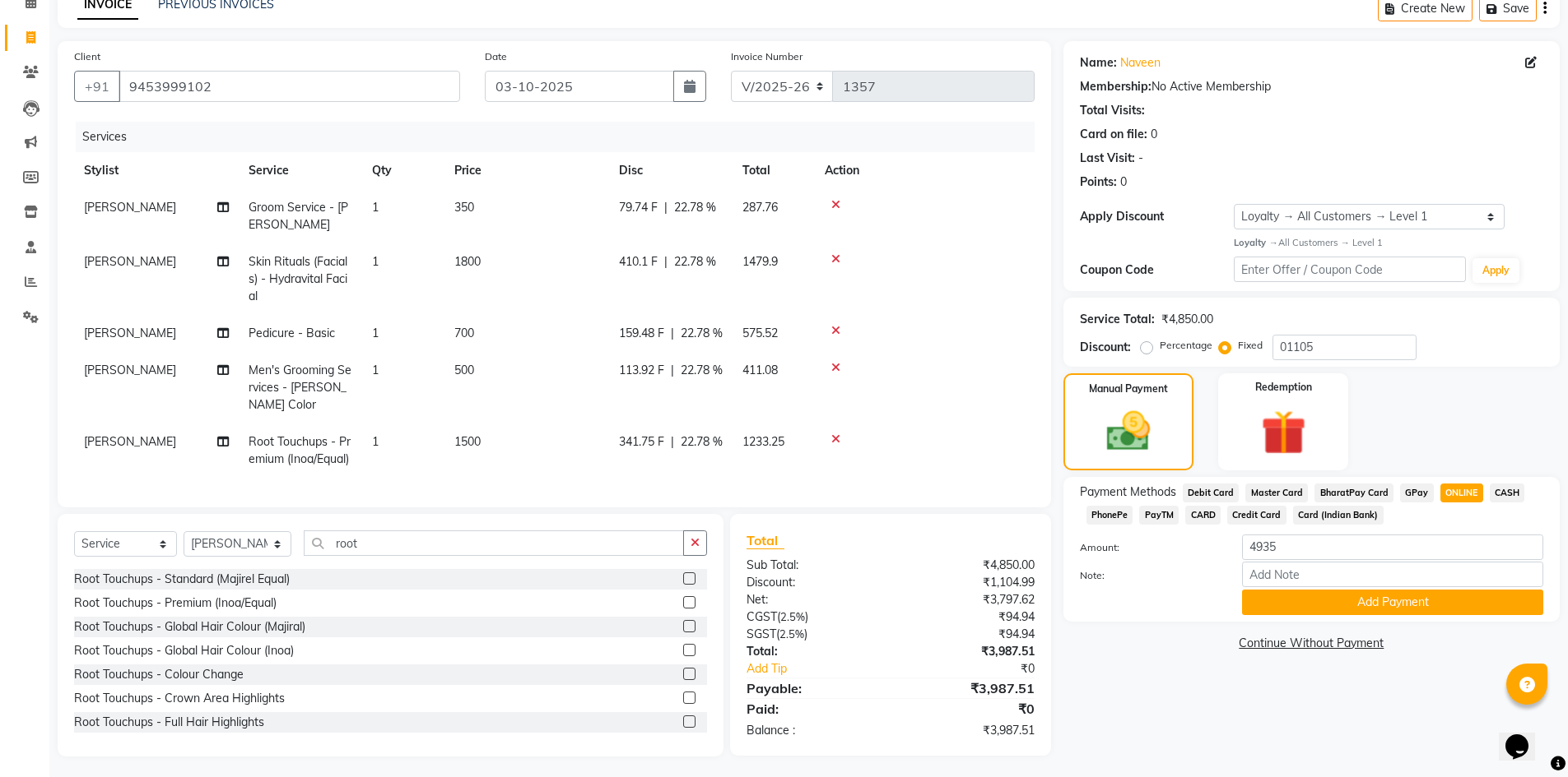
scroll to position [116, 0]
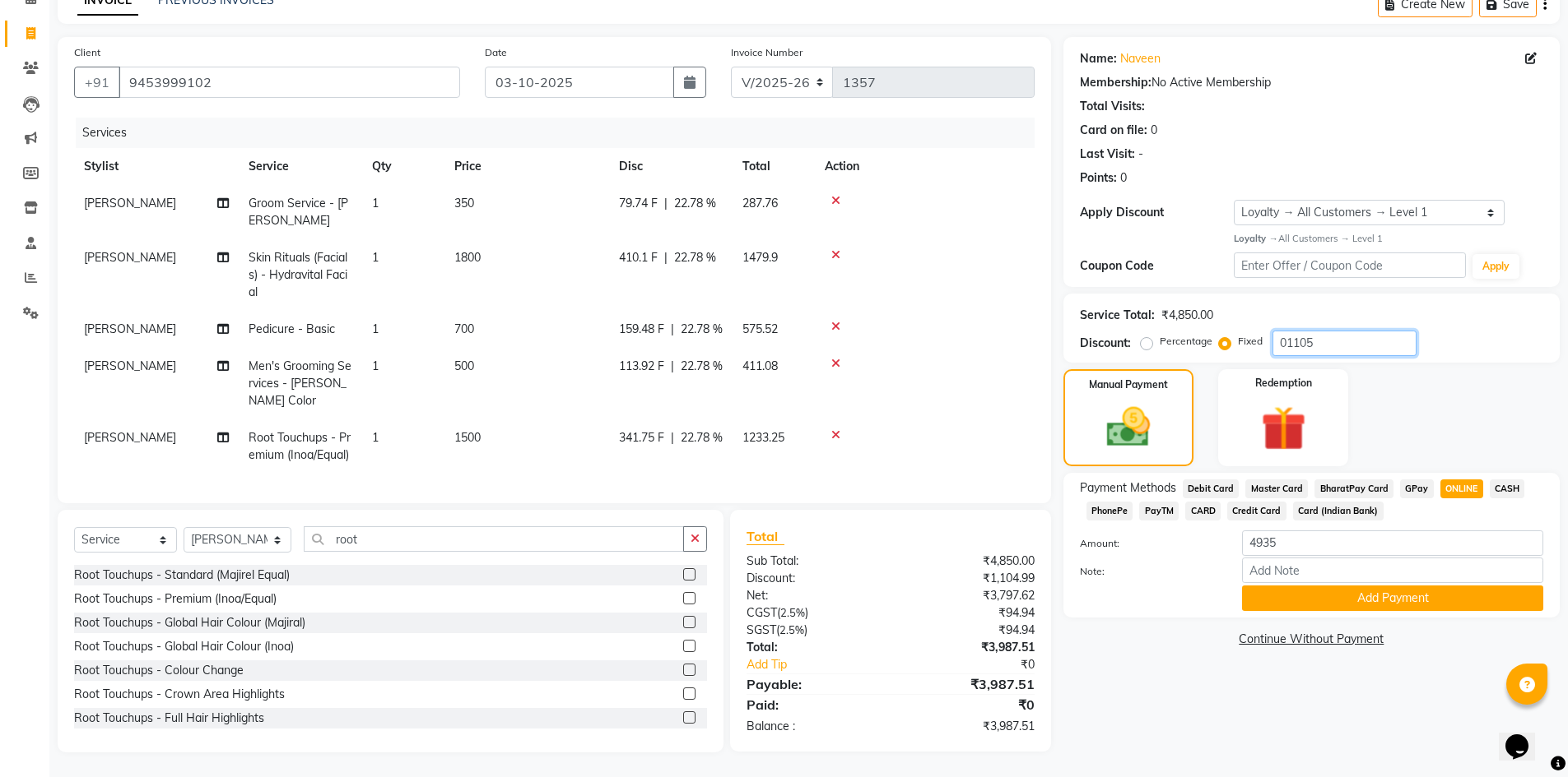
click at [1339, 331] on input "01105" at bounding box center [1343, 344] width 144 height 25
type input "0"
